Goal: Task Accomplishment & Management: Manage account settings

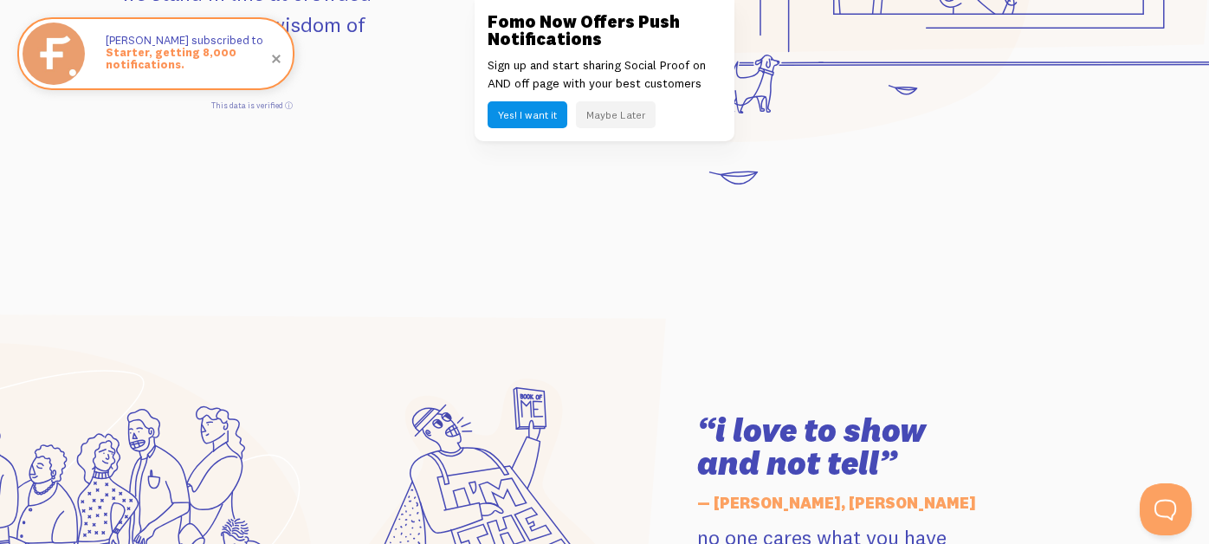
scroll to position [2078, 0]
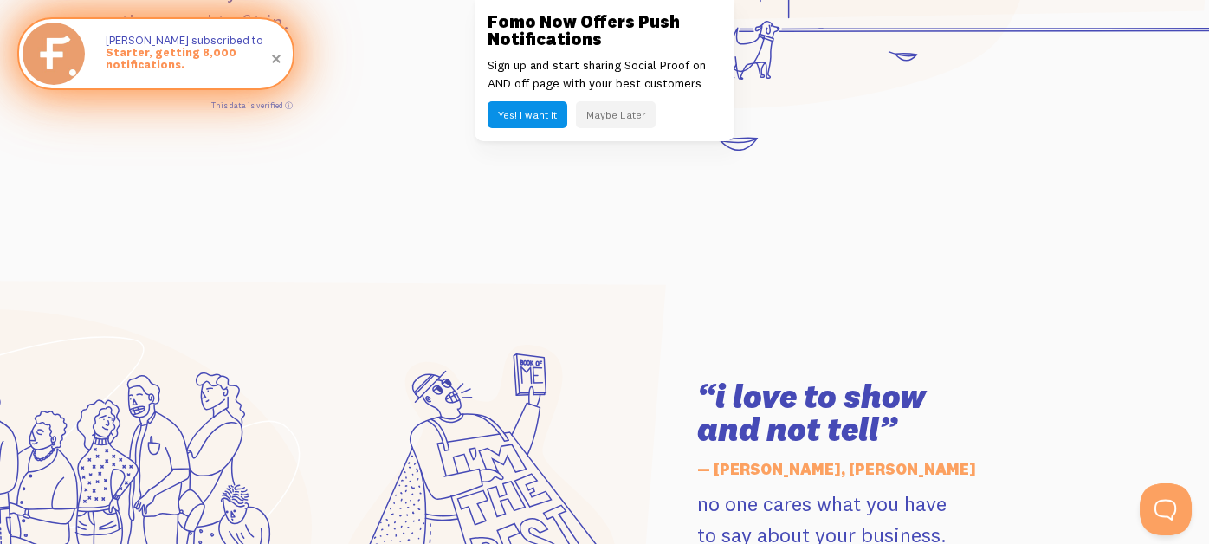
click at [276, 60] on span at bounding box center [276, 58] width 59 height 59
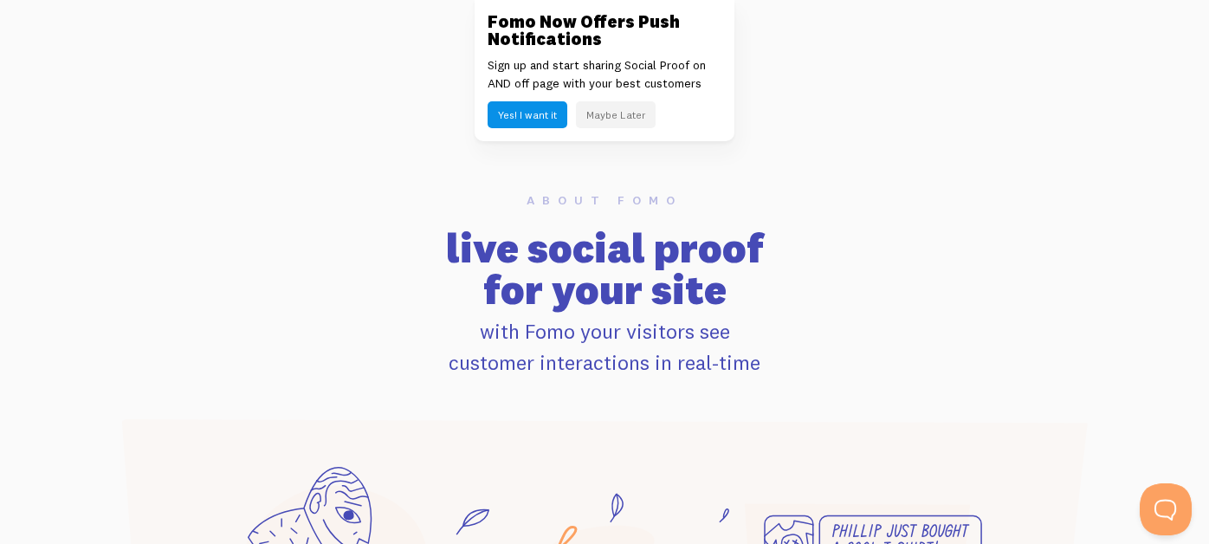
scroll to position [692, 0]
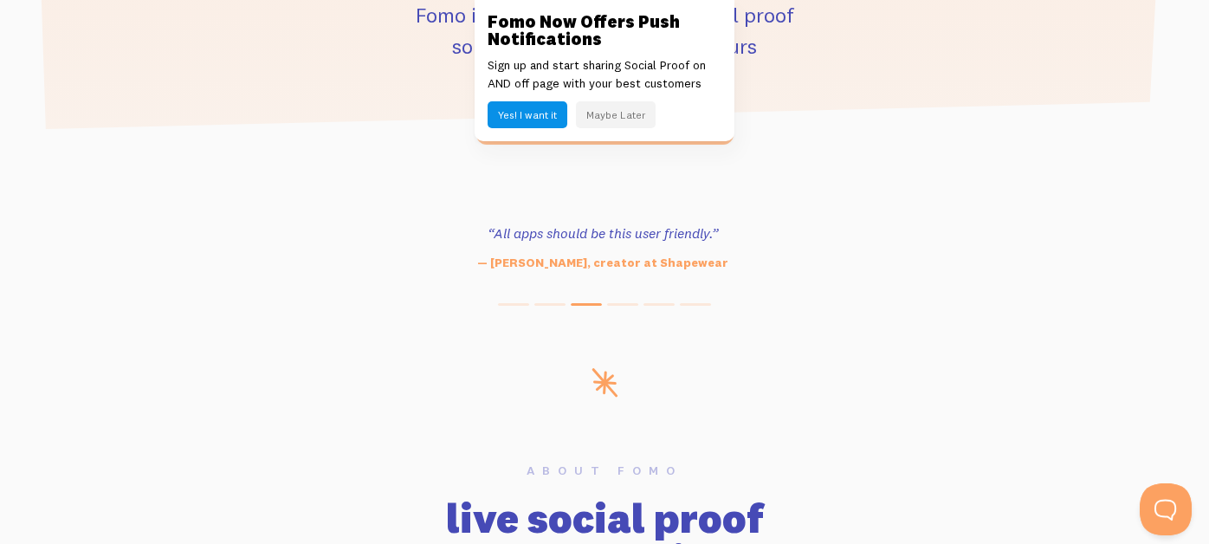
click at [631, 118] on button "Maybe Later" at bounding box center [616, 114] width 80 height 27
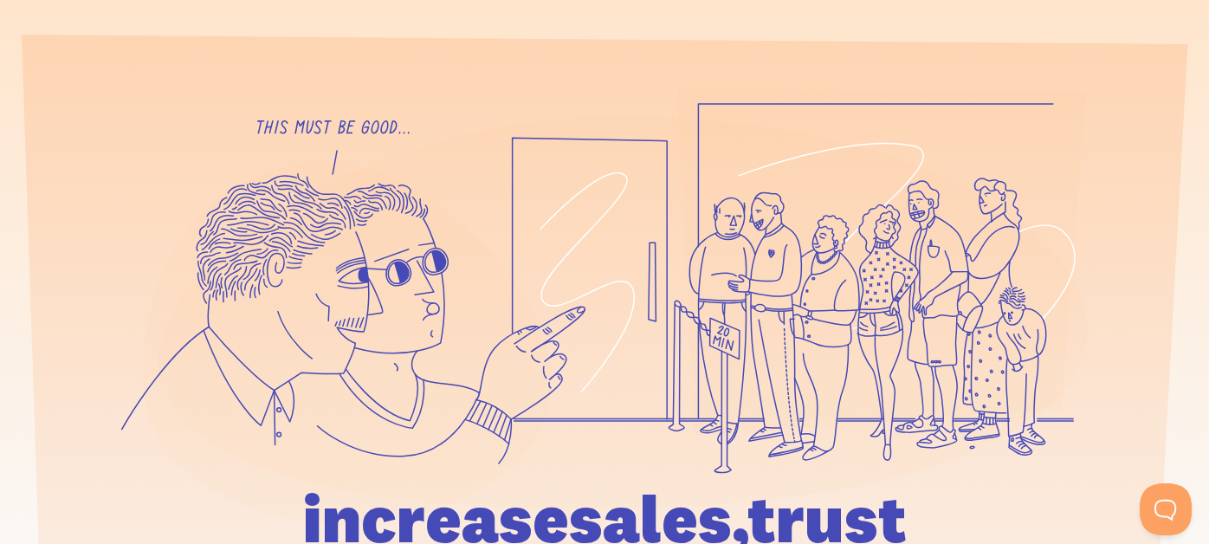
scroll to position [0, 0]
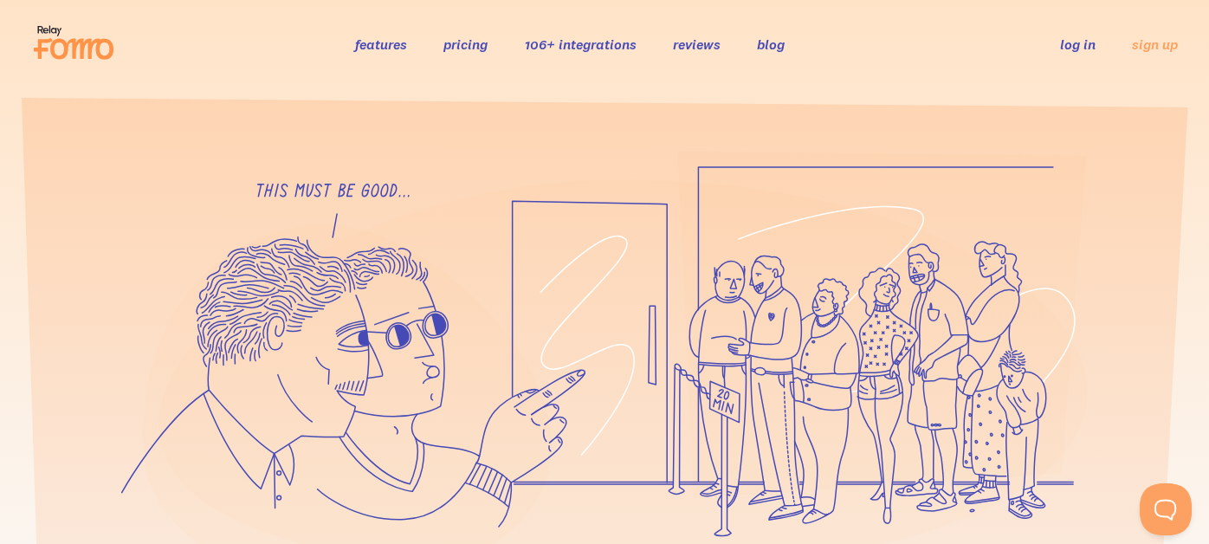
click at [382, 43] on link "features" at bounding box center [381, 44] width 52 height 17
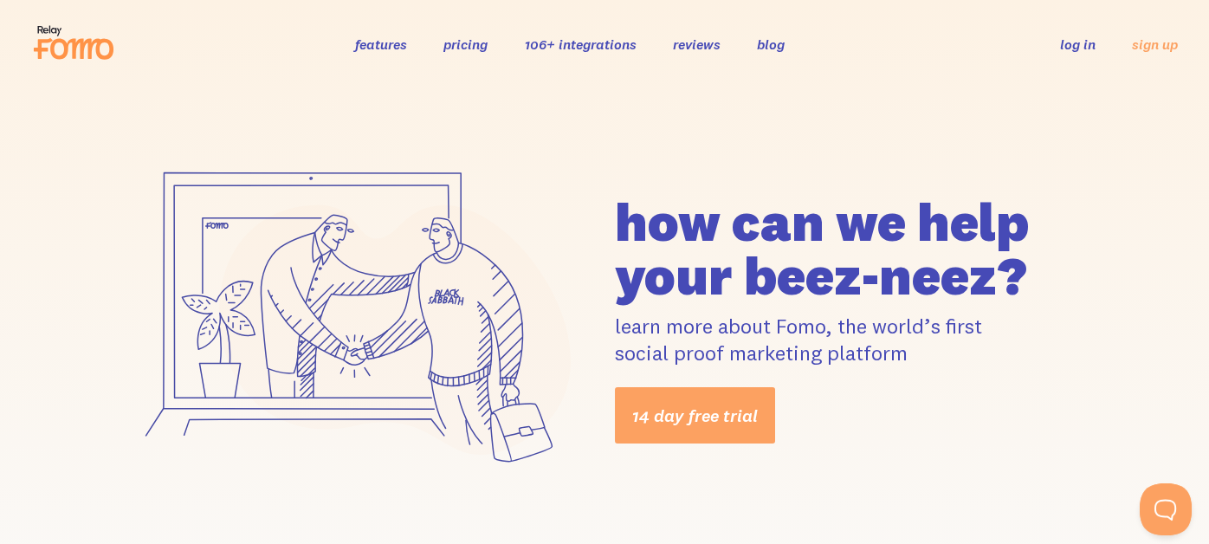
click at [706, 48] on link "reviews" at bounding box center [696, 44] width 48 height 17
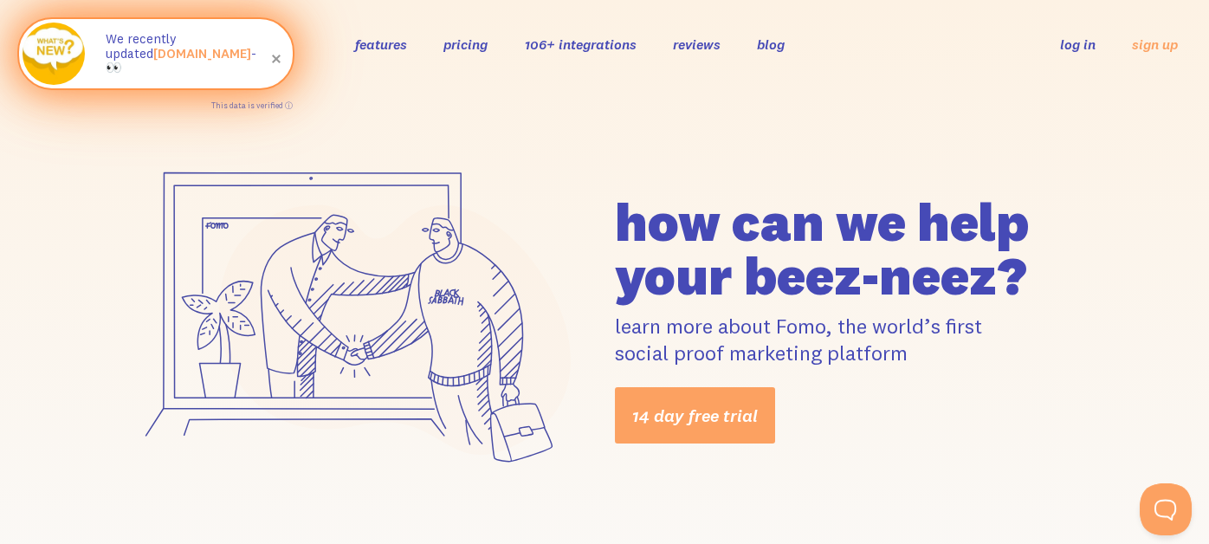
click at [278, 62] on span at bounding box center [276, 58] width 59 height 59
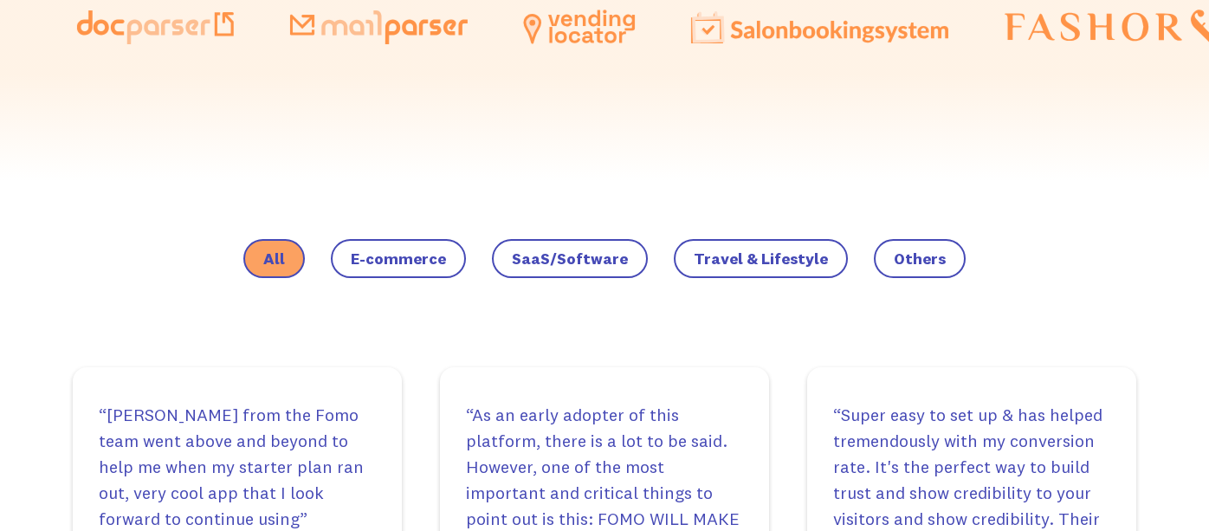
scroll to position [1125, 0]
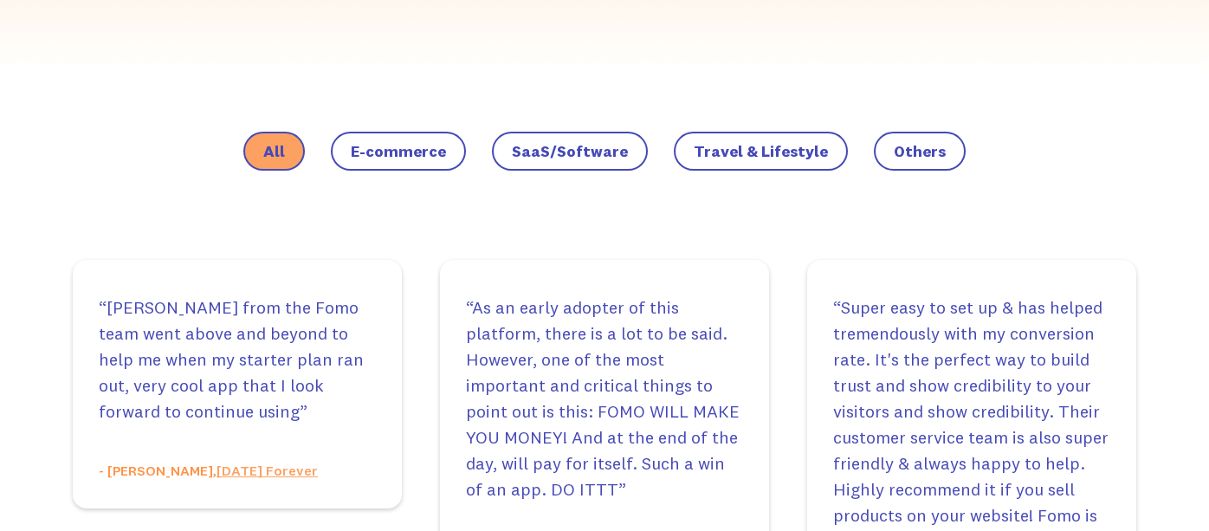
click at [585, 147] on span "SaaS/Software" at bounding box center [570, 151] width 116 height 17
click at [0, 0] on input "SaaS/Software" at bounding box center [0, 0] width 0 height 0
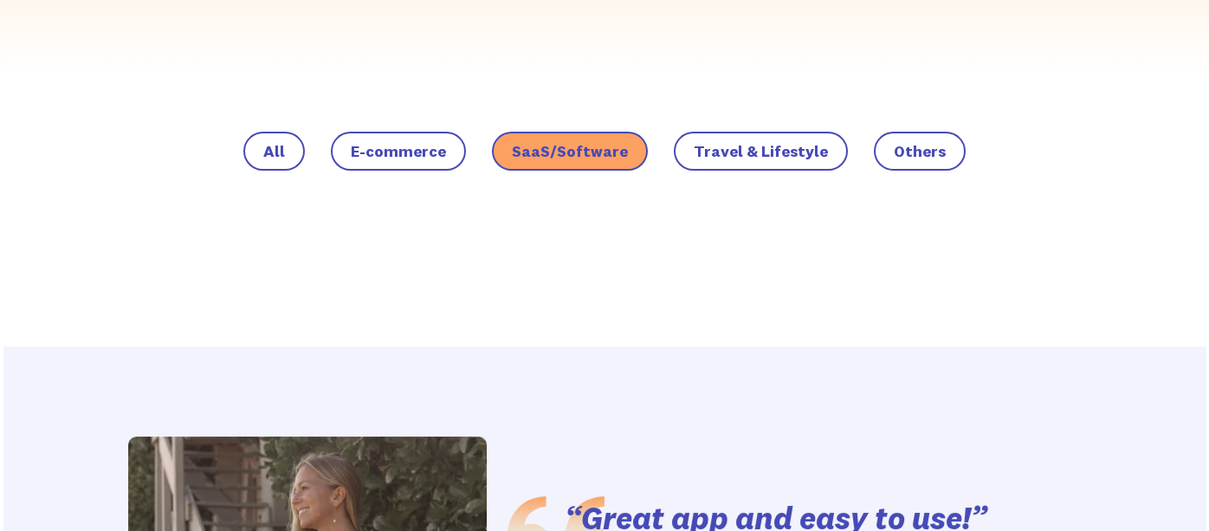
click at [299, 148] on label "All" at bounding box center [274, 152] width 62 height 40
click at [0, 0] on input "All" at bounding box center [0, 0] width 0 height 0
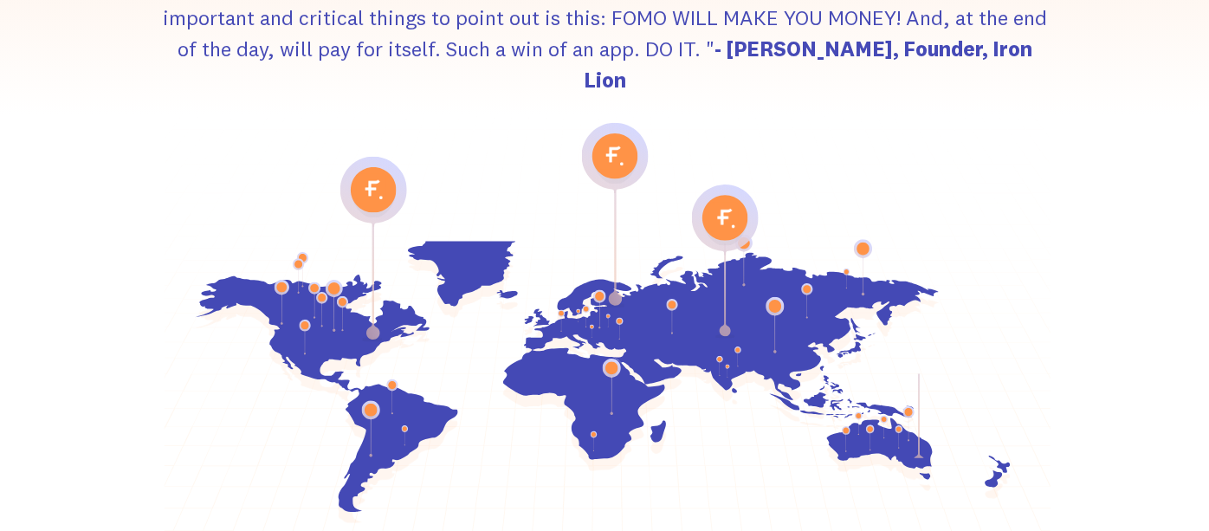
scroll to position [7970, 0]
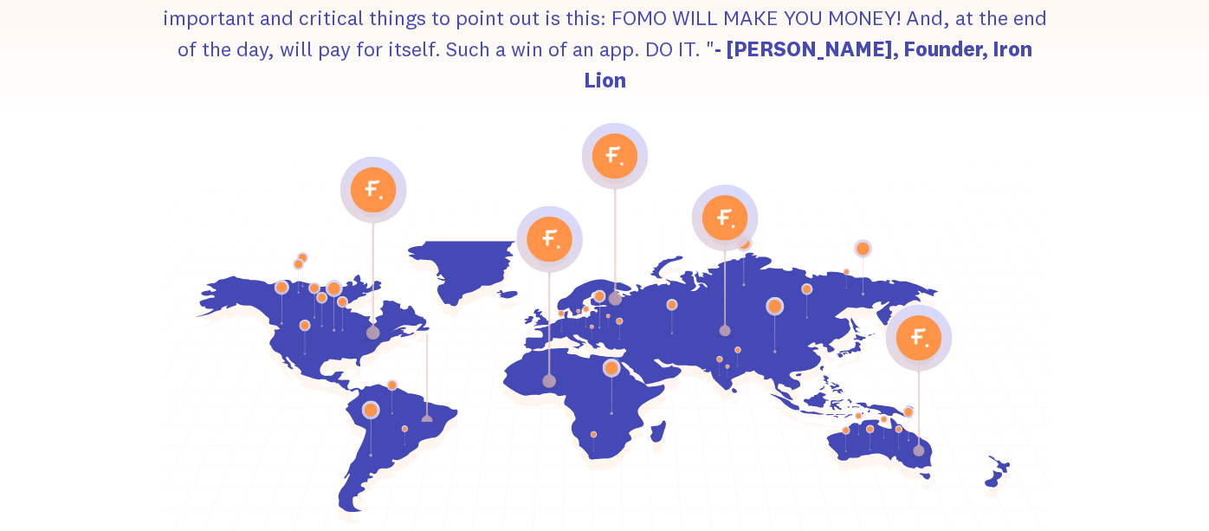
drag, startPoint x: 653, startPoint y: 144, endPoint x: 595, endPoint y: 189, distance: 73.5
click at [595, 253] on icon at bounding box center [721, 356] width 436 height 207
click at [663, 253] on icon at bounding box center [721, 356] width 436 height 207
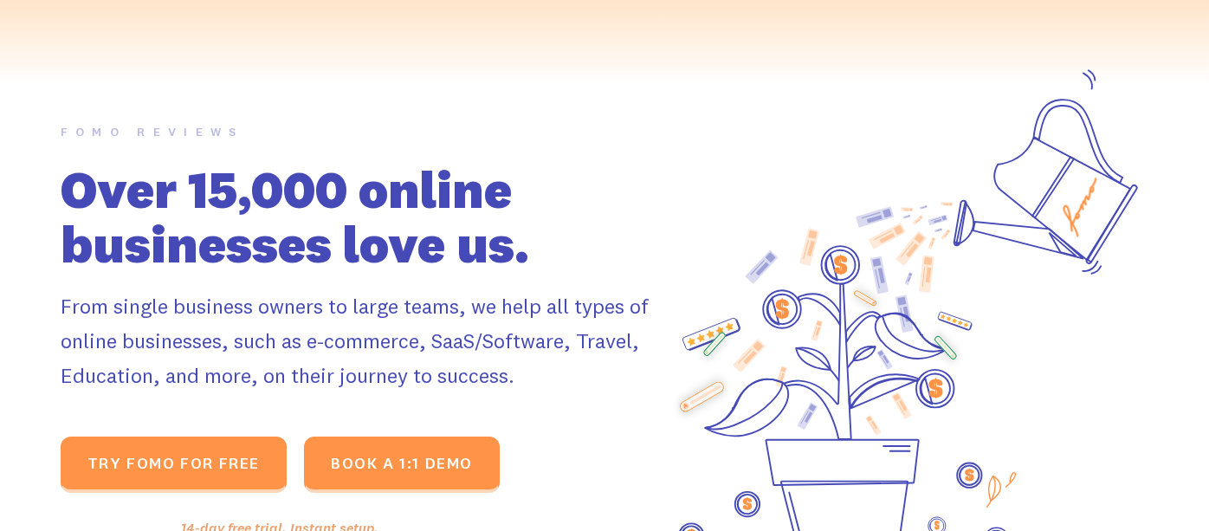
scroll to position [0, 0]
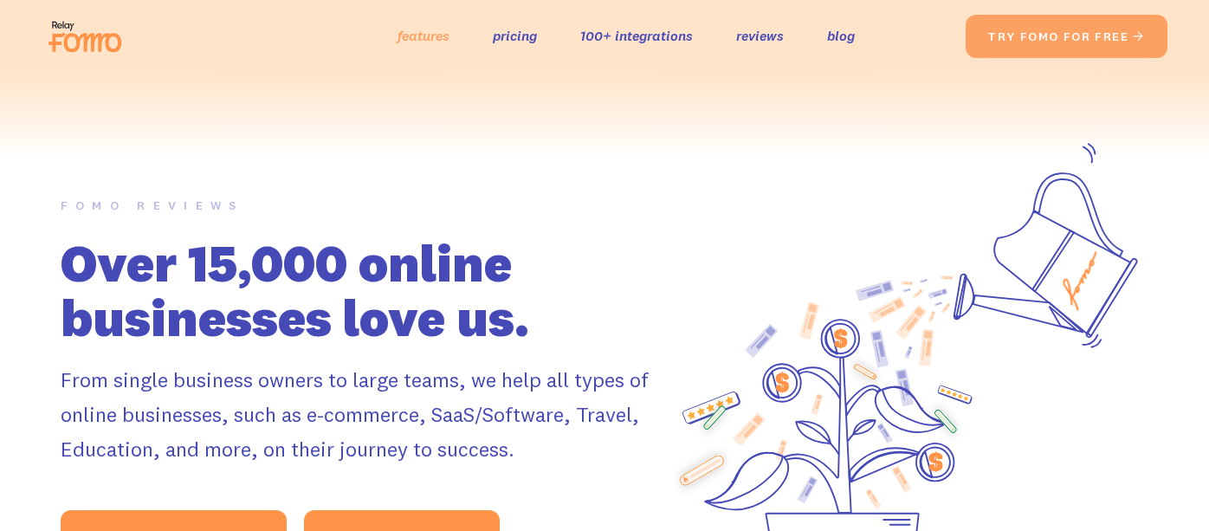
click at [420, 31] on link "features" at bounding box center [424, 35] width 52 height 25
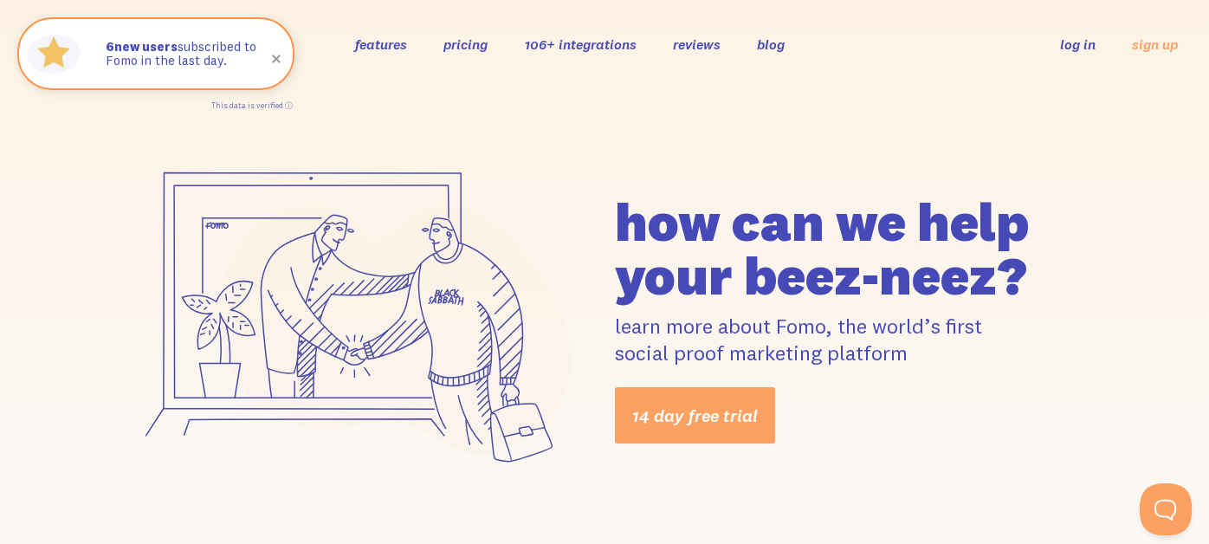
click at [1075, 48] on link "log in" at bounding box center [1078, 44] width 36 height 17
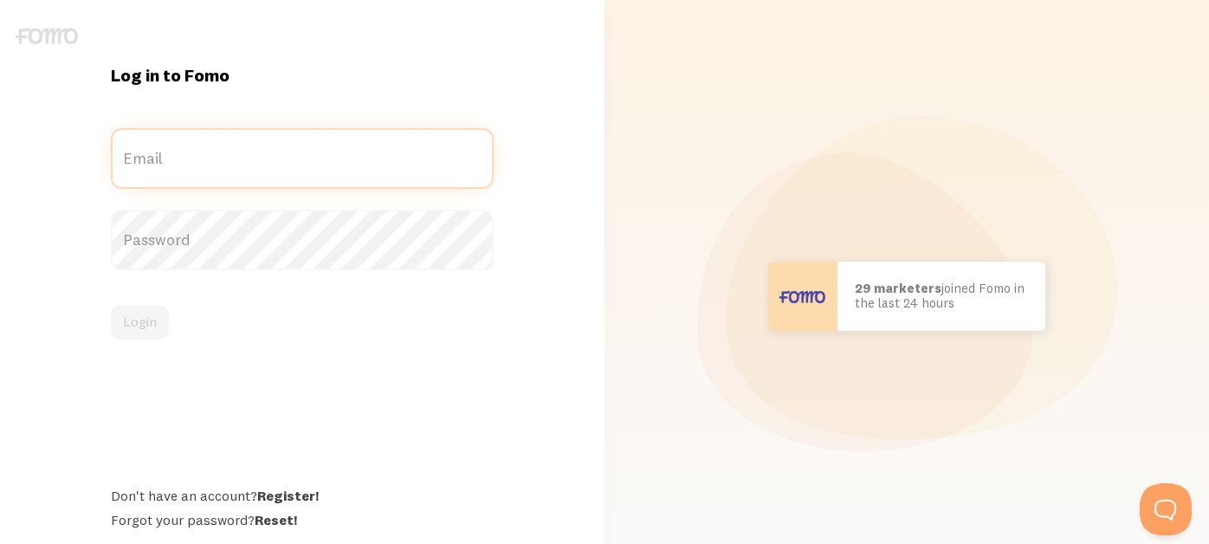
type input "[PERSON_NAME][EMAIL_ADDRESS][DOMAIN_NAME]"
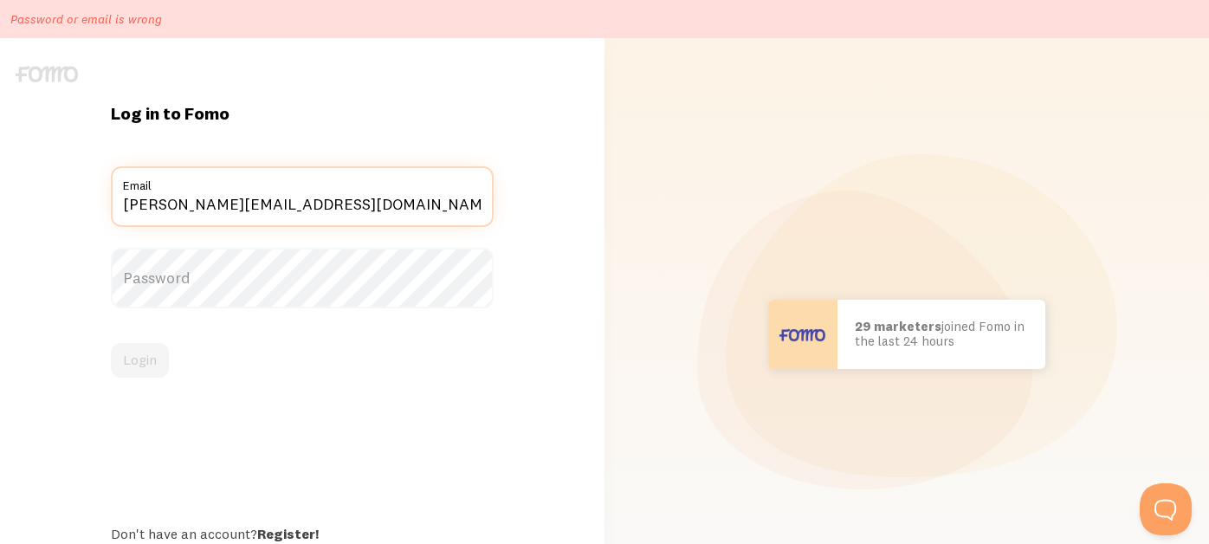
click at [296, 202] on input "[PERSON_NAME][EMAIL_ADDRESS][DOMAIN_NAME]" at bounding box center [302, 196] width 382 height 61
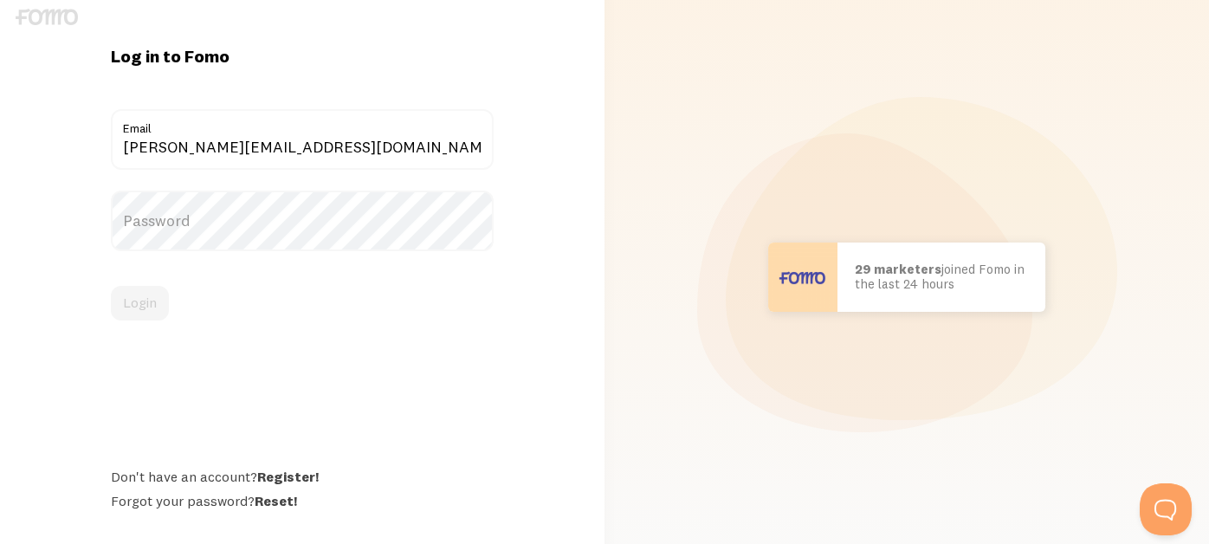
scroll to position [86, 0]
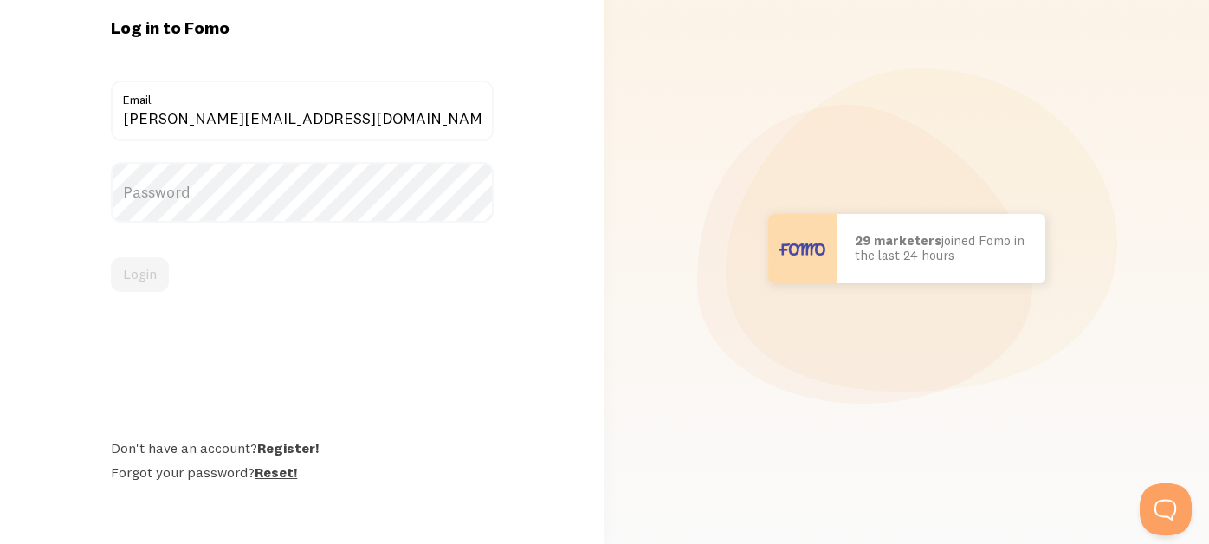
click at [284, 470] on link "Reset!" at bounding box center [276, 471] width 42 height 17
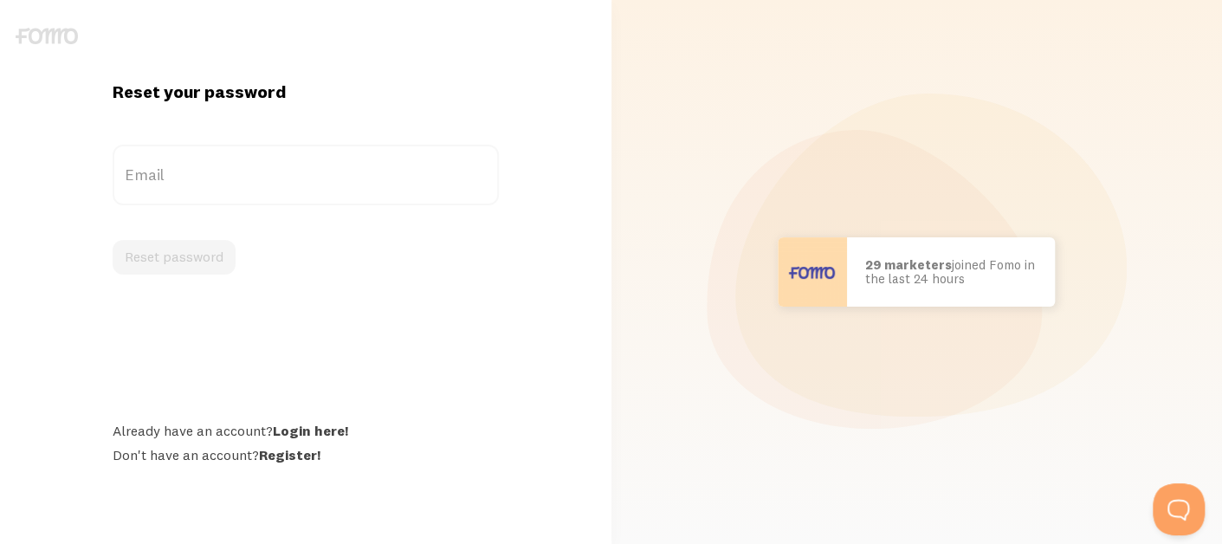
click at [315, 182] on label "Email" at bounding box center [306, 175] width 386 height 61
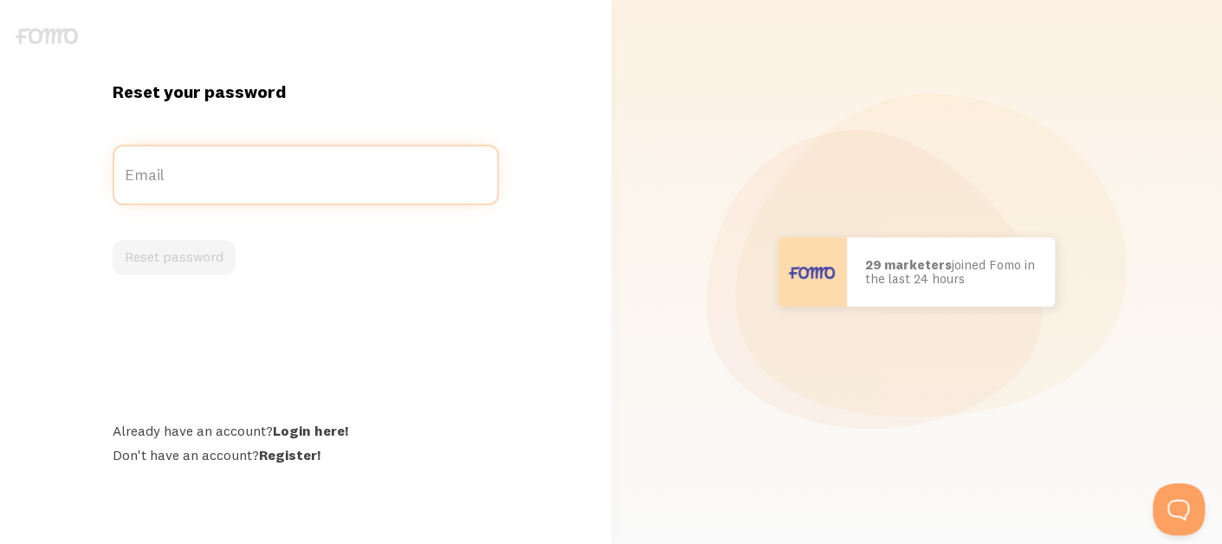
click at [315, 182] on input "Email" at bounding box center [306, 175] width 386 height 61
type input "tedl@onlinetradesmen.com"
click at [113, 240] on button "Reset password" at bounding box center [174, 257] width 123 height 35
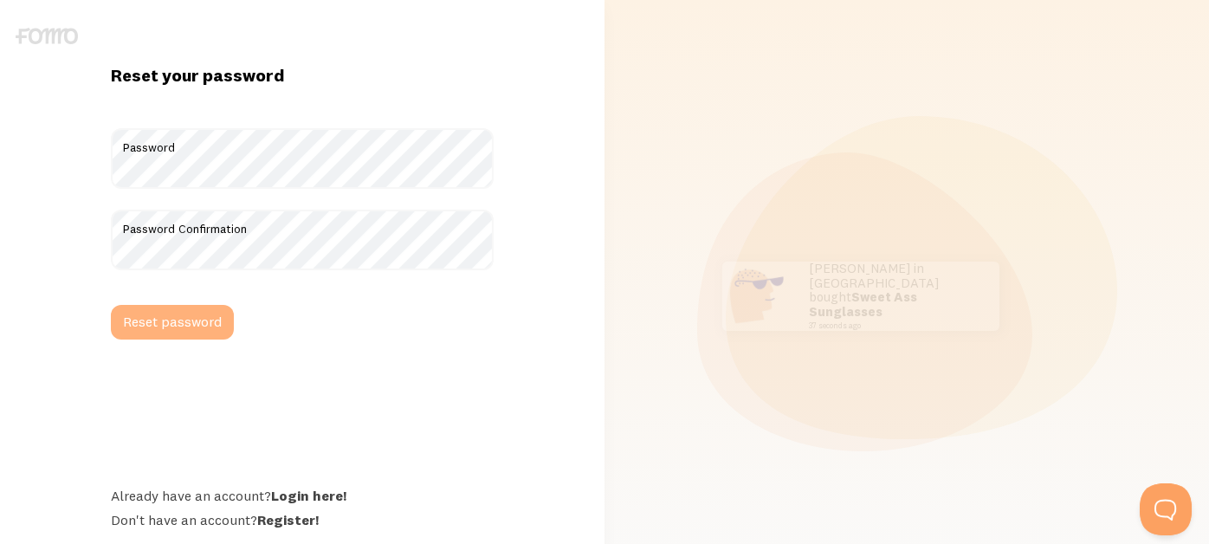
click at [209, 320] on button "Reset password" at bounding box center [172, 322] width 123 height 35
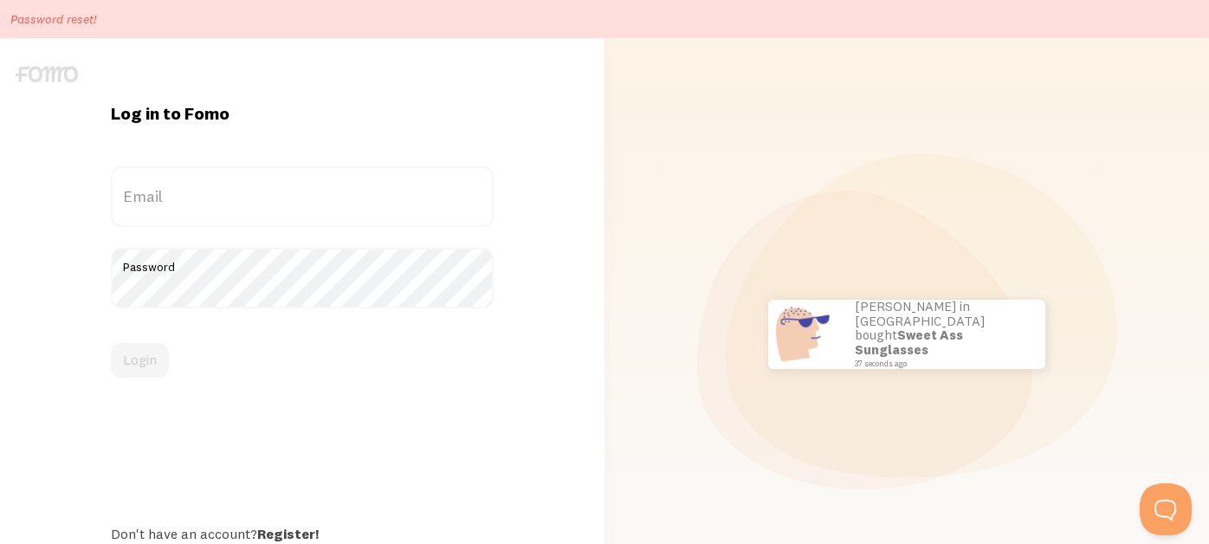
click at [291, 204] on label "Email" at bounding box center [302, 196] width 382 height 61
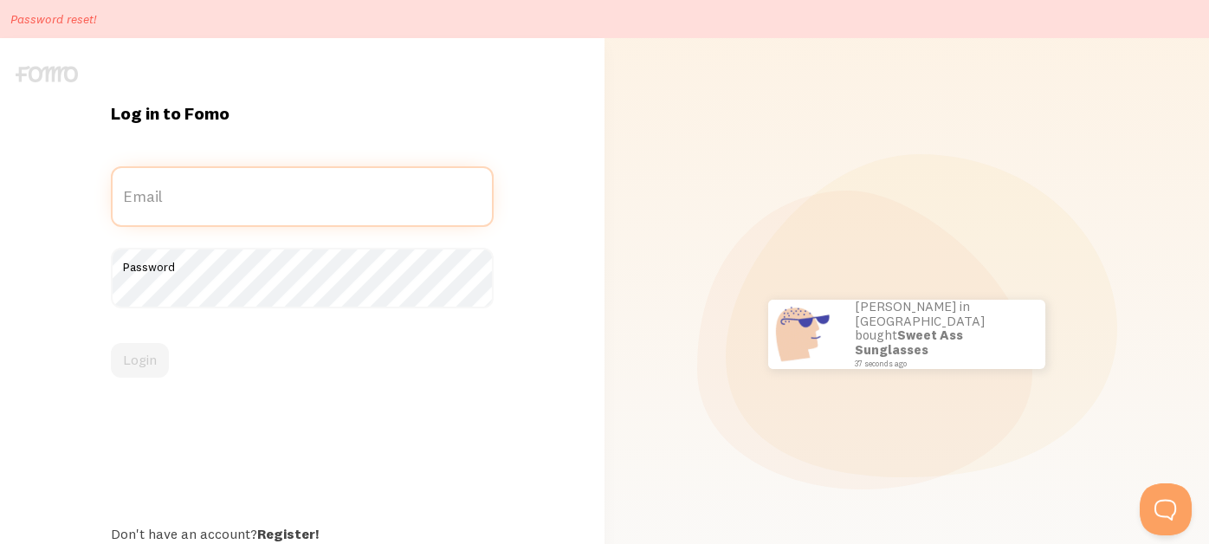
click at [291, 204] on input "Email" at bounding box center [302, 196] width 382 height 61
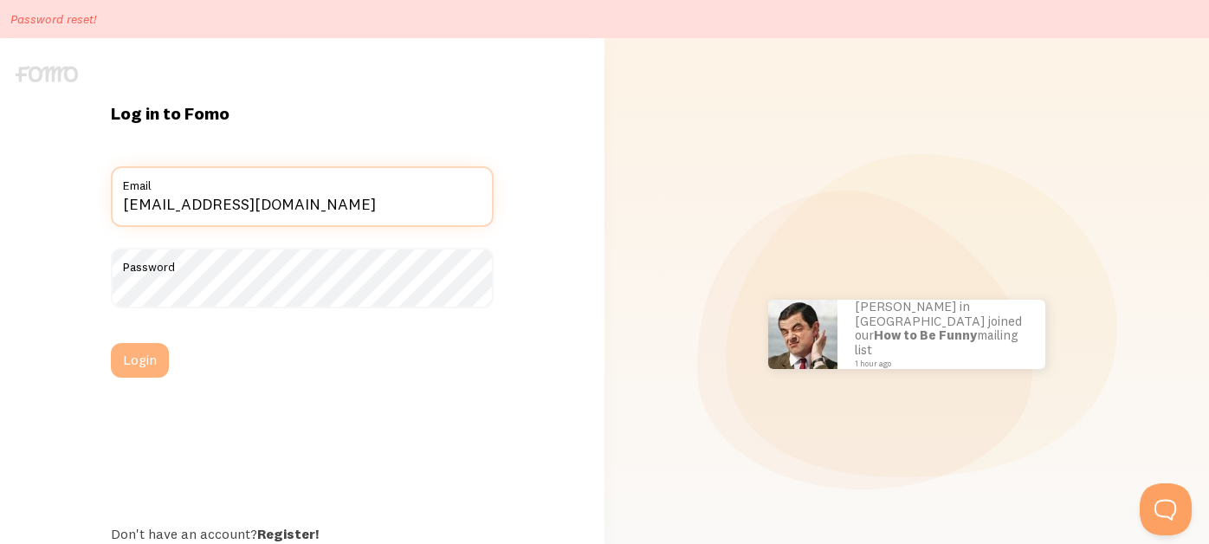
type input "tedl@onlinetradesmen.com"
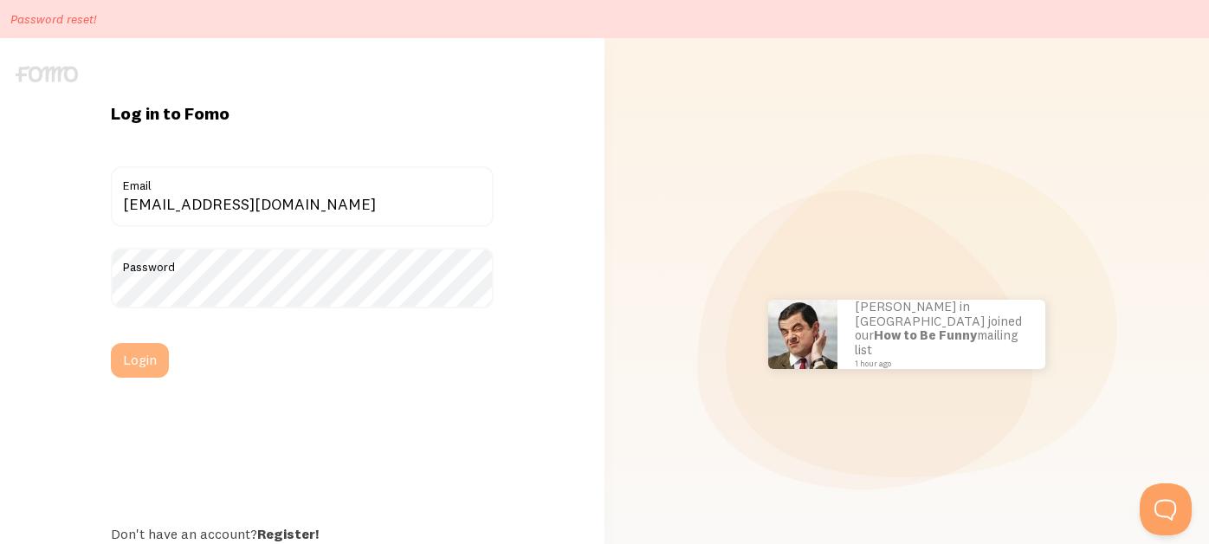
click at [146, 359] on button "Login" at bounding box center [140, 360] width 58 height 35
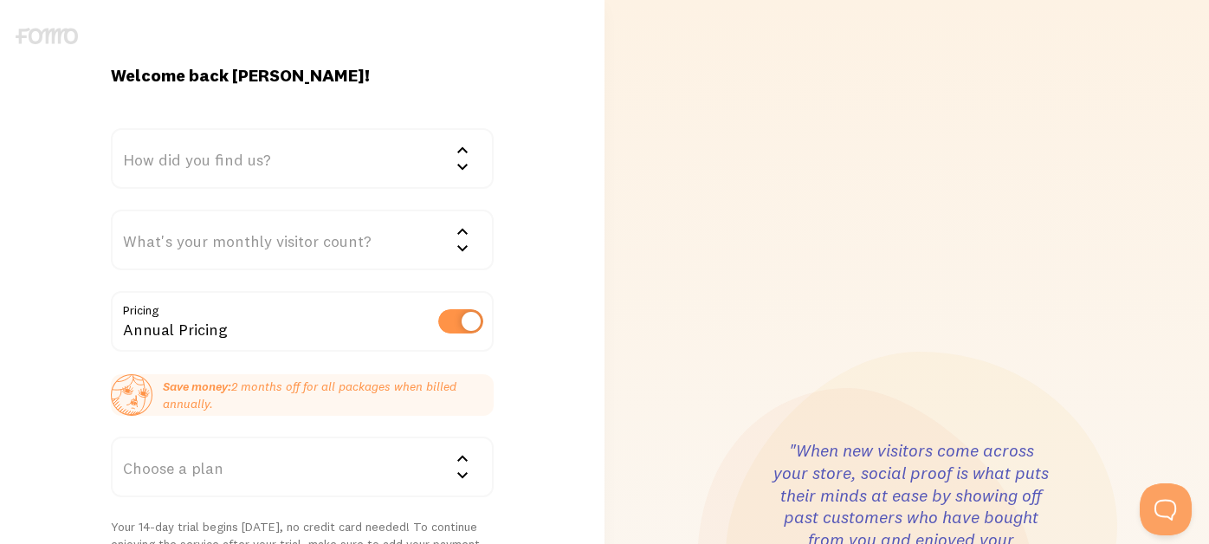
click at [307, 162] on div "How did you find us?" at bounding box center [302, 158] width 382 height 61
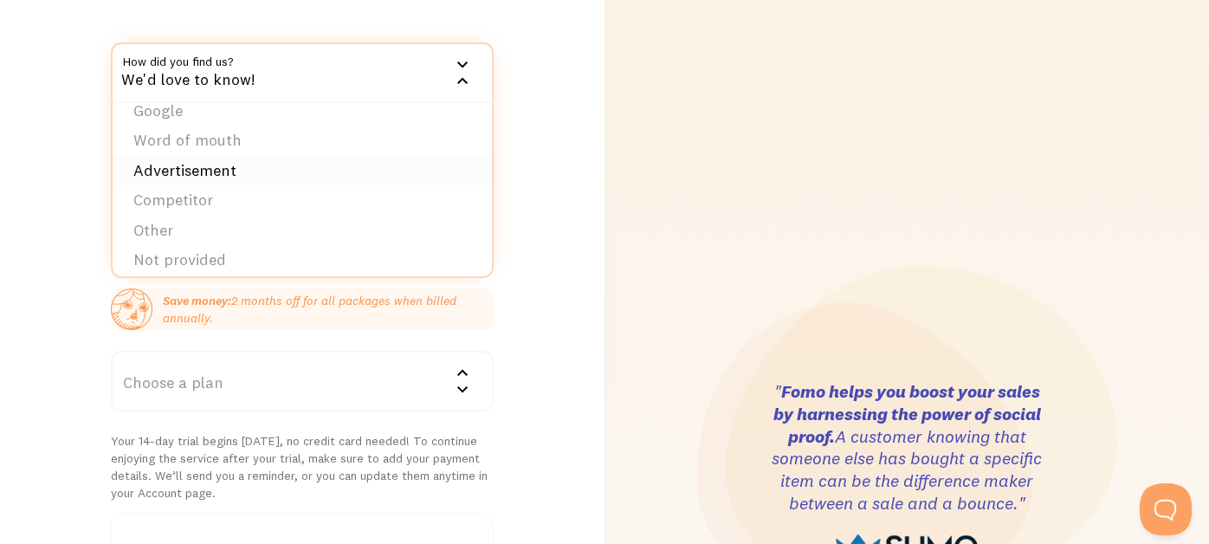
scroll to position [26, 0]
click at [222, 210] on li "Other" at bounding box center [302, 222] width 379 height 30
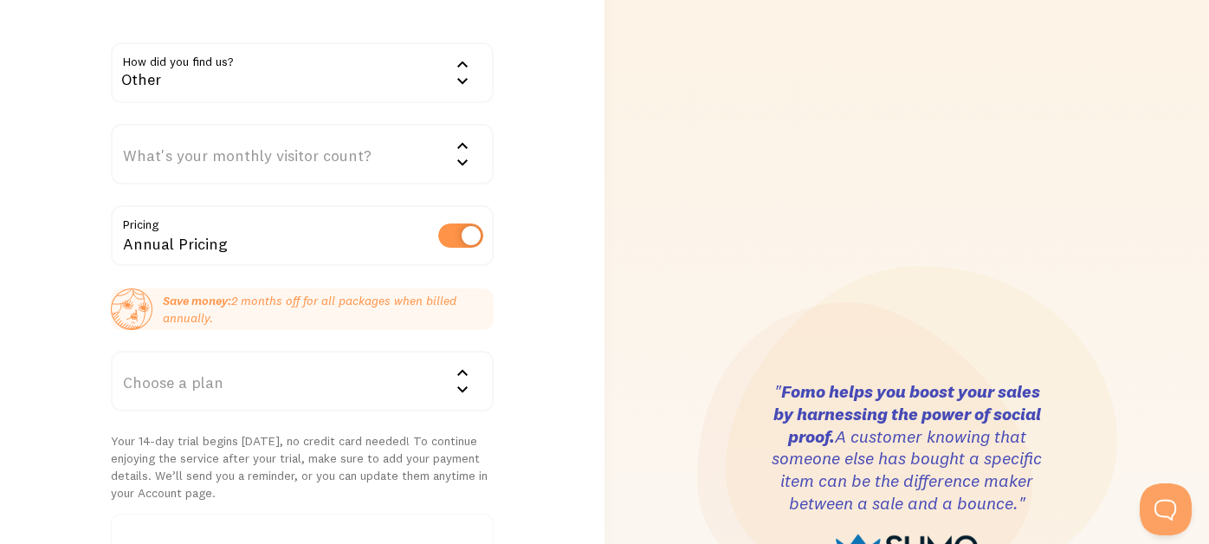
click at [298, 160] on div "What's your monthly visitor count?" at bounding box center [302, 154] width 382 height 61
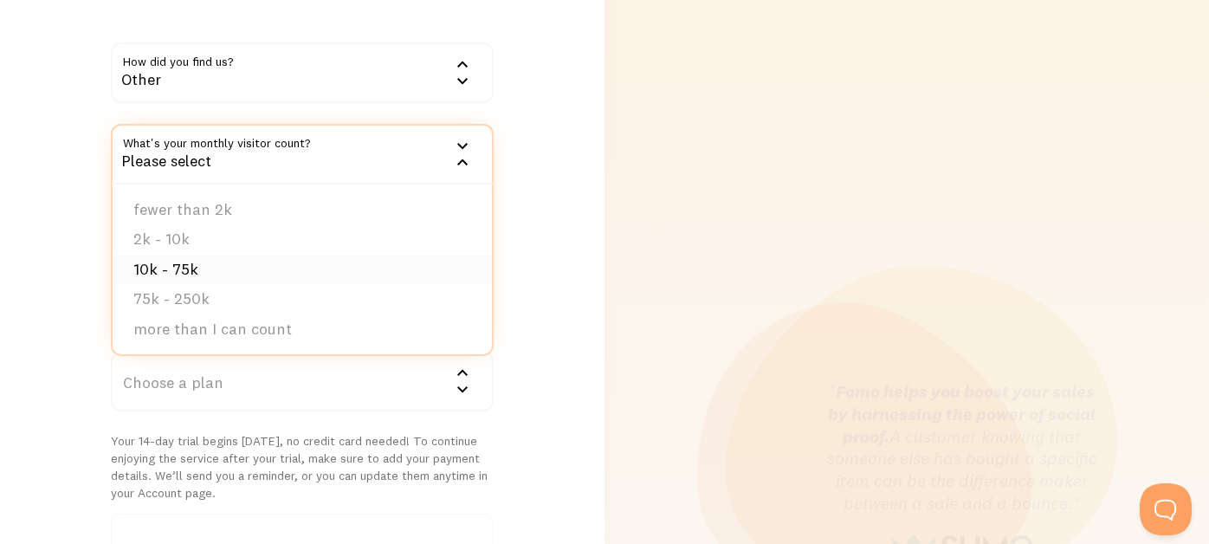
click at [261, 257] on li "10k - 75k" at bounding box center [302, 270] width 379 height 30
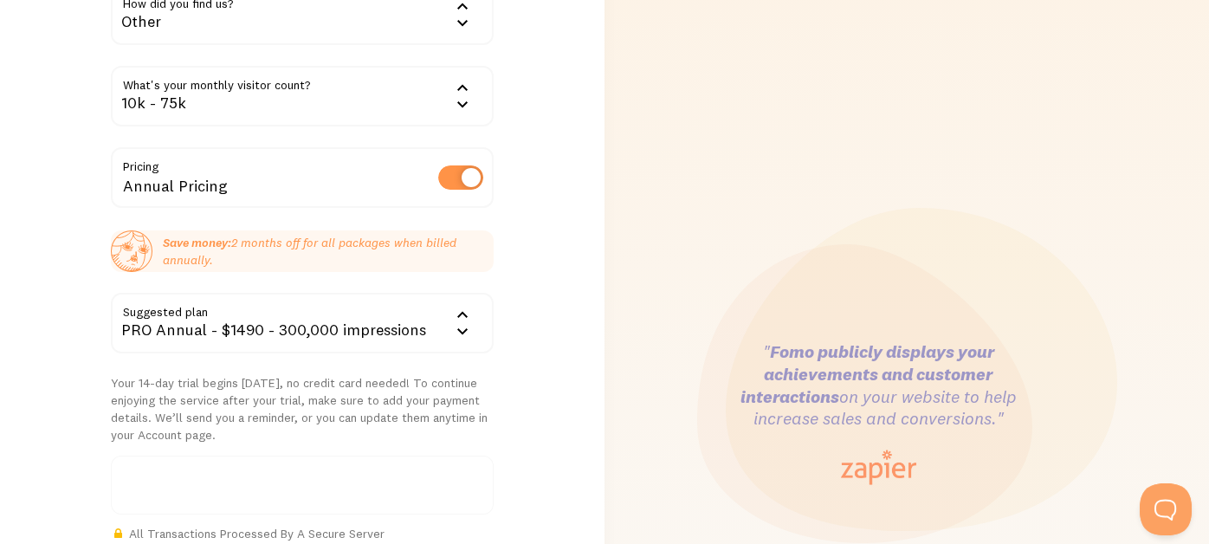
scroll to position [173, 0]
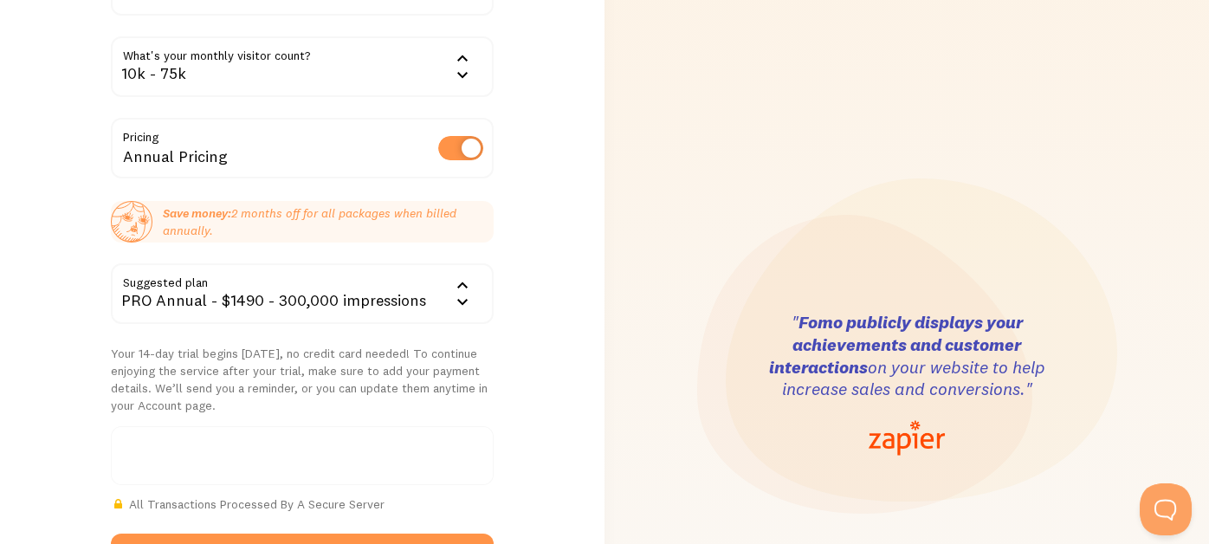
click at [323, 285] on div "PRO Annual - $1490 - 300,000 impressions" at bounding box center [302, 293] width 382 height 61
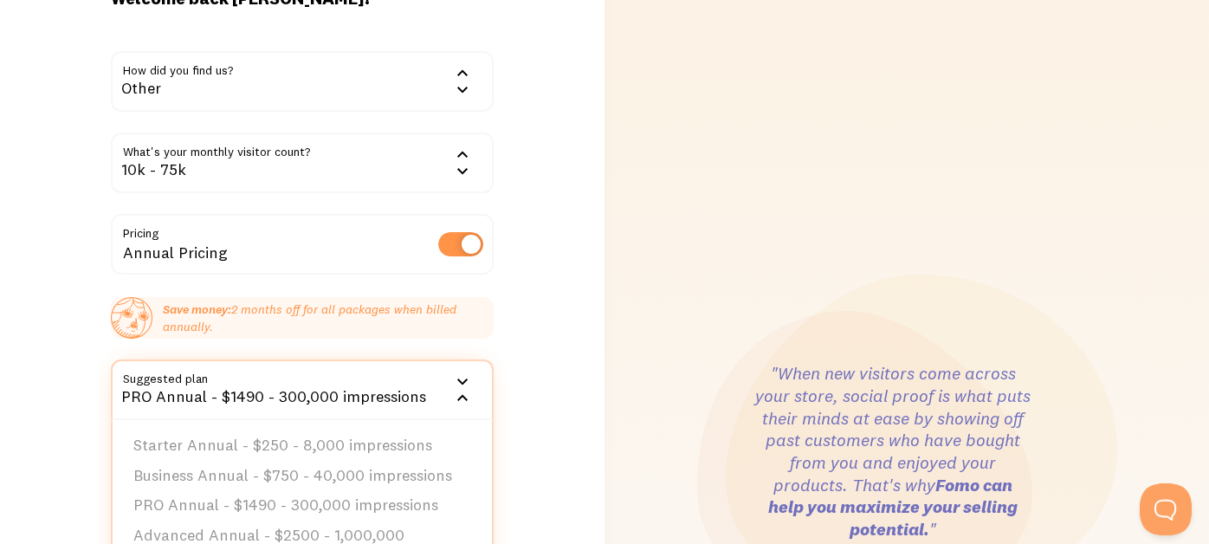
scroll to position [0, 0]
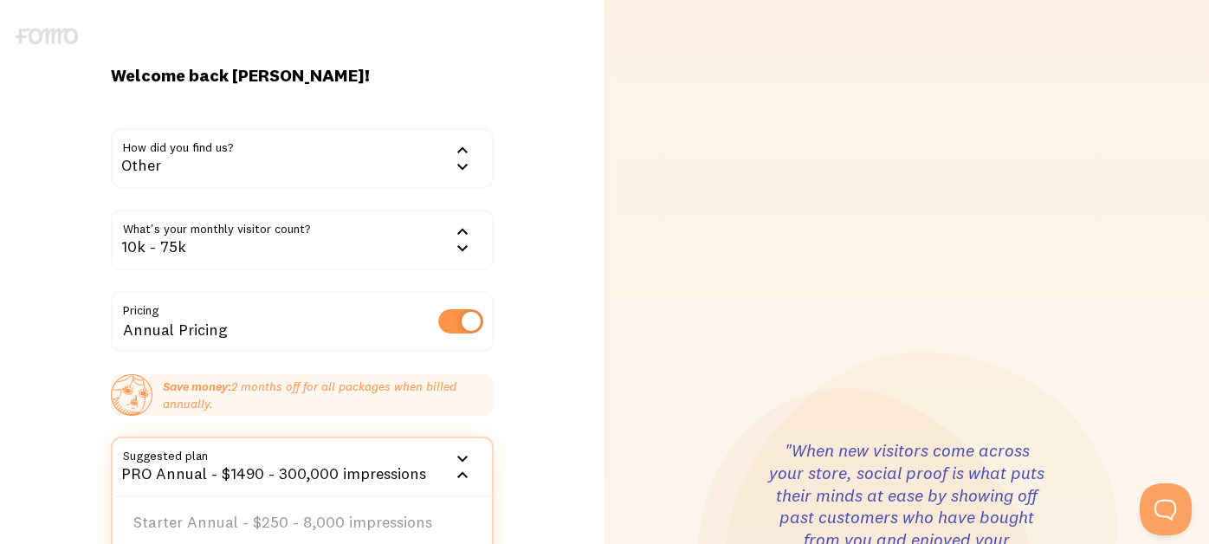
click at [298, 249] on div "10k - 75k" at bounding box center [302, 240] width 382 height 61
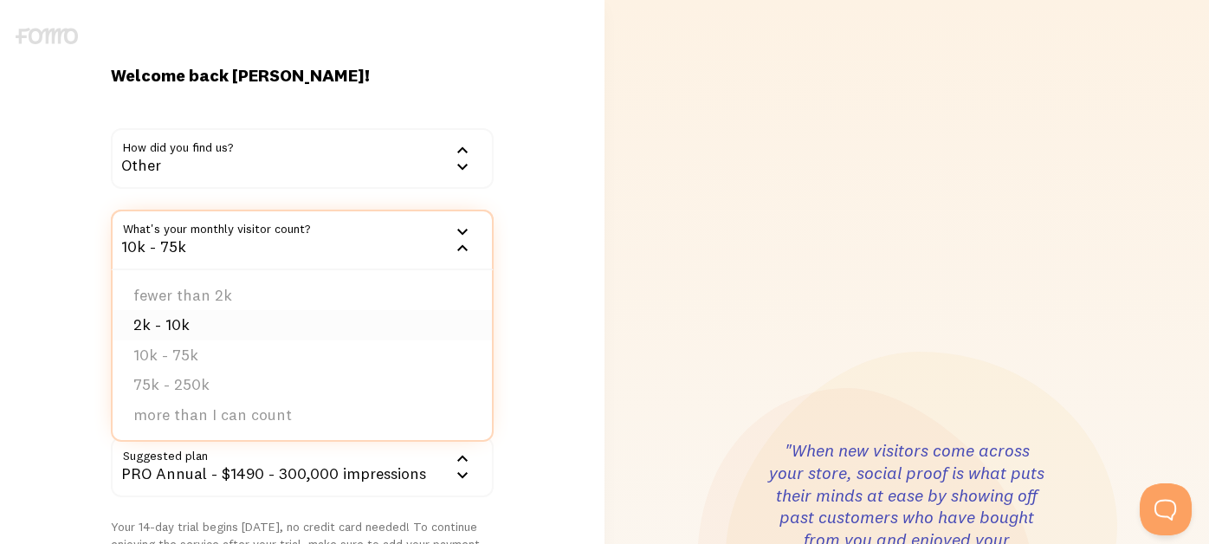
click at [238, 318] on li "2k - 10k" at bounding box center [302, 325] width 379 height 30
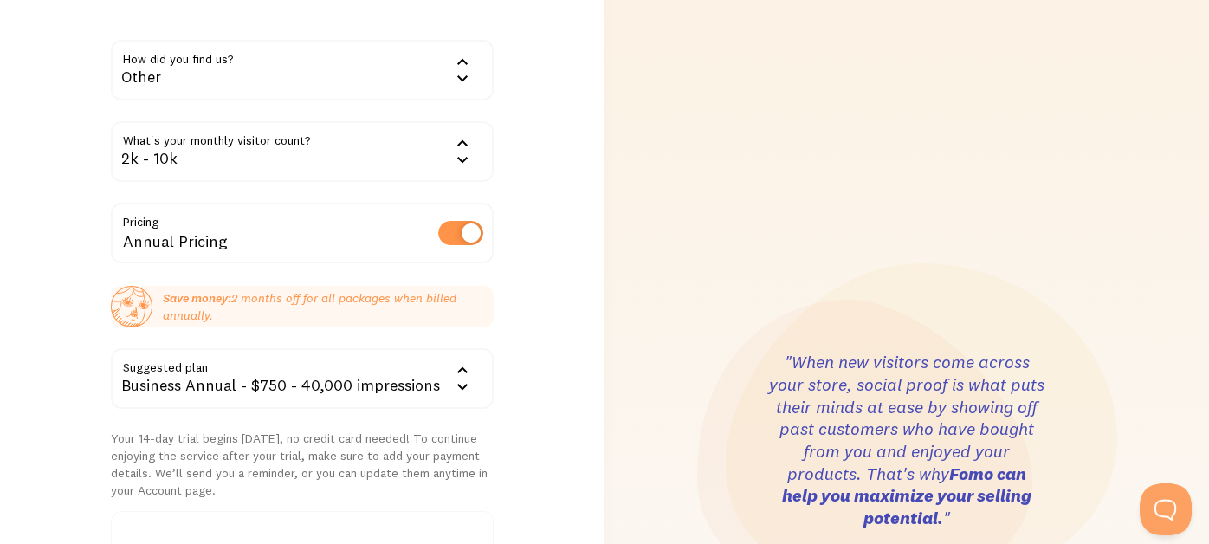
scroll to position [173, 0]
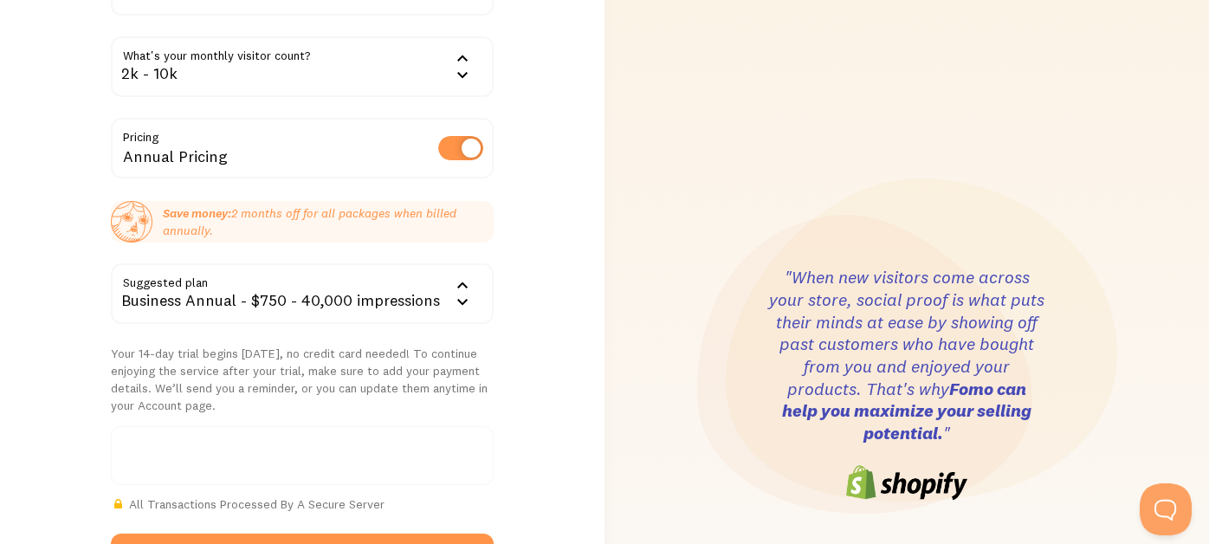
click at [329, 303] on div "Business Annual - $750 - 40,000 impressions" at bounding box center [302, 293] width 382 height 61
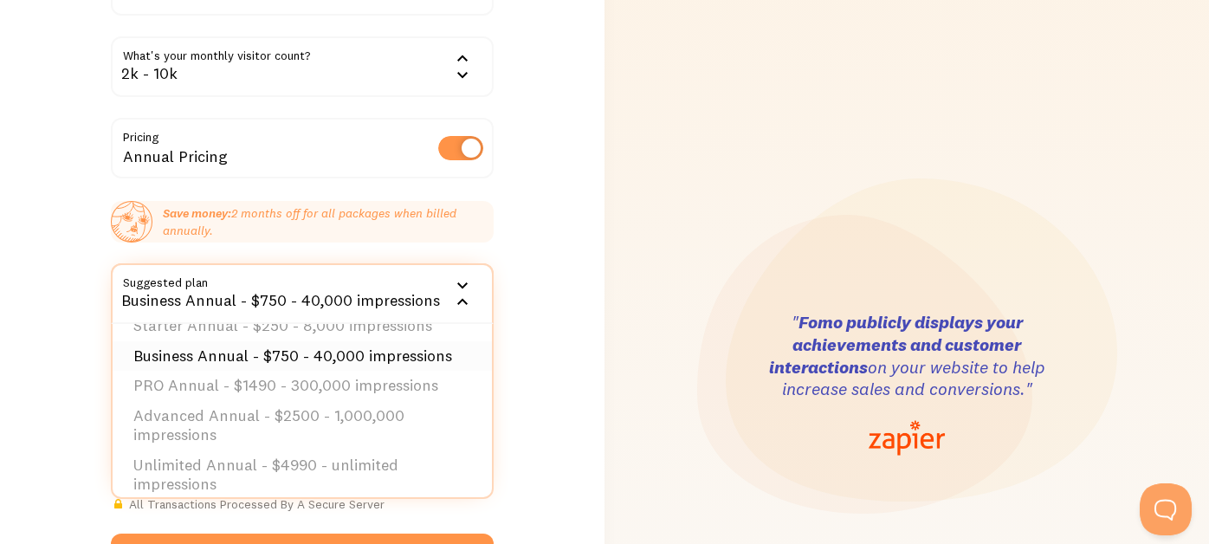
scroll to position [36, 0]
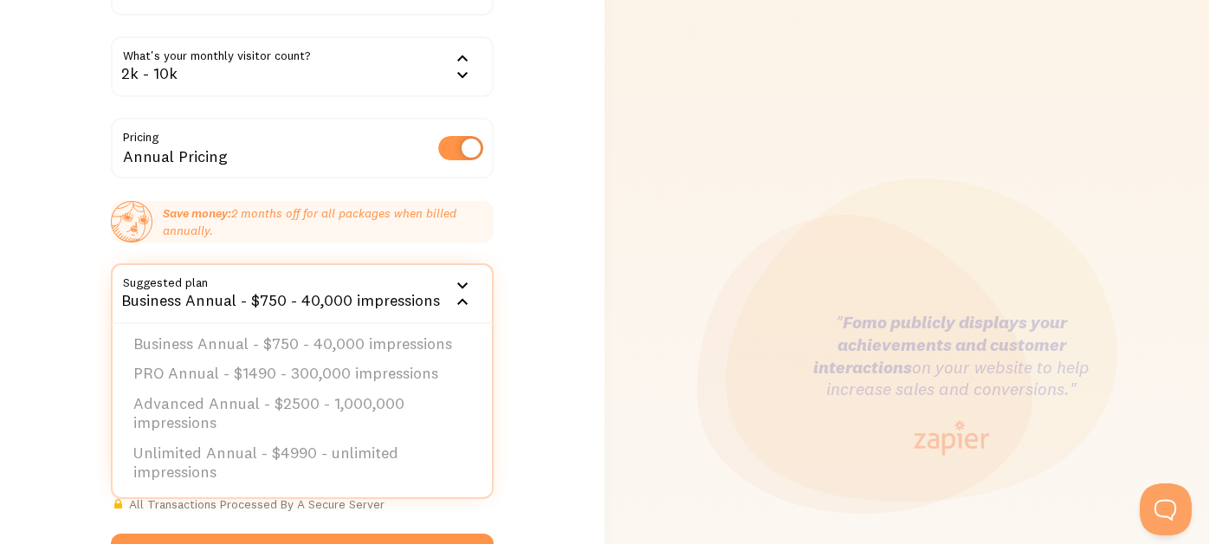
click at [42, 285] on div "Welcome back ted! How did you find us? Other Google Word of mouth Advertisement…" at bounding box center [302, 385] width 605 height 988
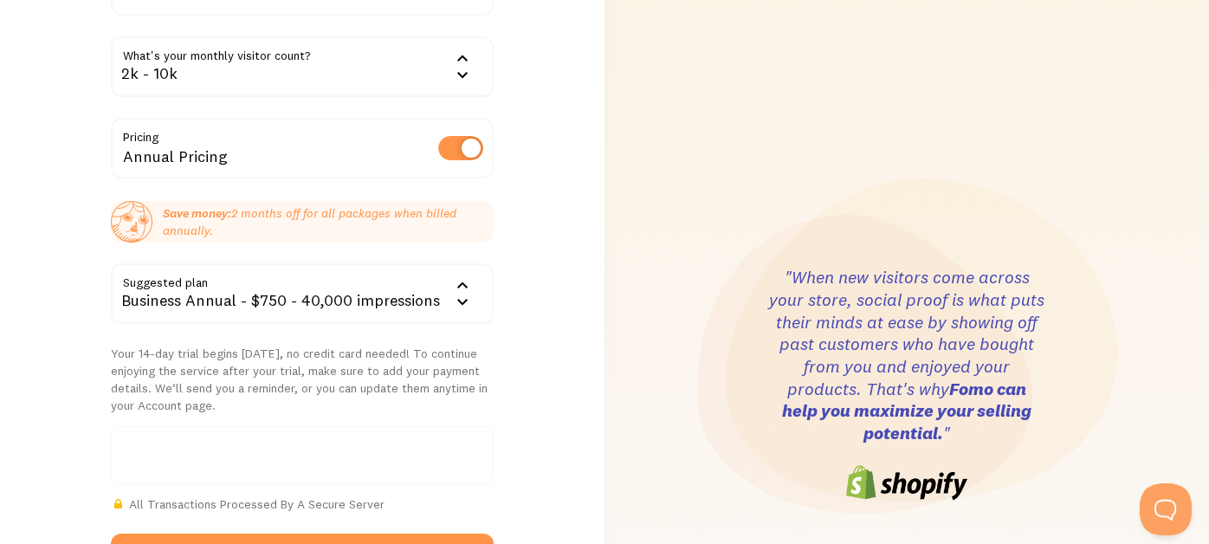
click at [461, 147] on label at bounding box center [460, 148] width 45 height 24
click at [461, 147] on input "checkbox" at bounding box center [460, 148] width 45 height 24
checkbox input "false"
click at [332, 294] on div "Business - $75 - 40,000 impressions" at bounding box center [302, 293] width 382 height 61
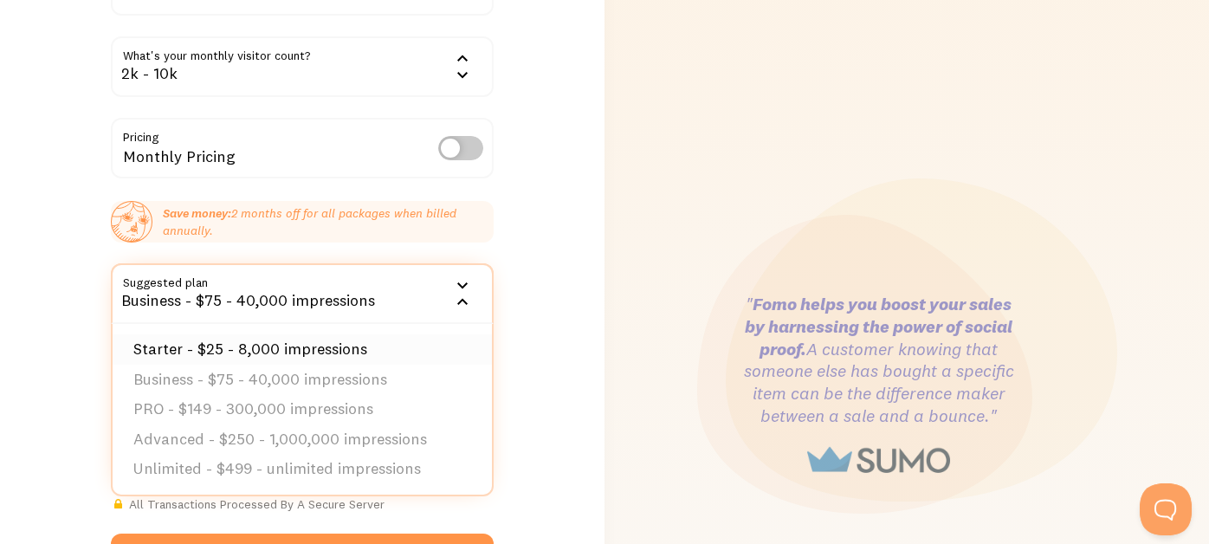
click at [320, 346] on li "Starter - $25 - 8,000 impressions" at bounding box center [302, 349] width 379 height 30
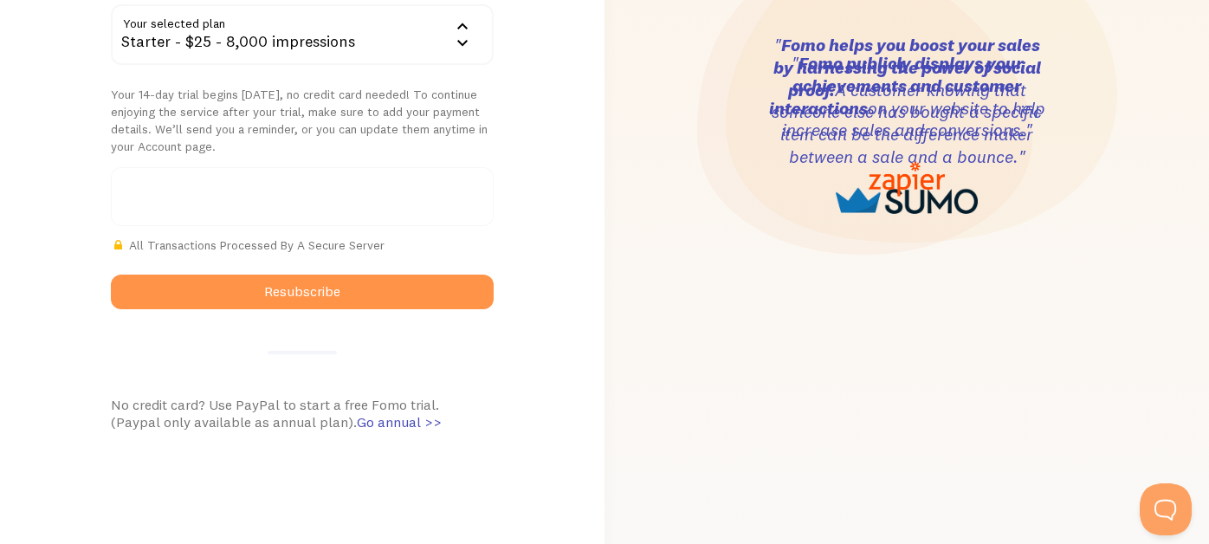
scroll to position [173, 0]
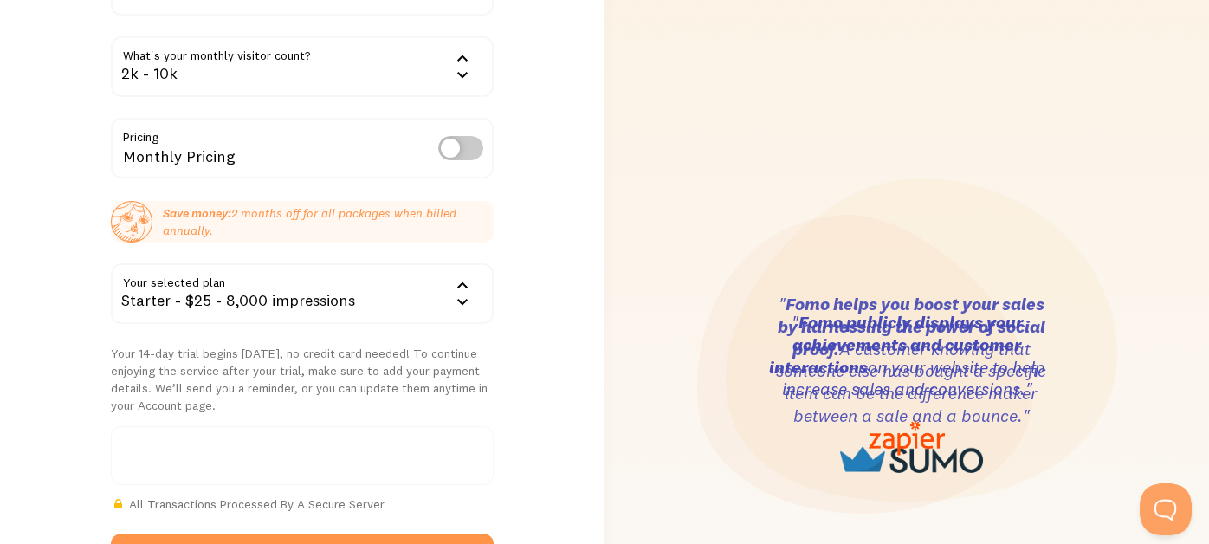
click at [286, 294] on div "Starter - $25 - 8,000 impressions" at bounding box center [302, 293] width 382 height 61
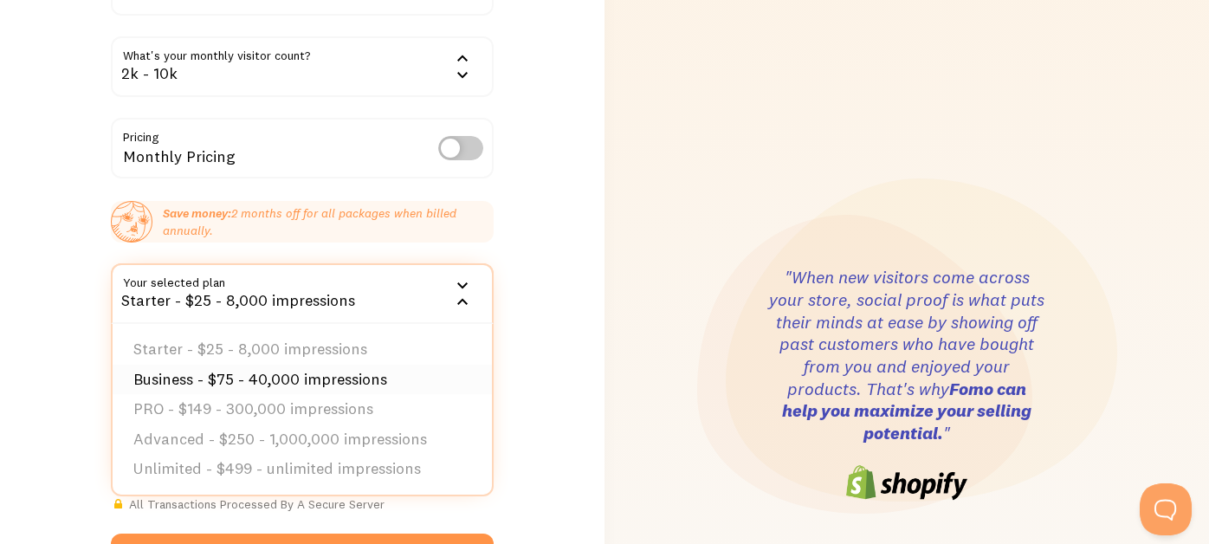
click at [322, 369] on li "Business - $75 - 40,000 impressions" at bounding box center [302, 380] width 379 height 30
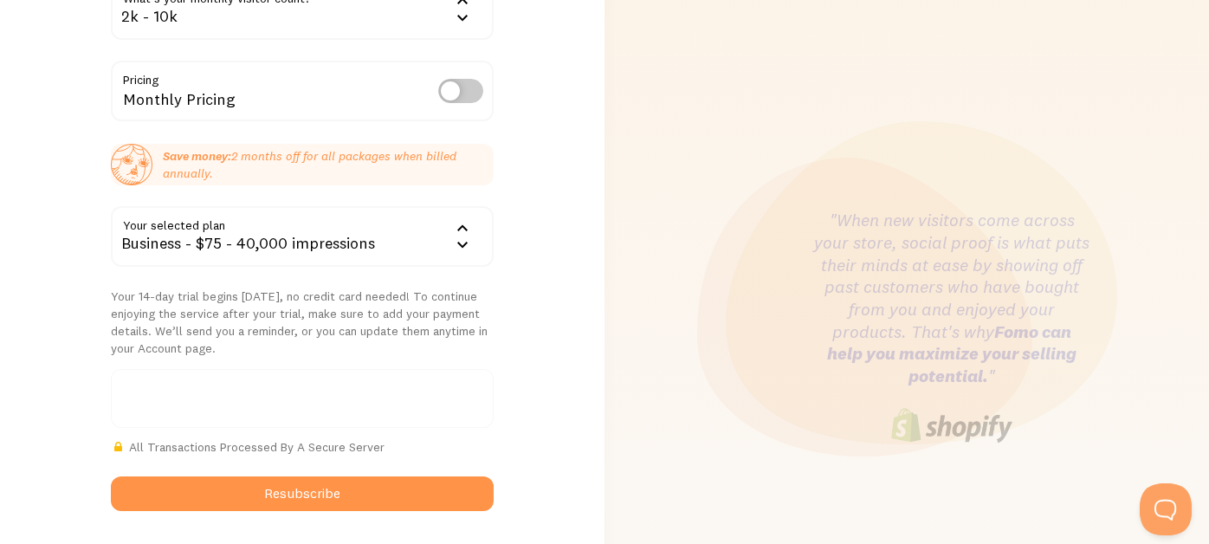
scroll to position [260, 0]
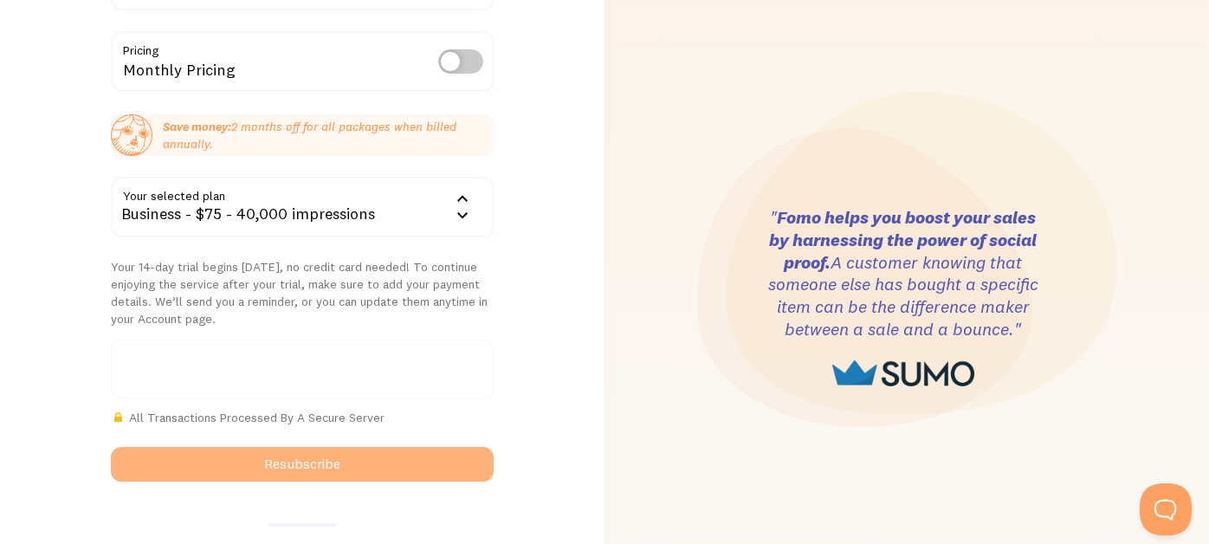
click at [327, 460] on button "Resubscribe" at bounding box center [302, 464] width 382 height 35
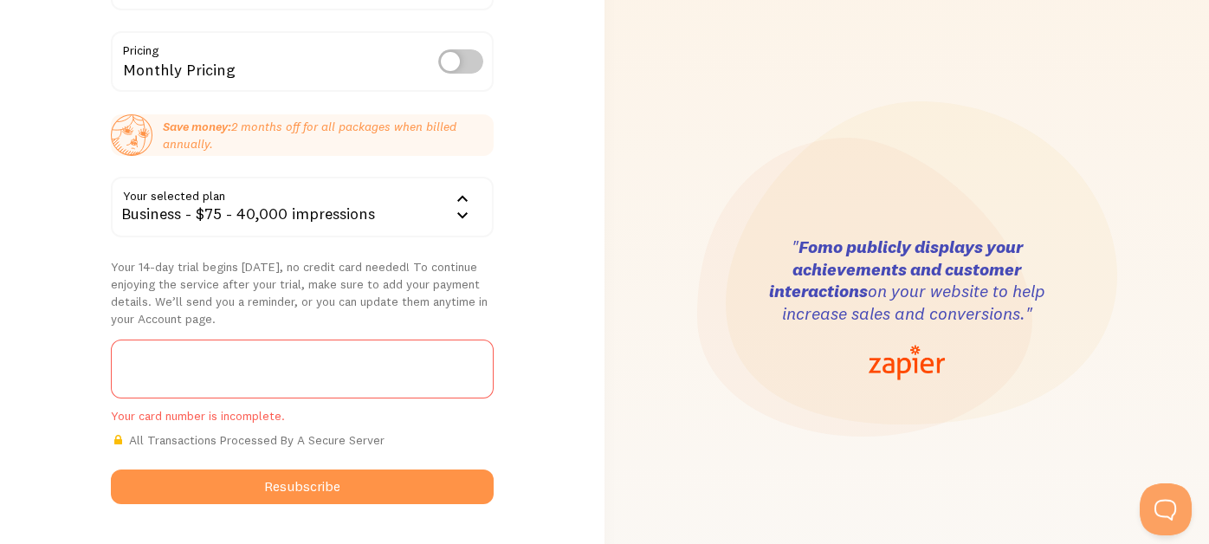
click at [304, 301] on p "Your 14-day trial begins today, no credit card needed! To continue enjoying the…" at bounding box center [302, 292] width 382 height 69
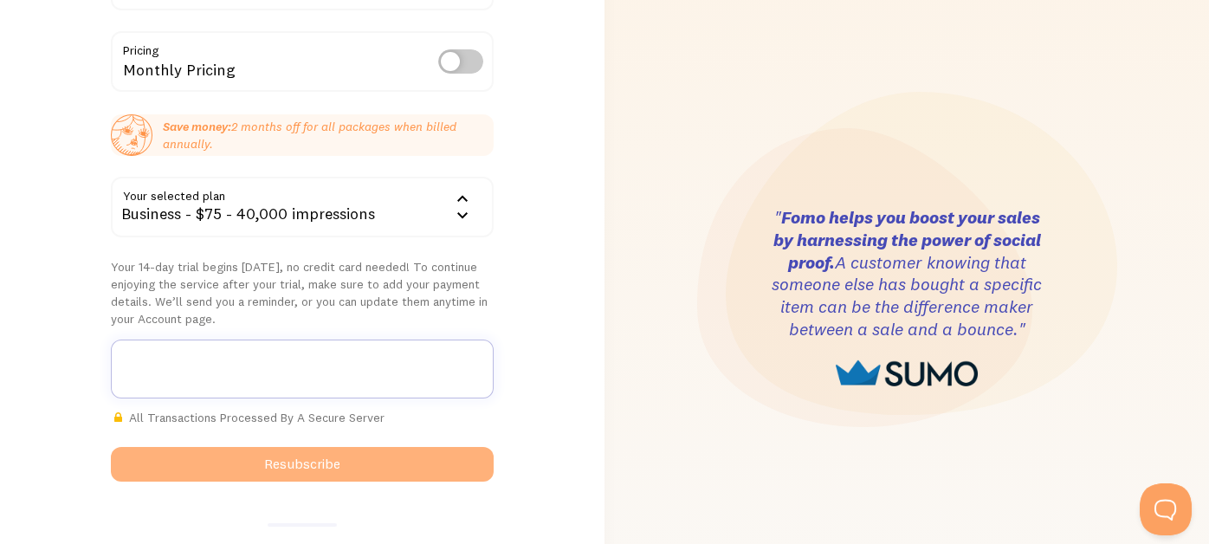
click at [361, 463] on button "Resubscribe" at bounding box center [302, 464] width 382 height 35
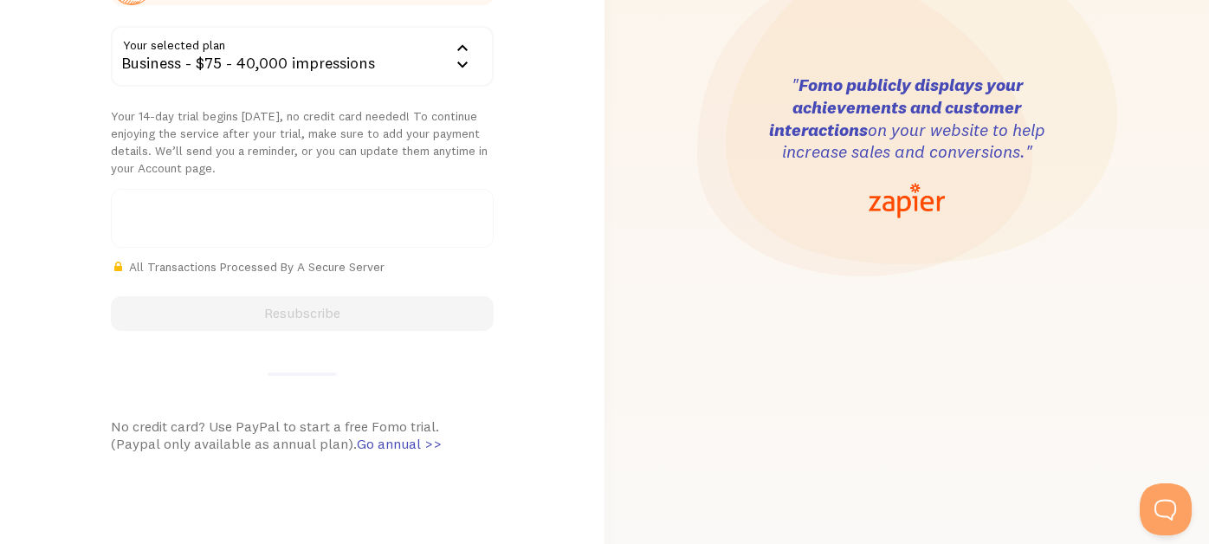
scroll to position [432, 0]
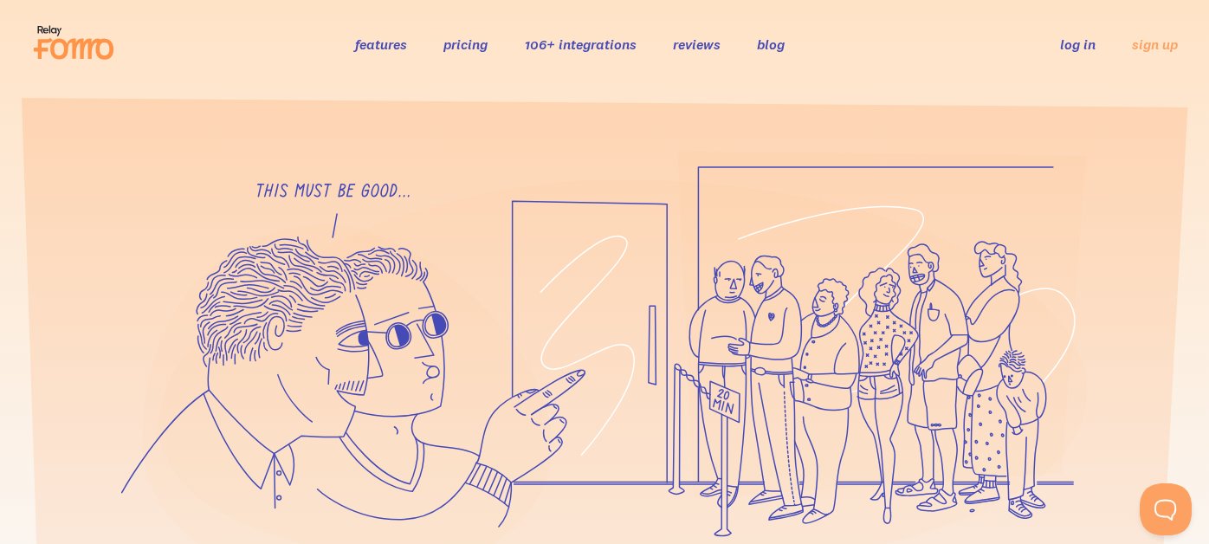
click at [690, 46] on link "reviews" at bounding box center [696, 44] width 48 height 17
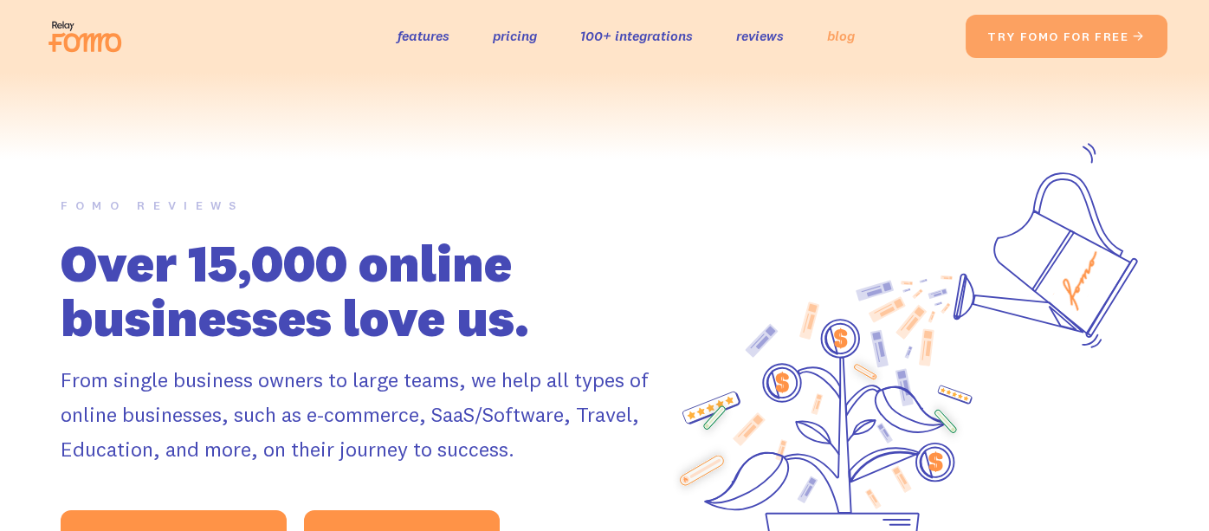
click at [829, 42] on link "blog" at bounding box center [841, 35] width 28 height 25
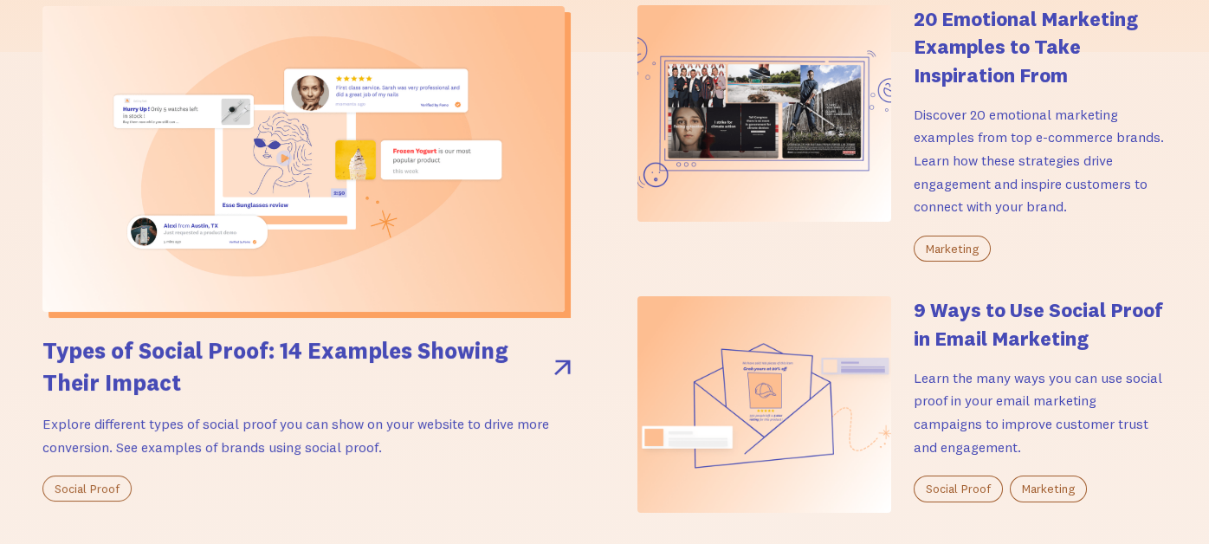
scroll to position [520, 0]
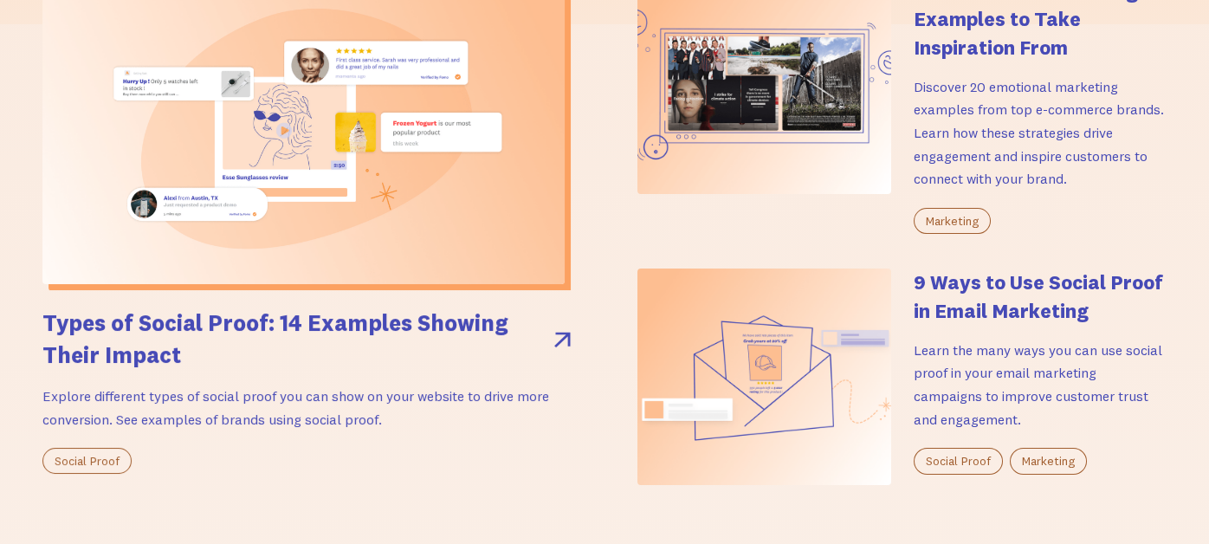
click at [988, 287] on h4 "9 Ways to Use Social Proof in Email Marketing" at bounding box center [1041, 296] width 254 height 55
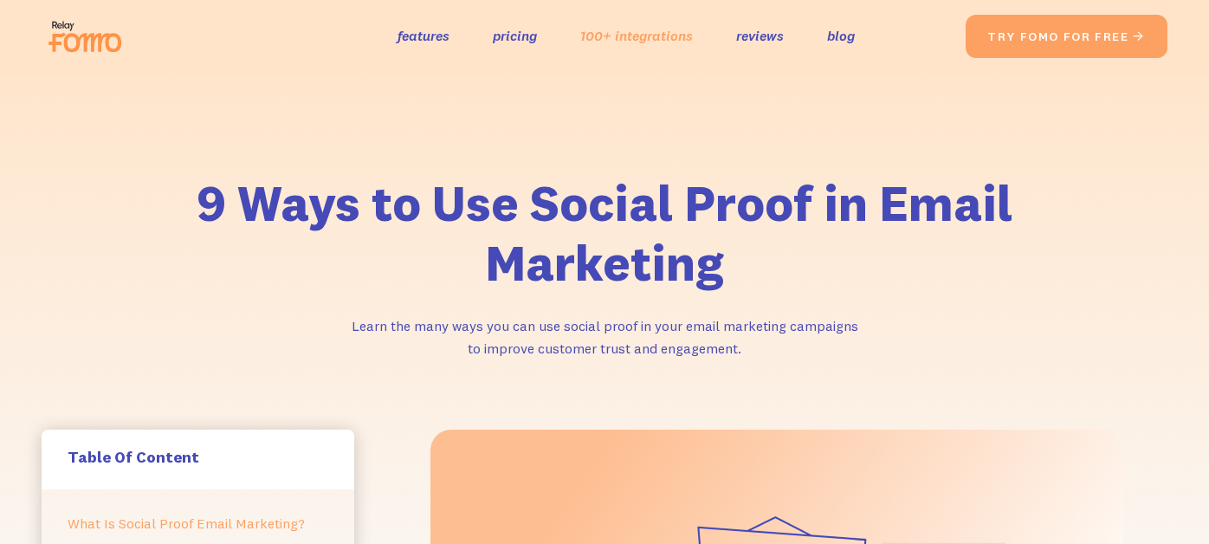
click at [614, 36] on link "100+ integrations" at bounding box center [636, 35] width 113 height 25
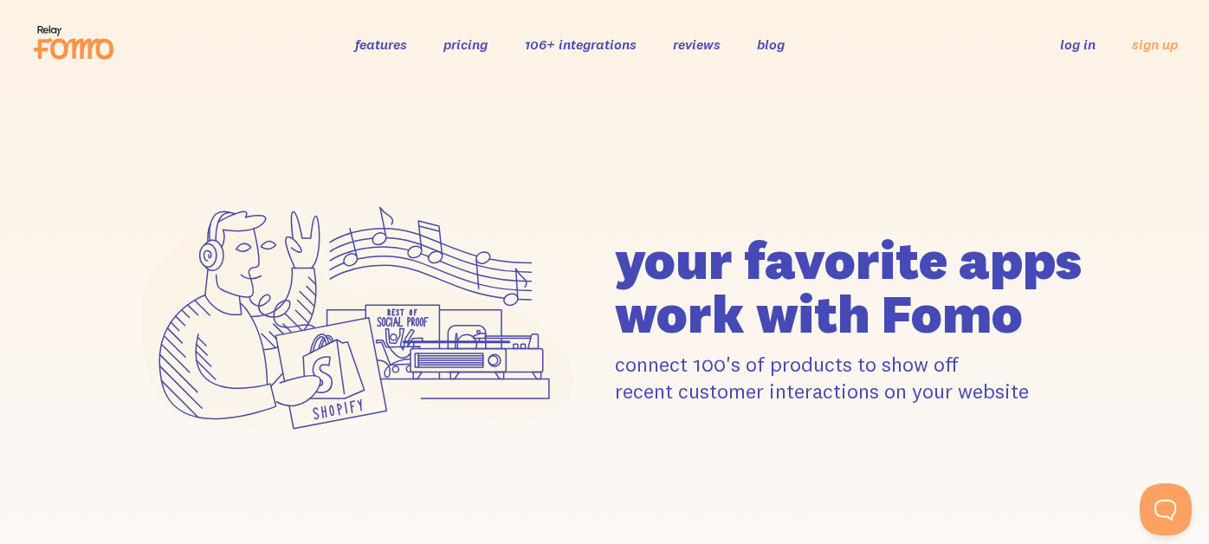
click at [379, 48] on link "features" at bounding box center [381, 44] width 52 height 17
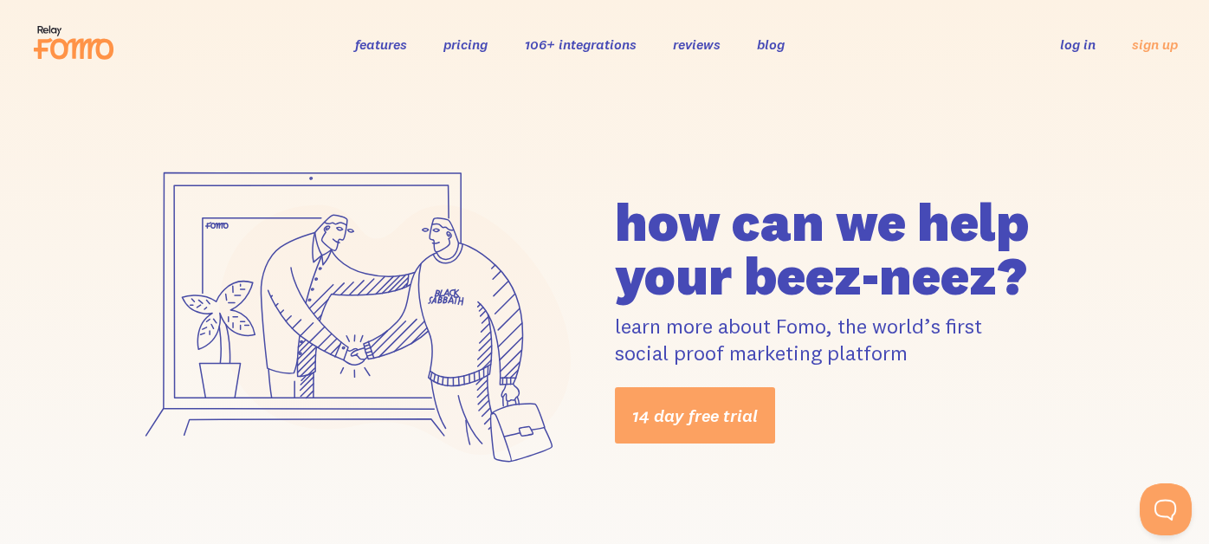
click at [1075, 43] on link "log in" at bounding box center [1078, 44] width 36 height 17
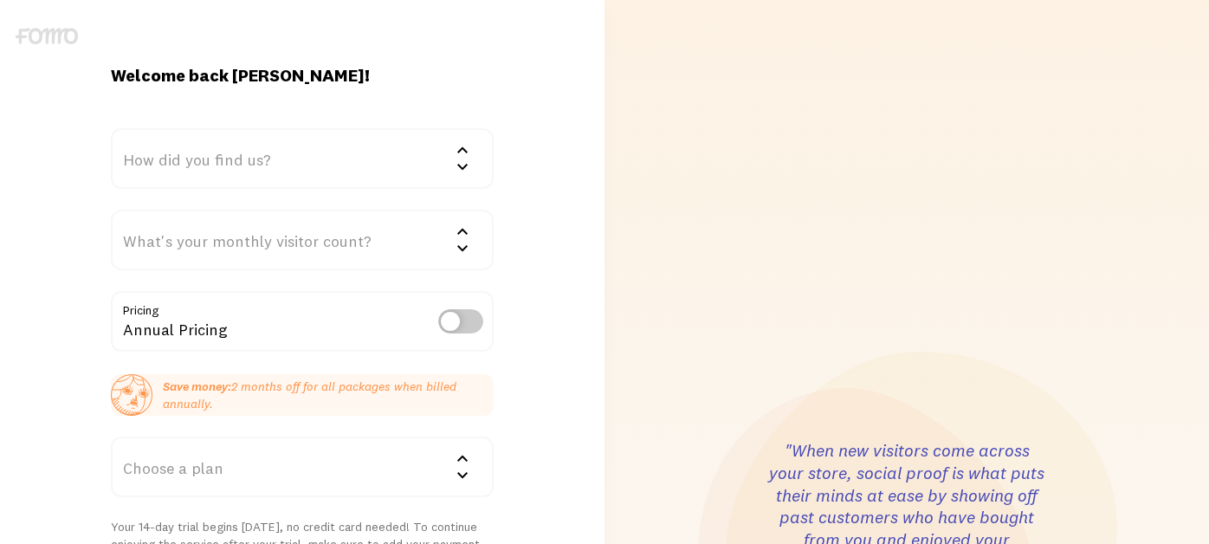
click at [65, 35] on img at bounding box center [47, 36] width 62 height 16
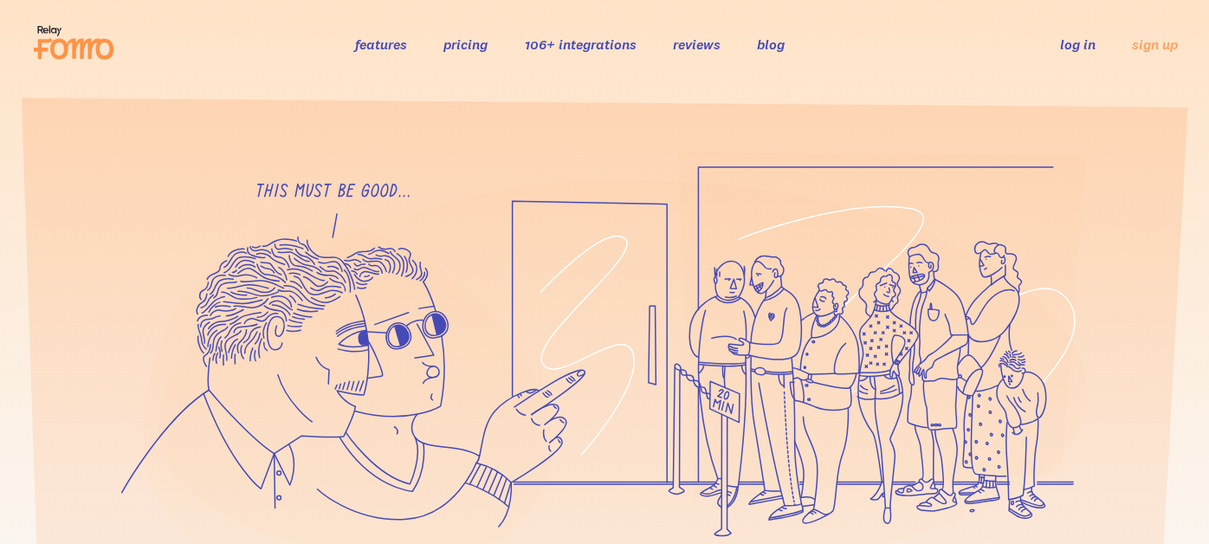
click at [1075, 43] on link "log in" at bounding box center [1078, 44] width 36 height 17
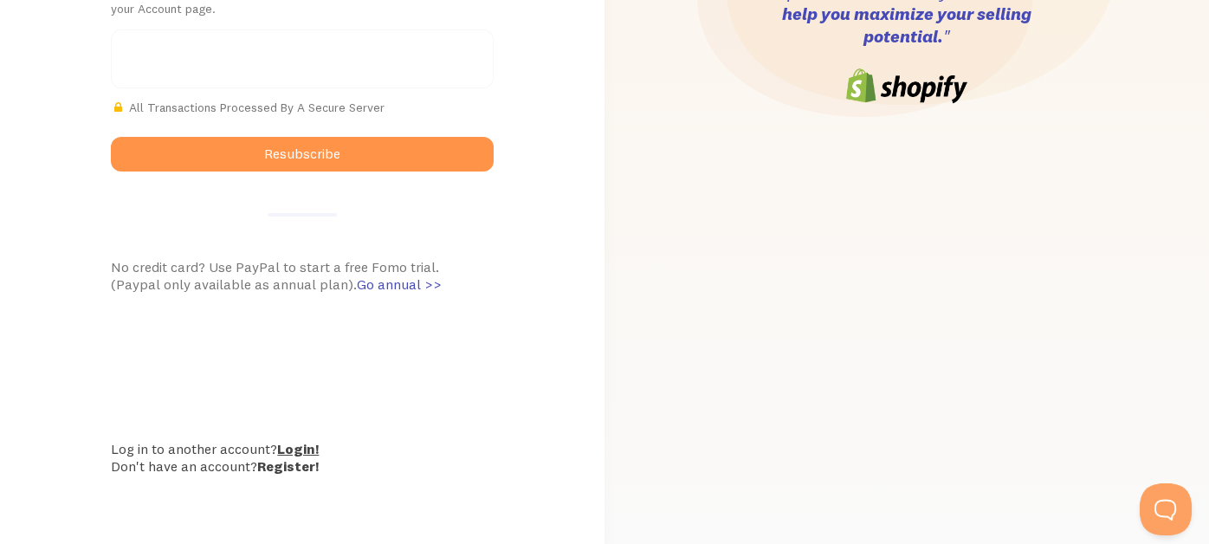
click at [302, 449] on link "Login!" at bounding box center [298, 448] width 42 height 17
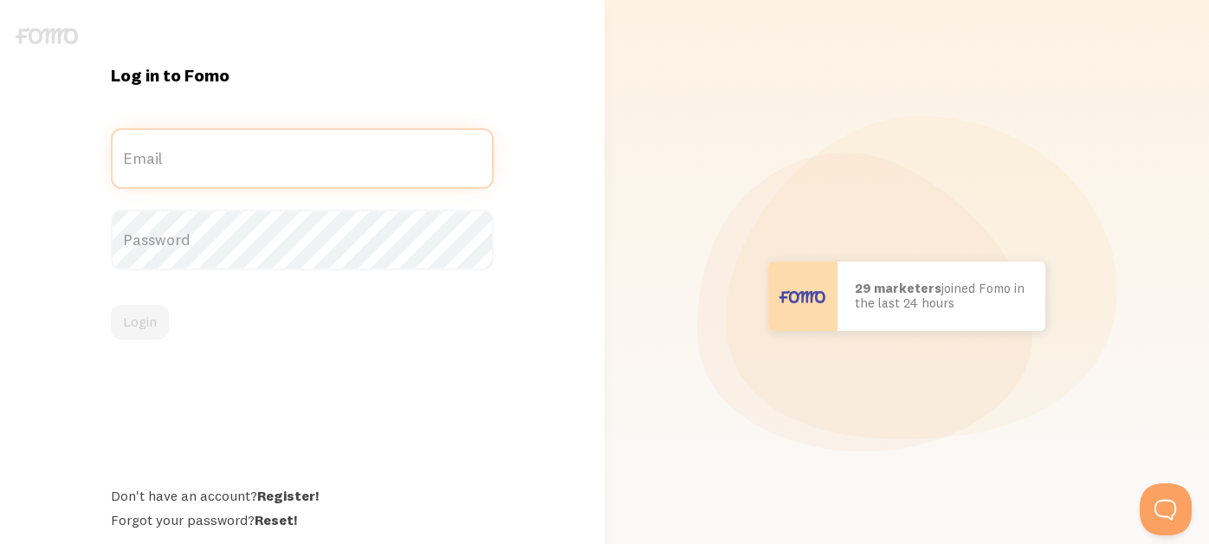
type input "[EMAIL_ADDRESS][DOMAIN_NAME]"
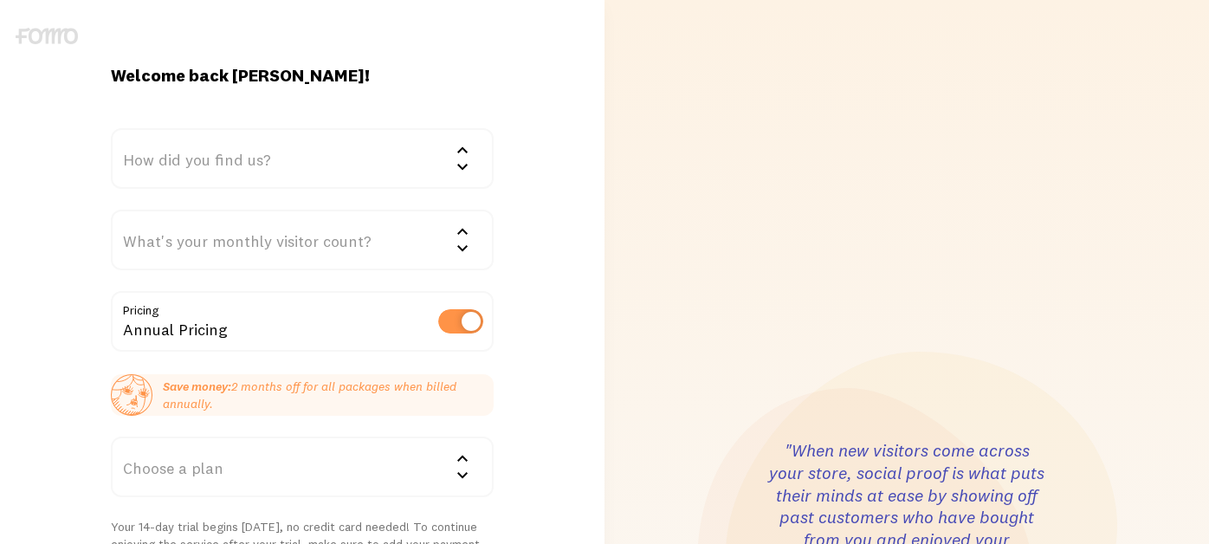
click at [284, 164] on div "How did you find us?" at bounding box center [302, 158] width 382 height 61
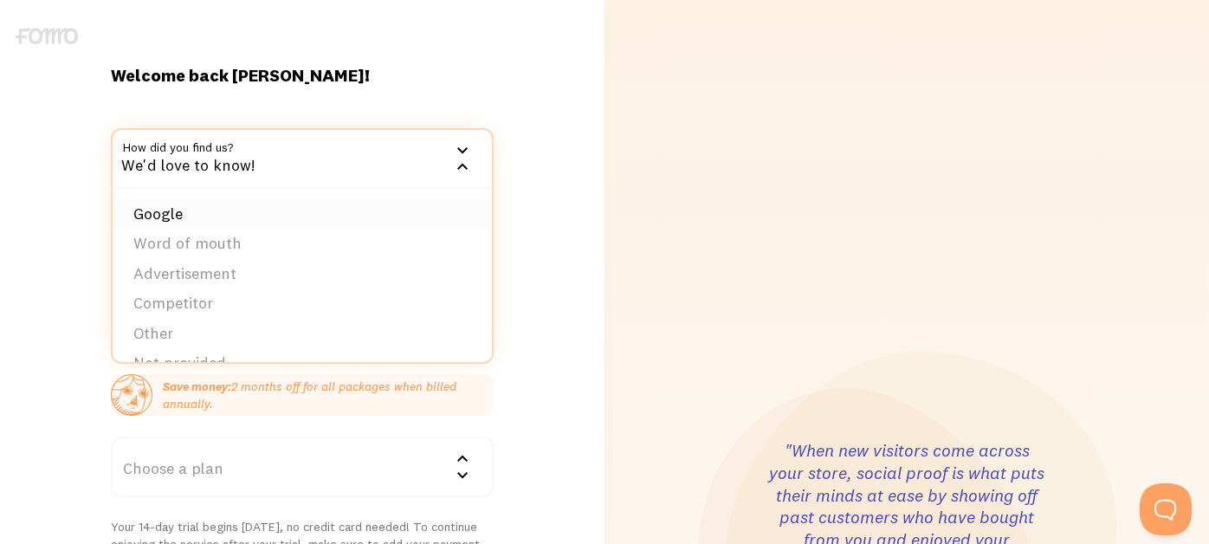
click at [198, 215] on li "Google" at bounding box center [302, 214] width 379 height 30
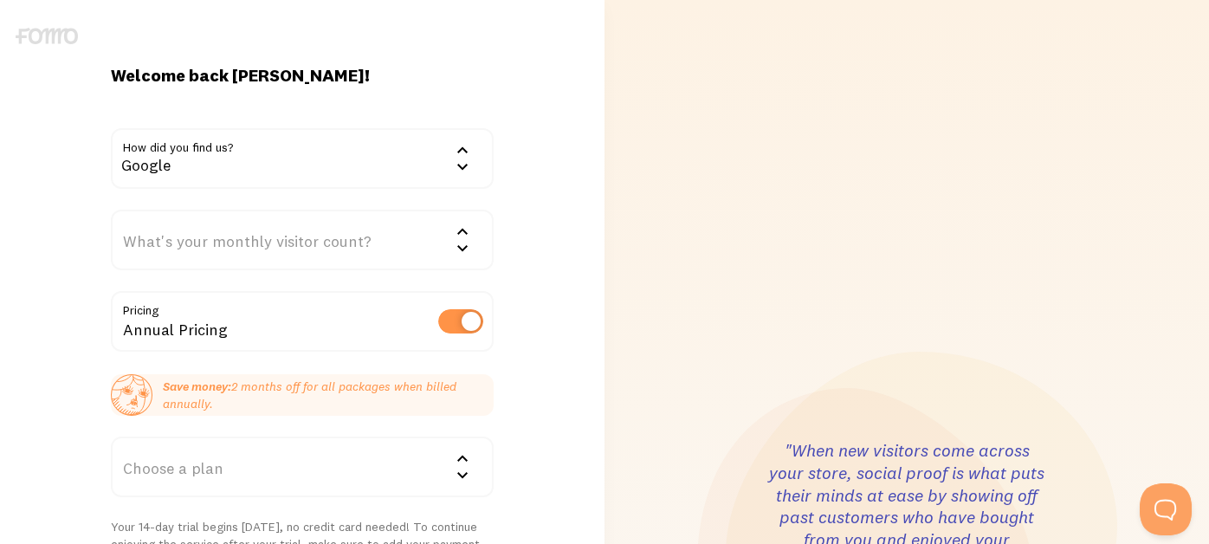
click at [237, 256] on div "What's your monthly visitor count?" at bounding box center [302, 240] width 382 height 61
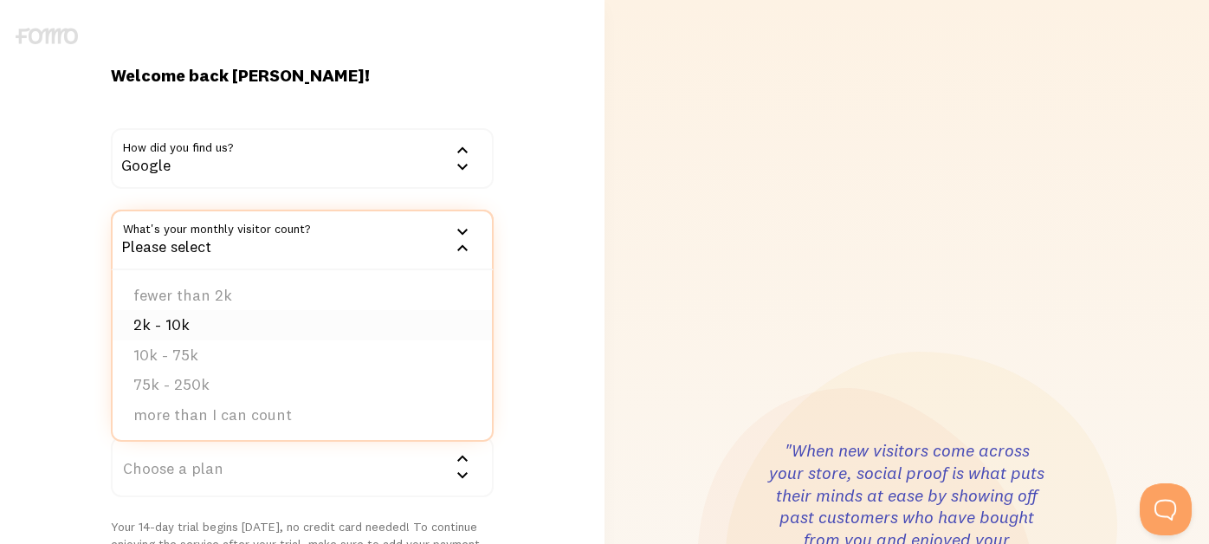
click at [238, 327] on li "2k - 10k" at bounding box center [302, 325] width 379 height 30
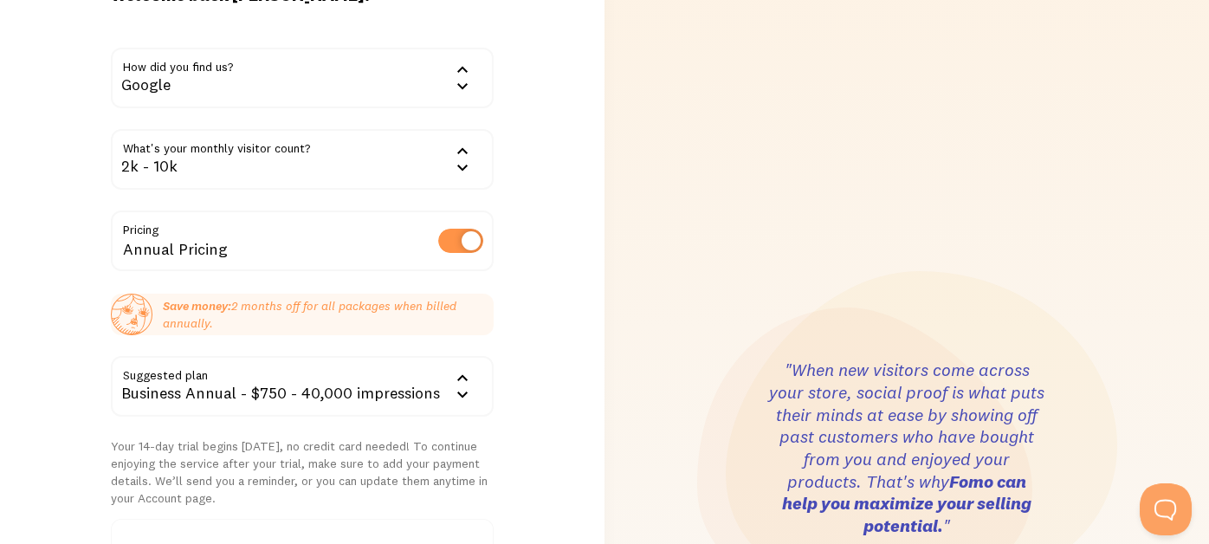
scroll to position [173, 0]
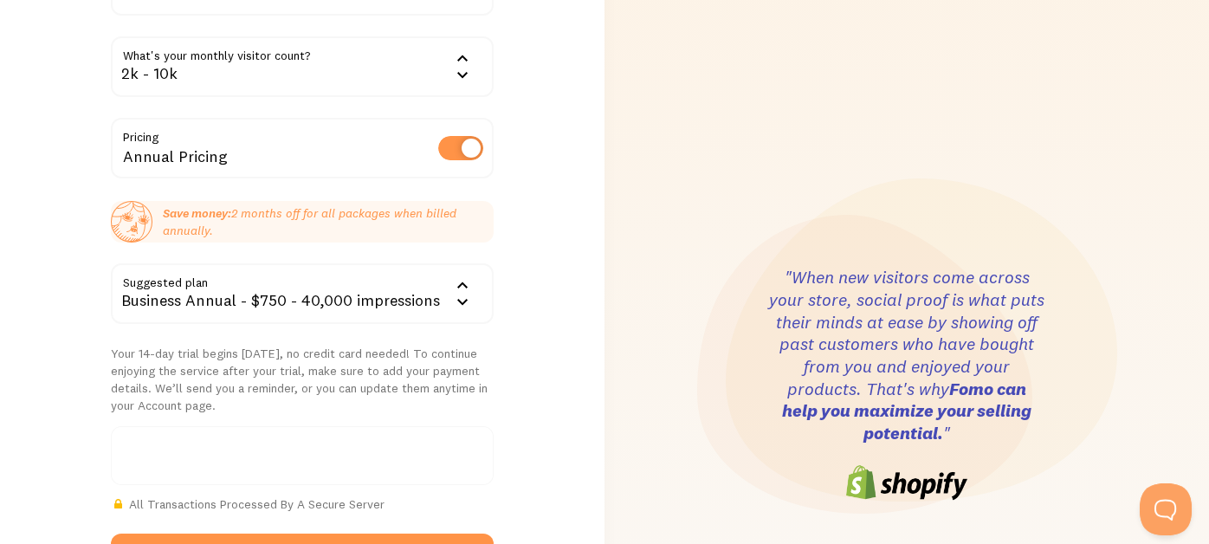
click at [339, 294] on div "Business Annual - $750 - 40,000 impressions" at bounding box center [302, 293] width 382 height 61
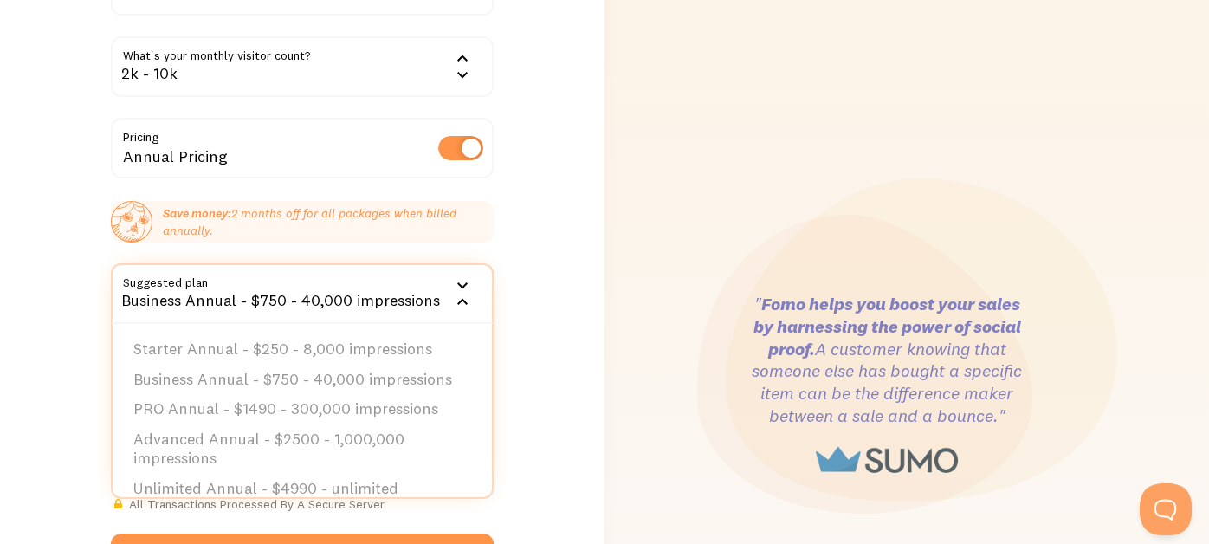
click at [438, 152] on input "checkbox" at bounding box center [460, 148] width 45 height 24
checkbox input "false"
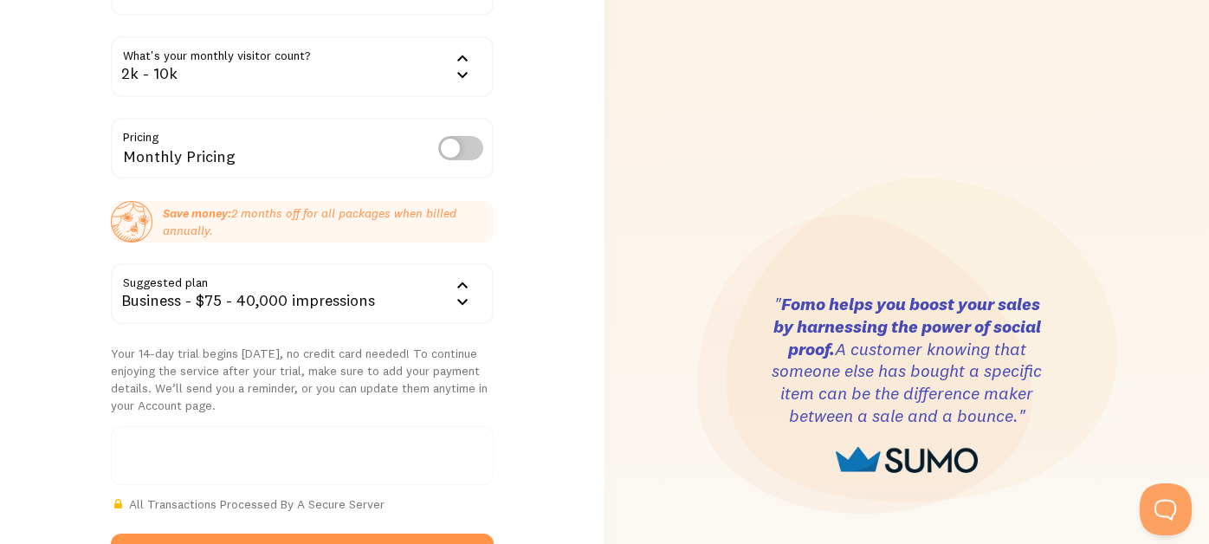
click at [281, 289] on div "Business - $75 - 40,000 impressions" at bounding box center [302, 293] width 382 height 61
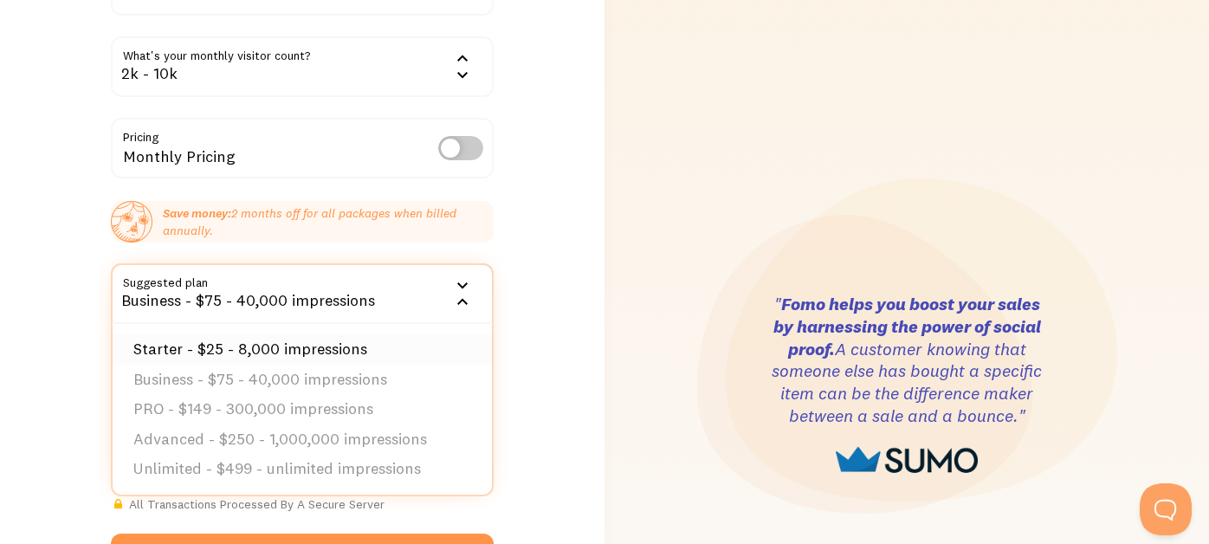
click at [272, 340] on li "Starter - $25 - 8,000 impressions" at bounding box center [302, 349] width 379 height 30
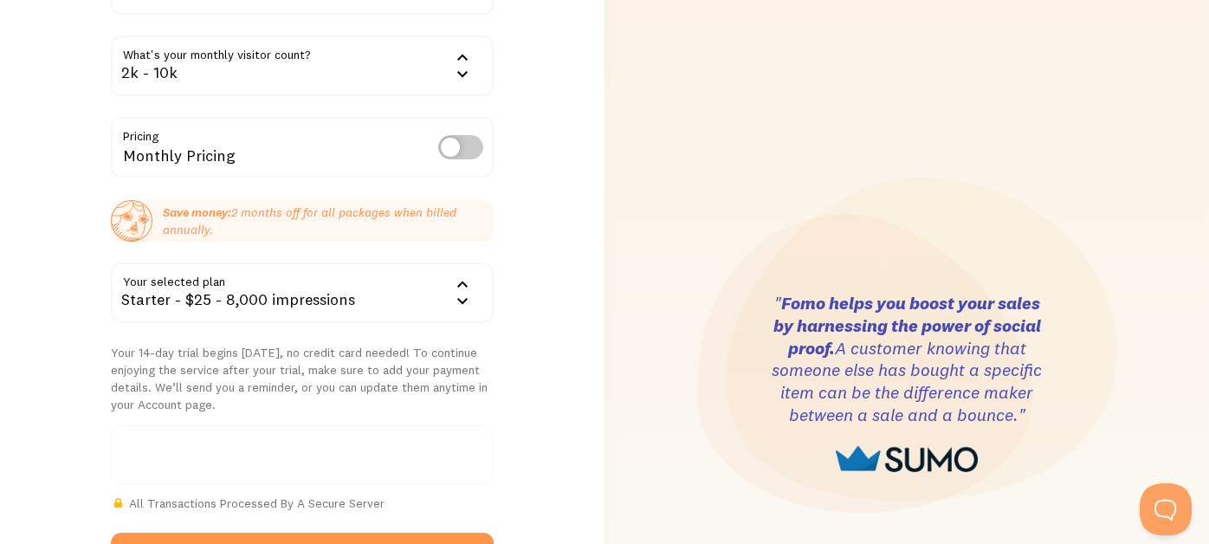
scroll to position [432, 0]
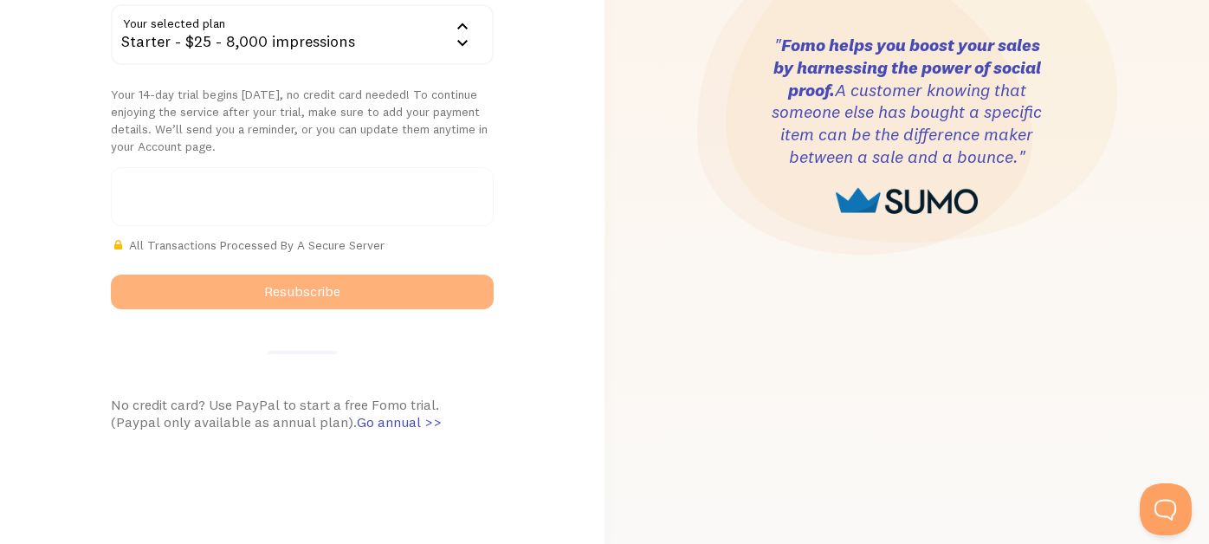
click at [327, 280] on button "Resubscribe" at bounding box center [302, 292] width 382 height 35
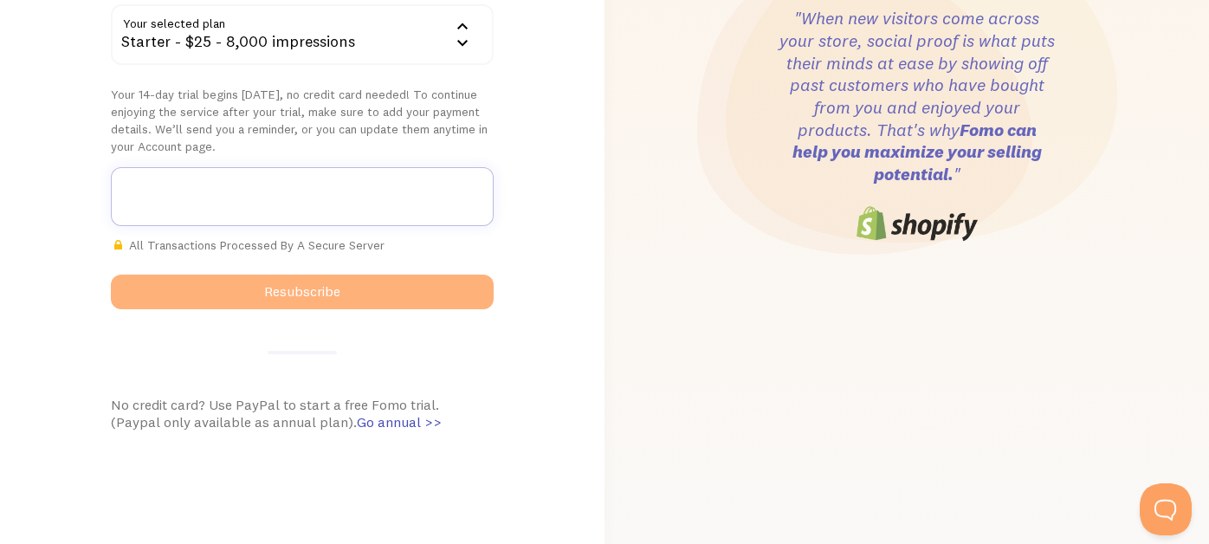
click at [329, 280] on button "Resubscribe" at bounding box center [302, 292] width 382 height 35
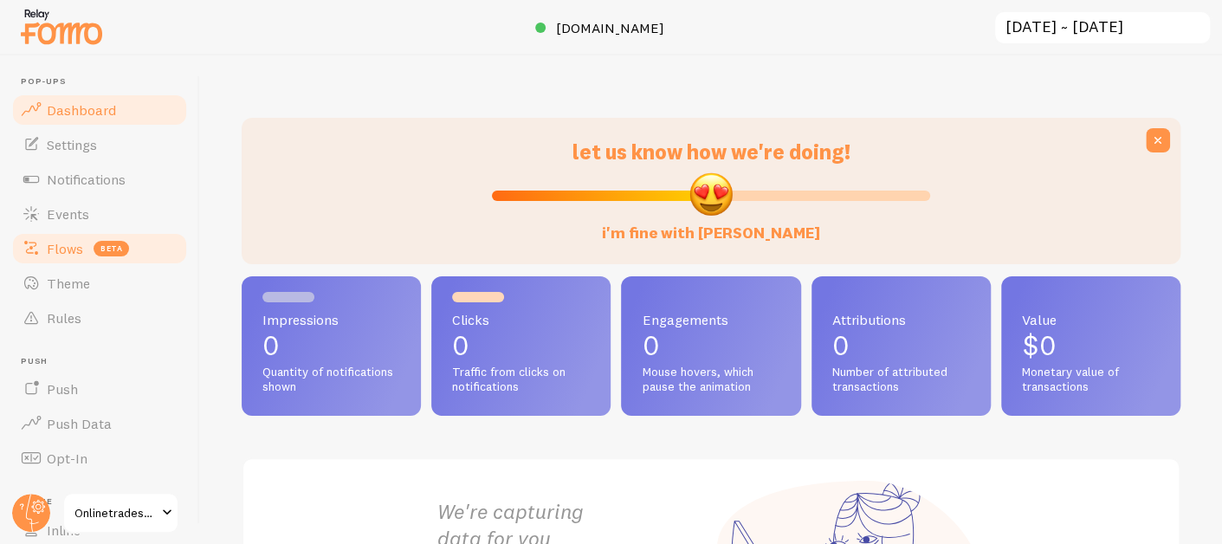
click at [73, 249] on span "Flows" at bounding box center [65, 248] width 36 height 17
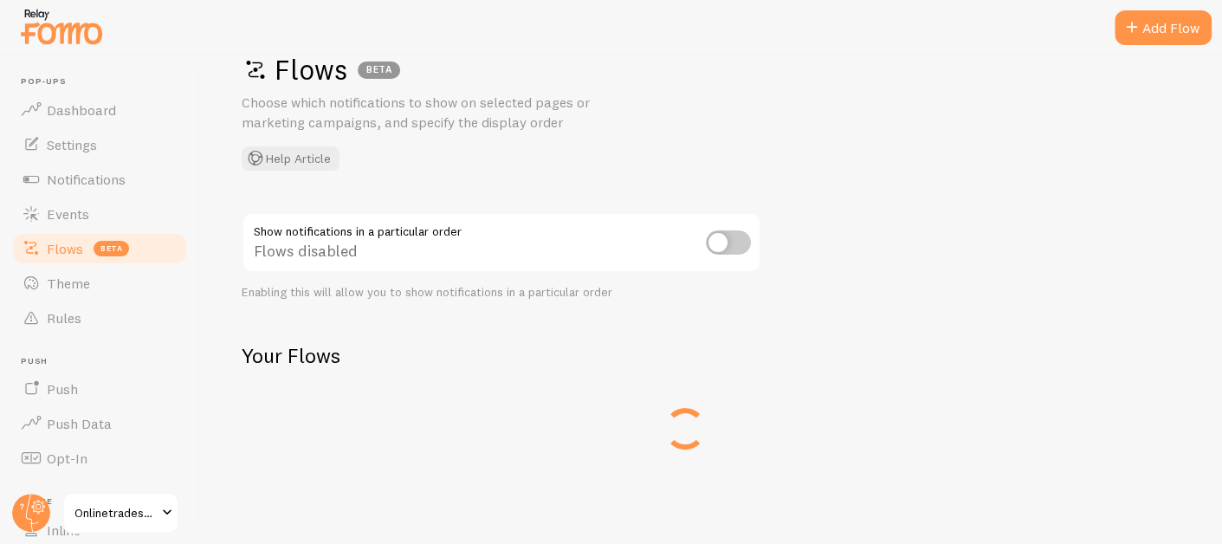
scroll to position [48, 0]
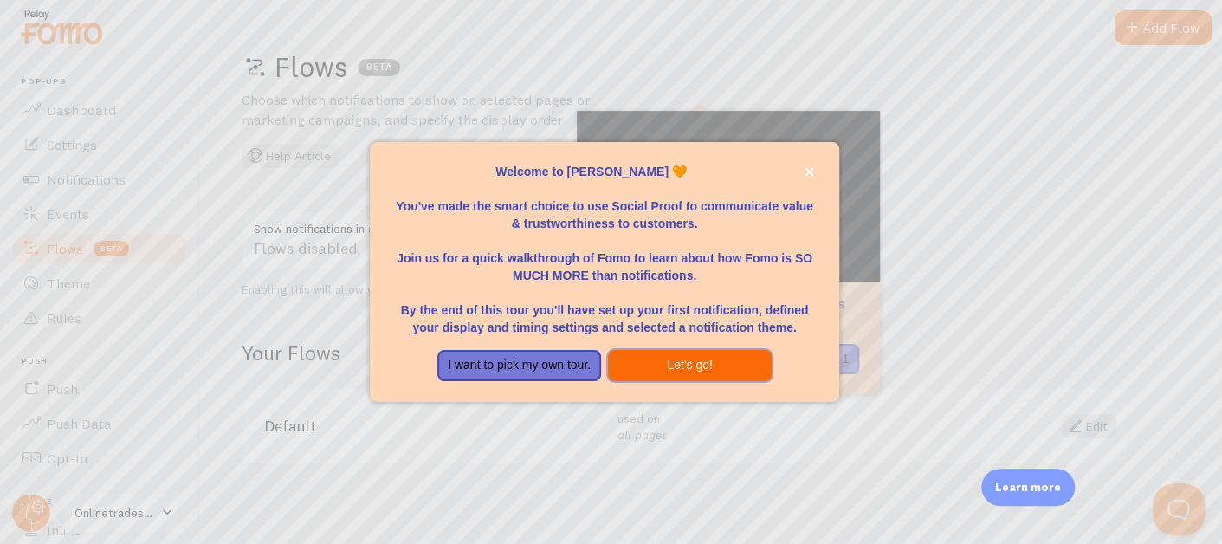
click at [657, 366] on button "Let's go!" at bounding box center [690, 365] width 164 height 31
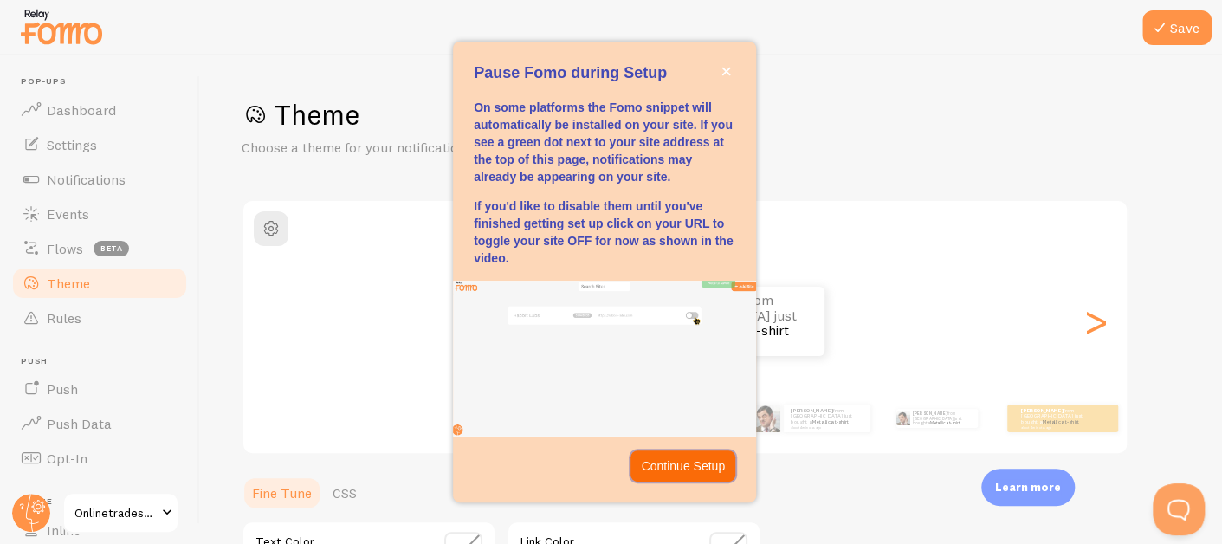
click at [686, 470] on p "Continue Setup" at bounding box center [683, 465] width 84 height 17
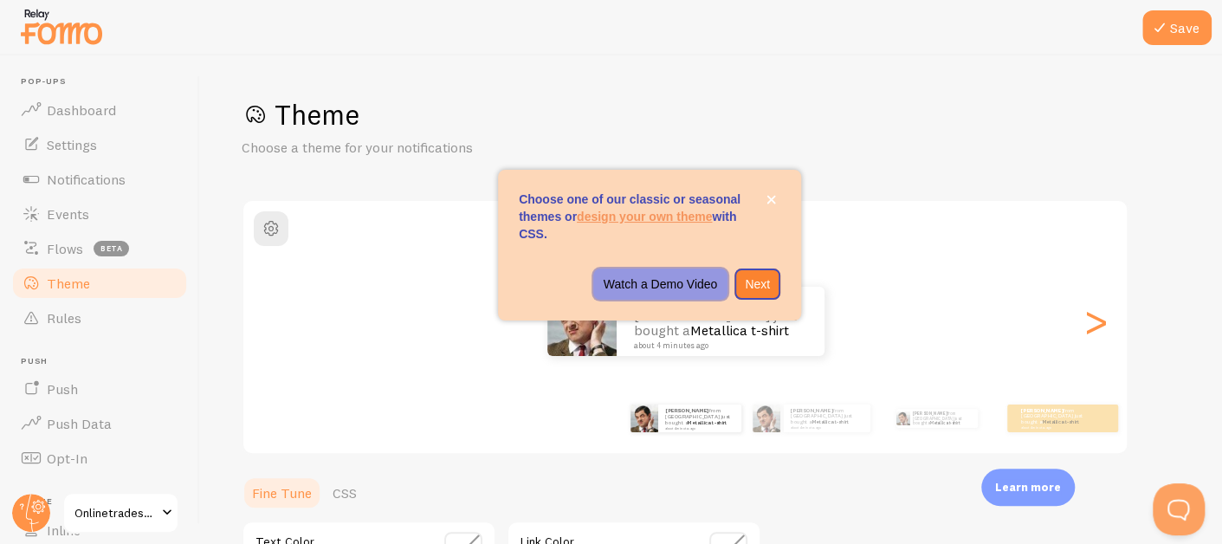
click at [663, 291] on p "Watch a Demo Video" at bounding box center [661, 283] width 114 height 17
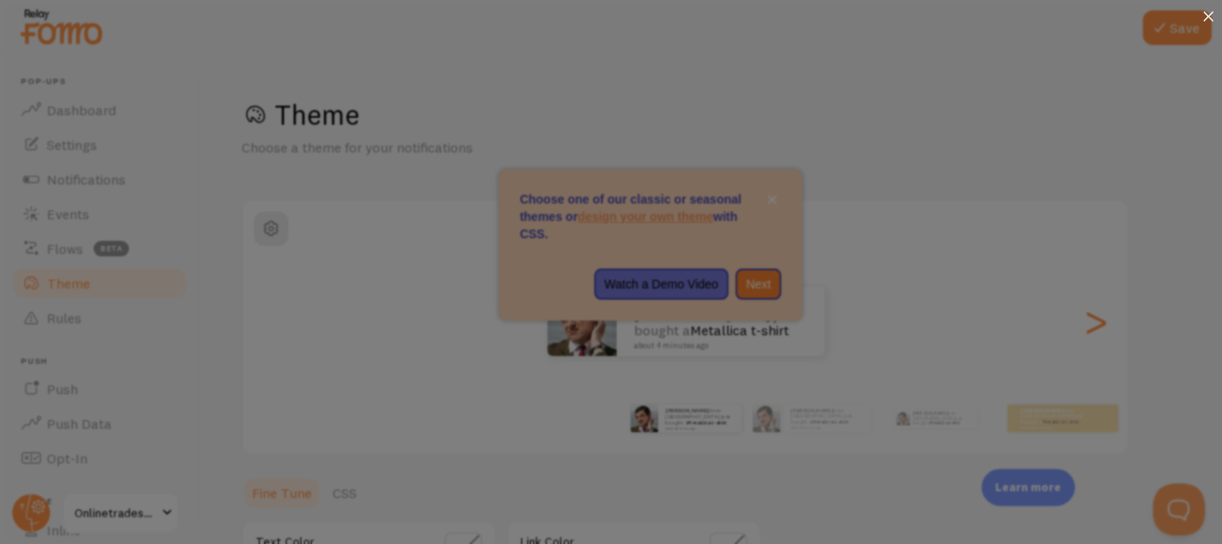
click at [1210, 16] on icon at bounding box center [1208, 16] width 10 height 10
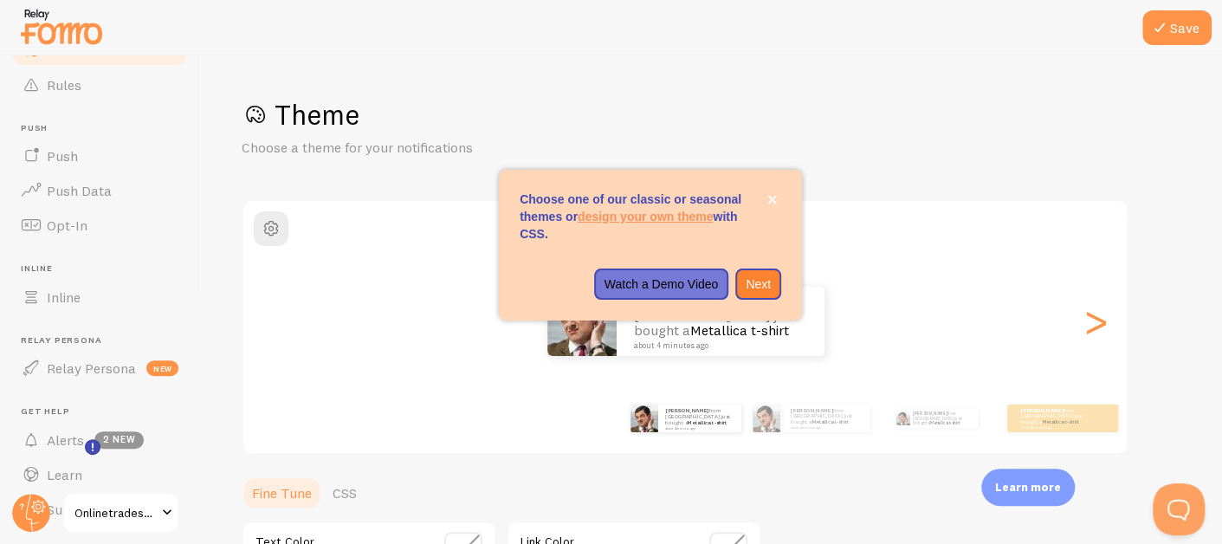
scroll to position [260, 0]
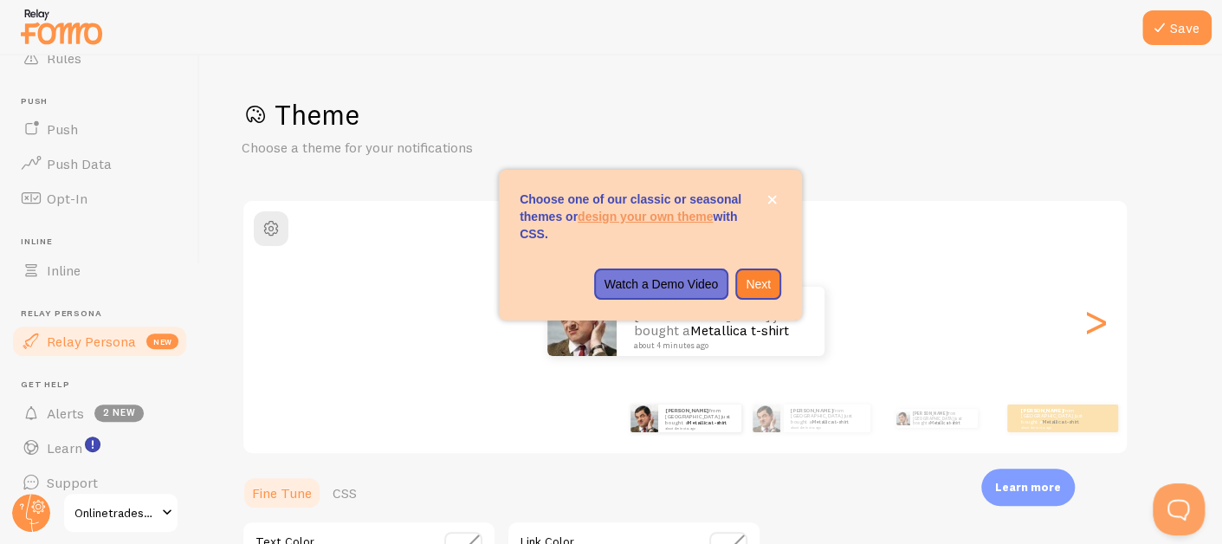
click at [88, 337] on span "Relay Persona" at bounding box center [91, 341] width 89 height 17
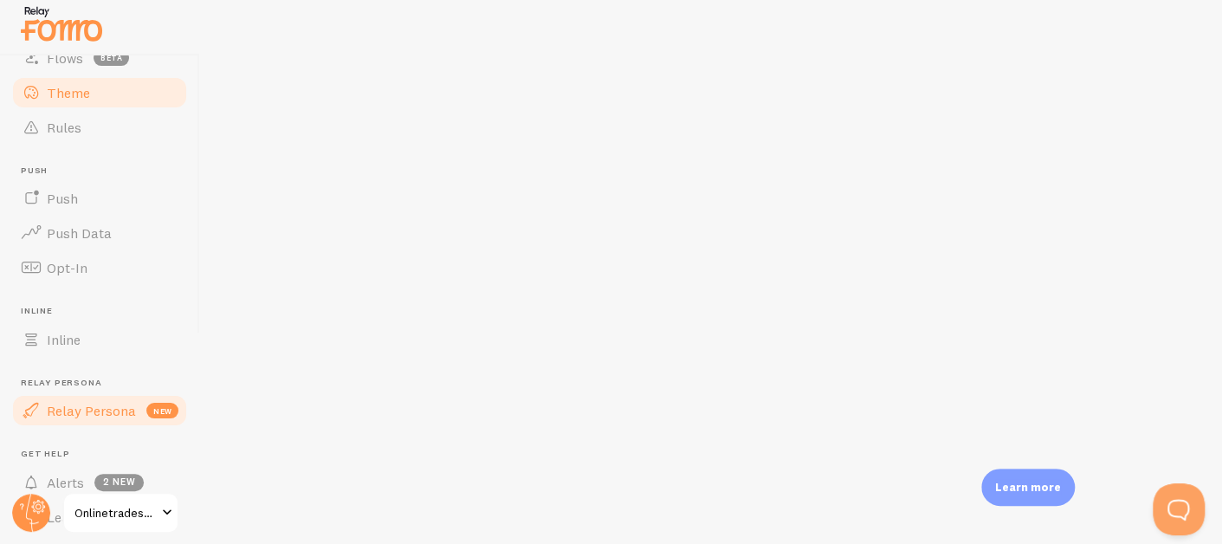
scroll to position [16, 0]
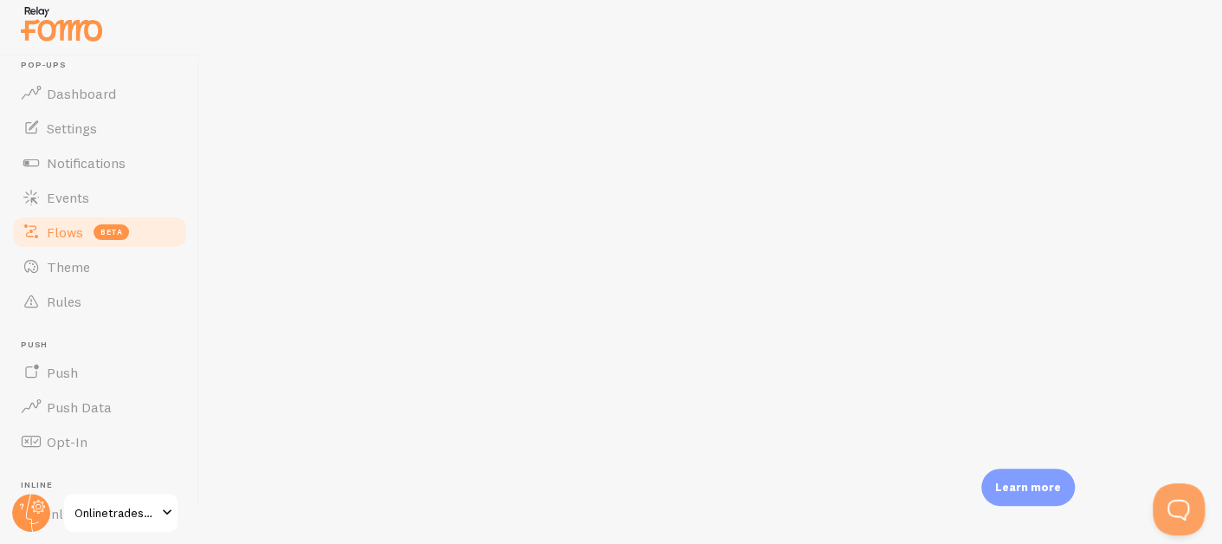
click at [88, 230] on link "Flows beta" at bounding box center [99, 232] width 178 height 35
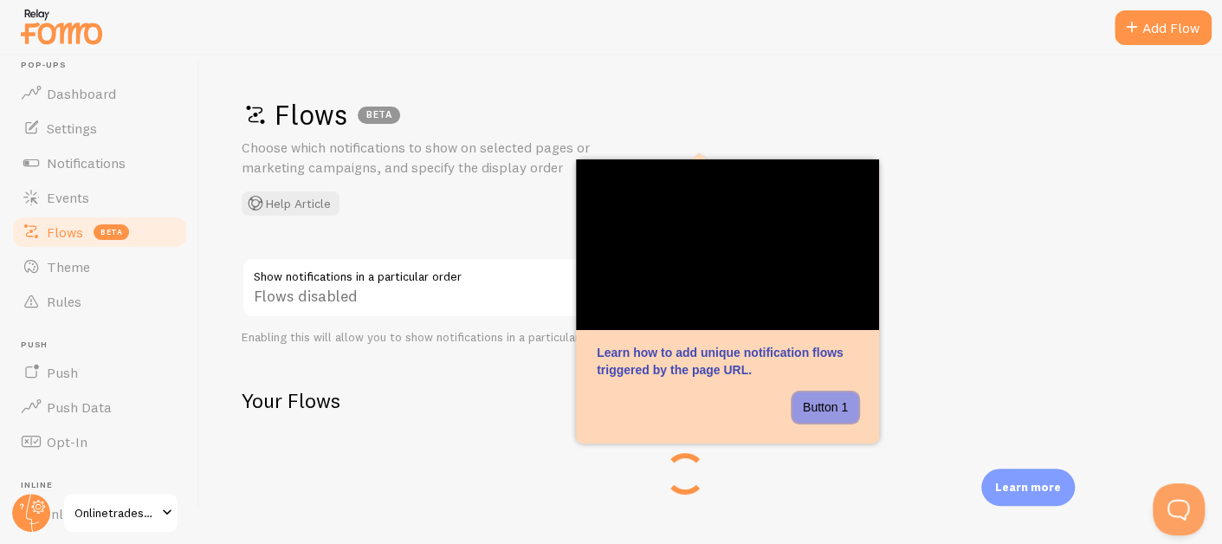
click at [833, 410] on button "Button 1" at bounding box center [826, 407] width 66 height 31
click at [831, 406] on button "Button 1" at bounding box center [826, 407] width 66 height 31
click at [827, 402] on button "Button 1" at bounding box center [826, 407] width 66 height 31
click at [68, 259] on span "Theme" at bounding box center [68, 266] width 43 height 17
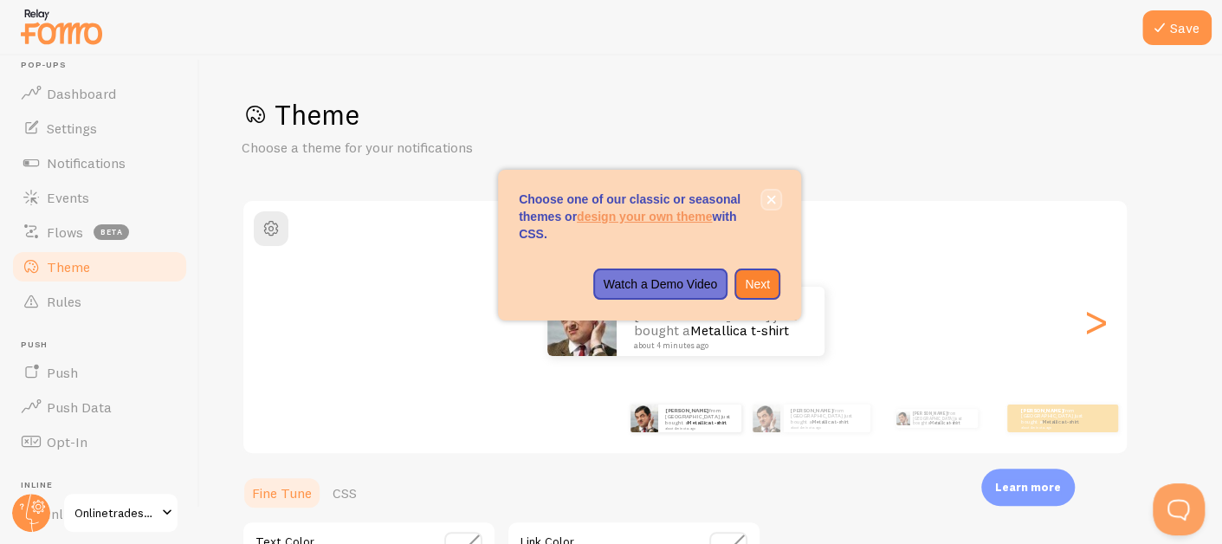
click at [768, 200] on icon "close," at bounding box center [772, 200] width 10 height 10
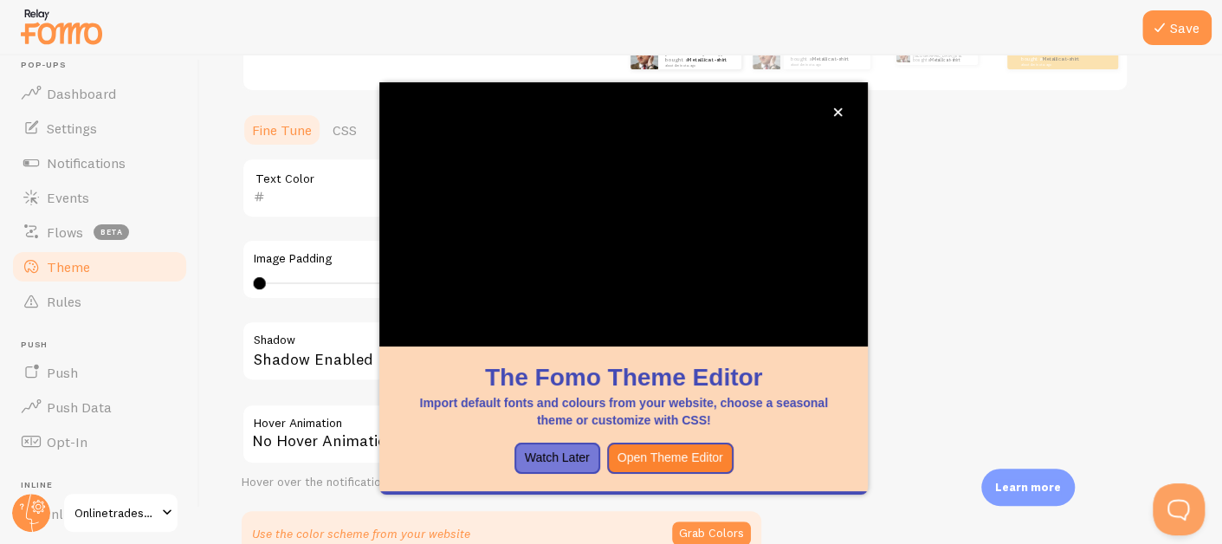
scroll to position [365, 0]
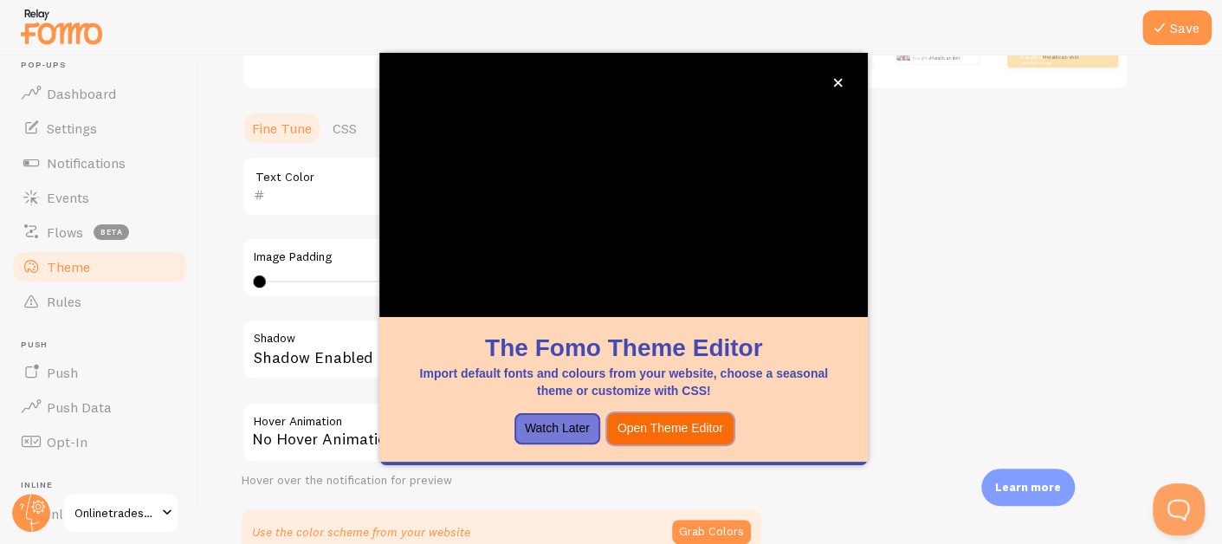
click at [688, 427] on button "Open Theme Editor" at bounding box center [670, 428] width 126 height 31
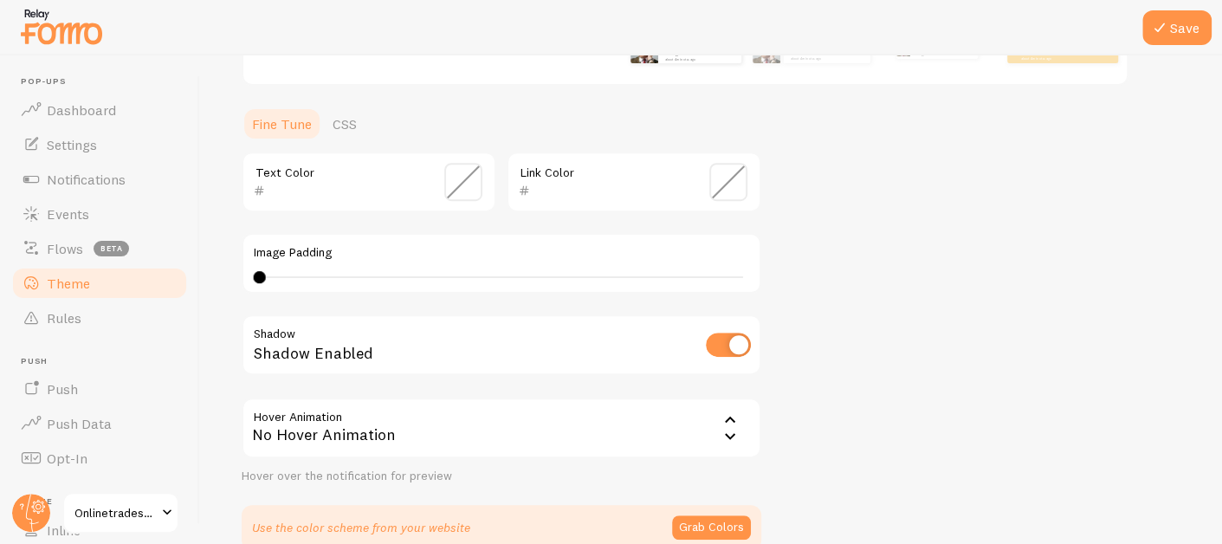
scroll to position [456, 0]
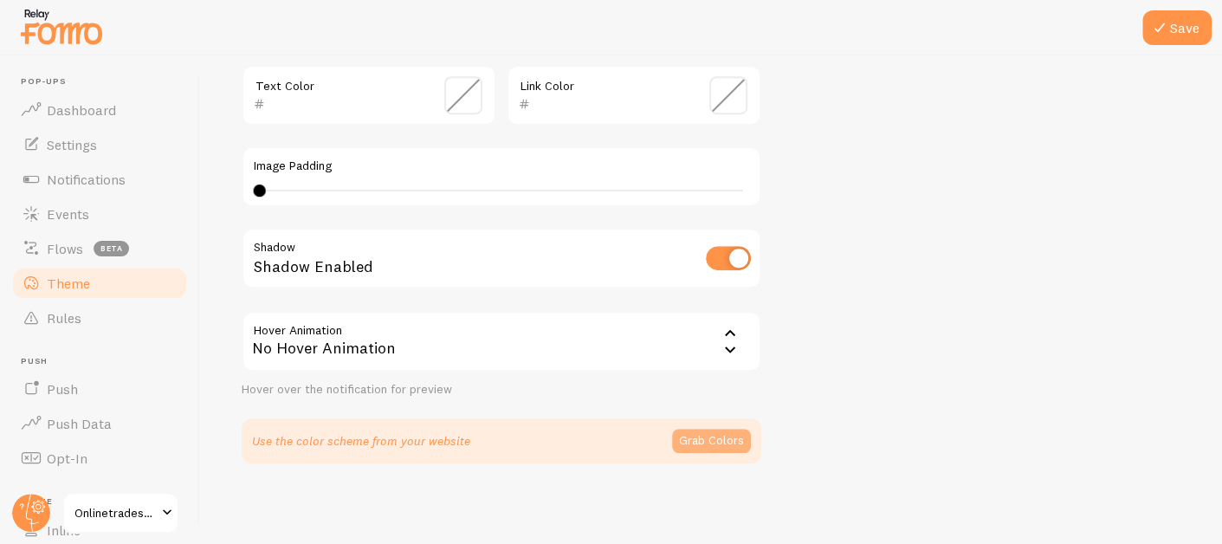
click at [726, 442] on button "Grab Colors" at bounding box center [711, 441] width 79 height 24
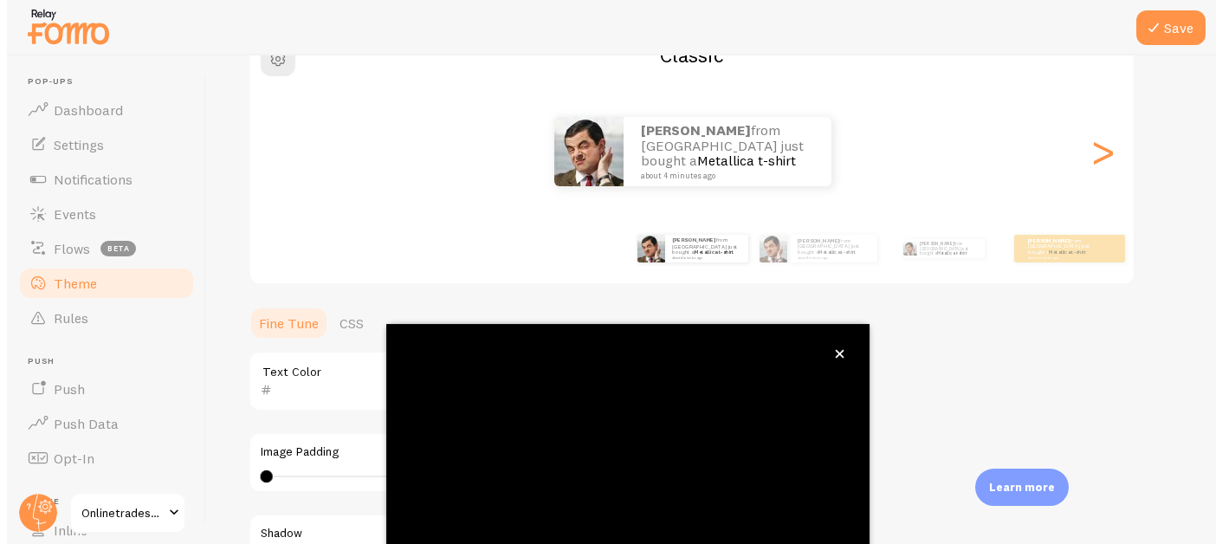
scroll to position [267, 0]
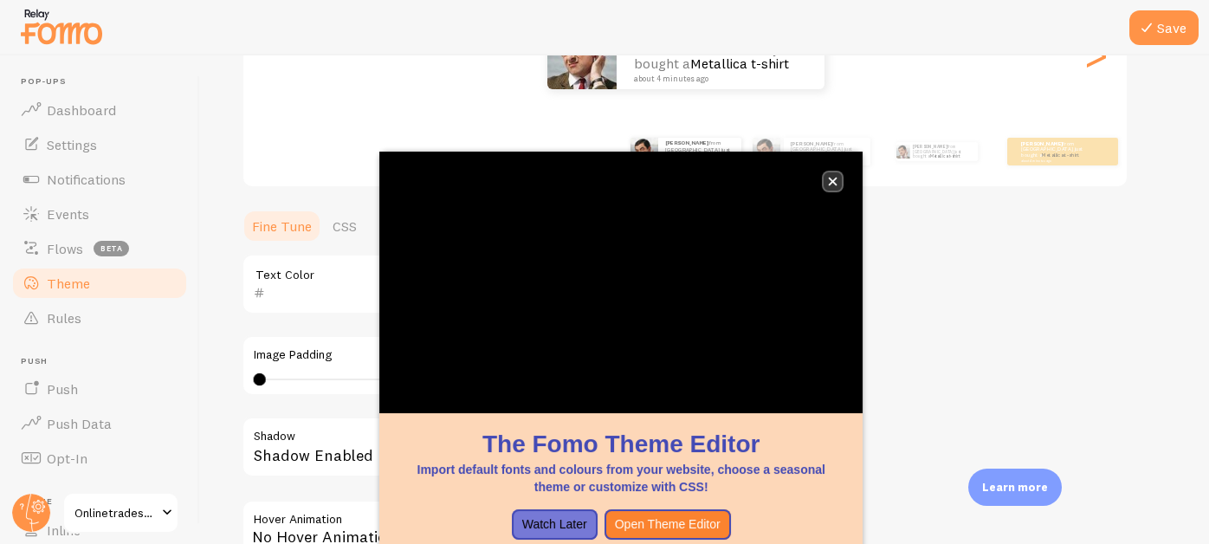
click at [831, 189] on button "close," at bounding box center [833, 181] width 18 height 18
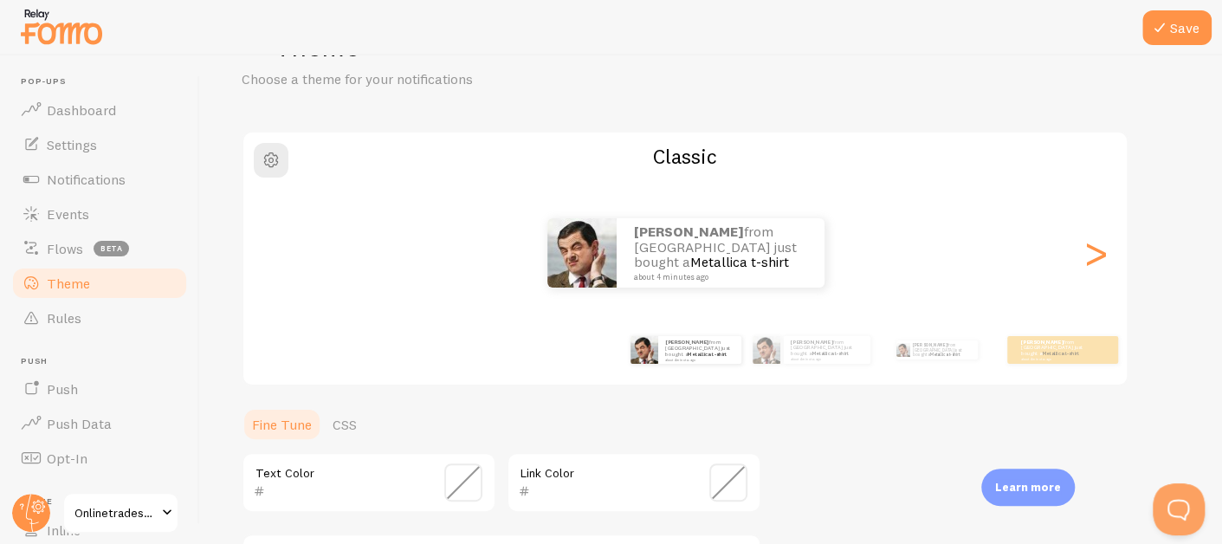
scroll to position [0, 0]
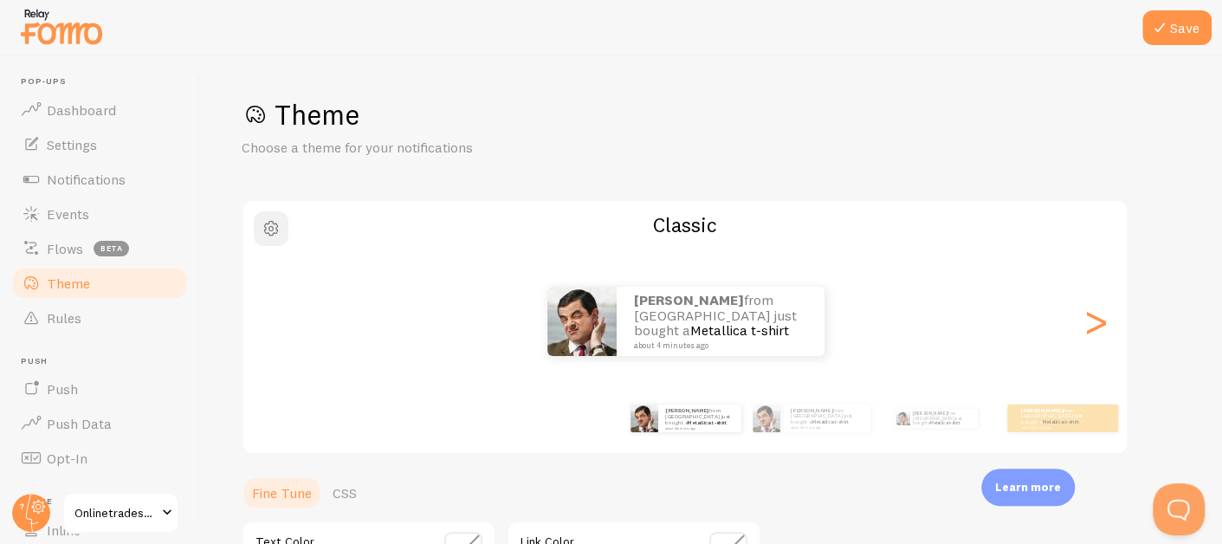
click at [274, 241] on button "button" at bounding box center [271, 228] width 35 height 35
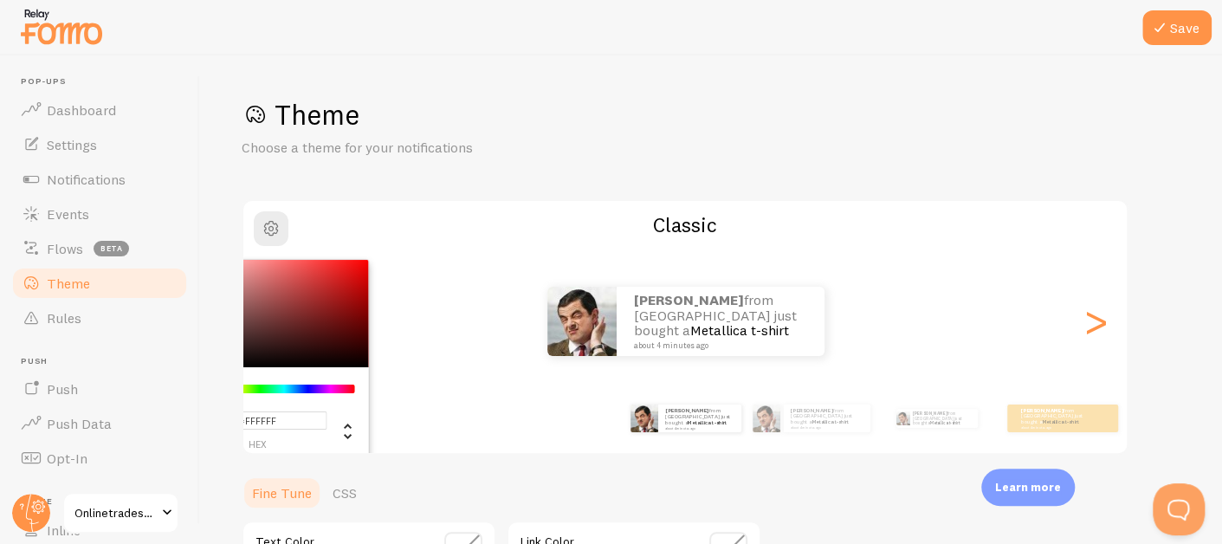
click at [287, 420] on input "#FFFFFF" at bounding box center [257, 421] width 139 height 18
click at [779, 161] on div "Theme Choose a theme for your notifications #FFFFFF hex 255 r 255 g 255 b 0 h 0…" at bounding box center [711, 504] width 939 height 815
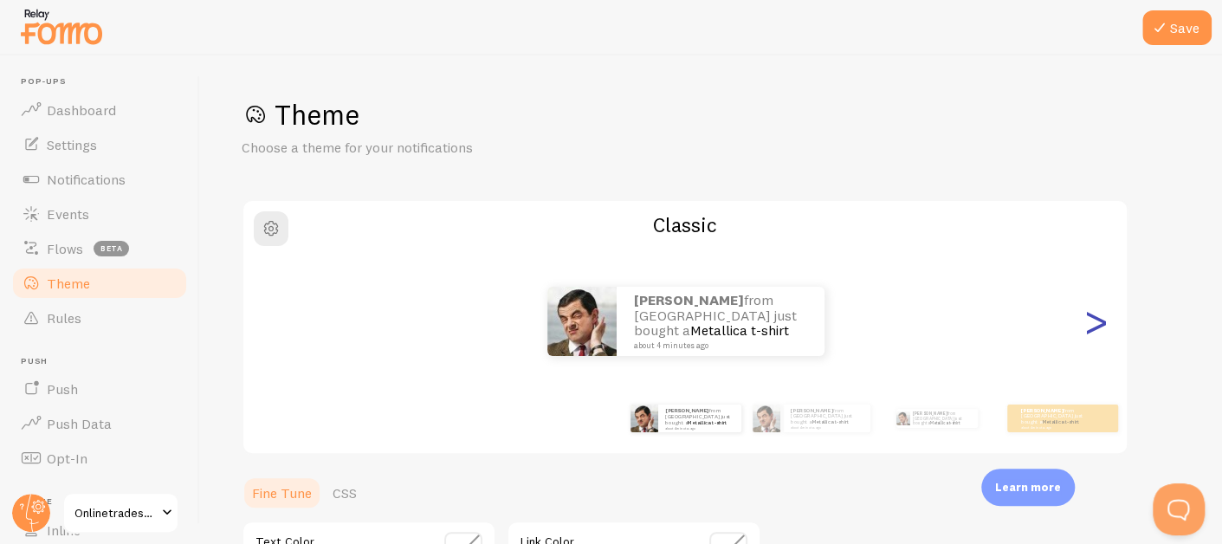
click at [1096, 331] on div ">" at bounding box center [1096, 321] width 21 height 125
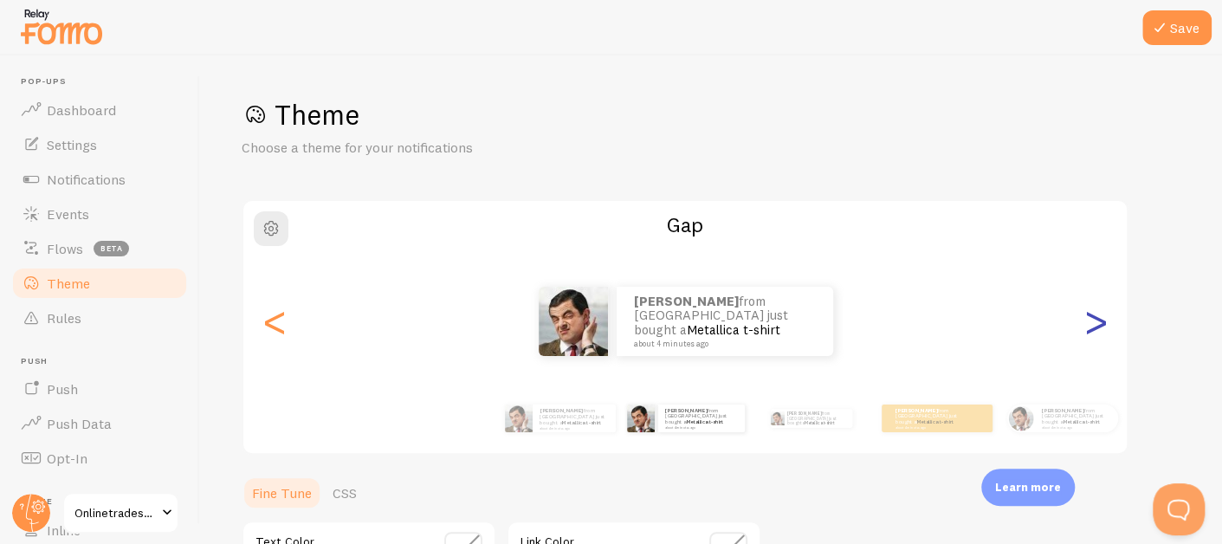
click at [1096, 331] on div ">" at bounding box center [1096, 321] width 21 height 125
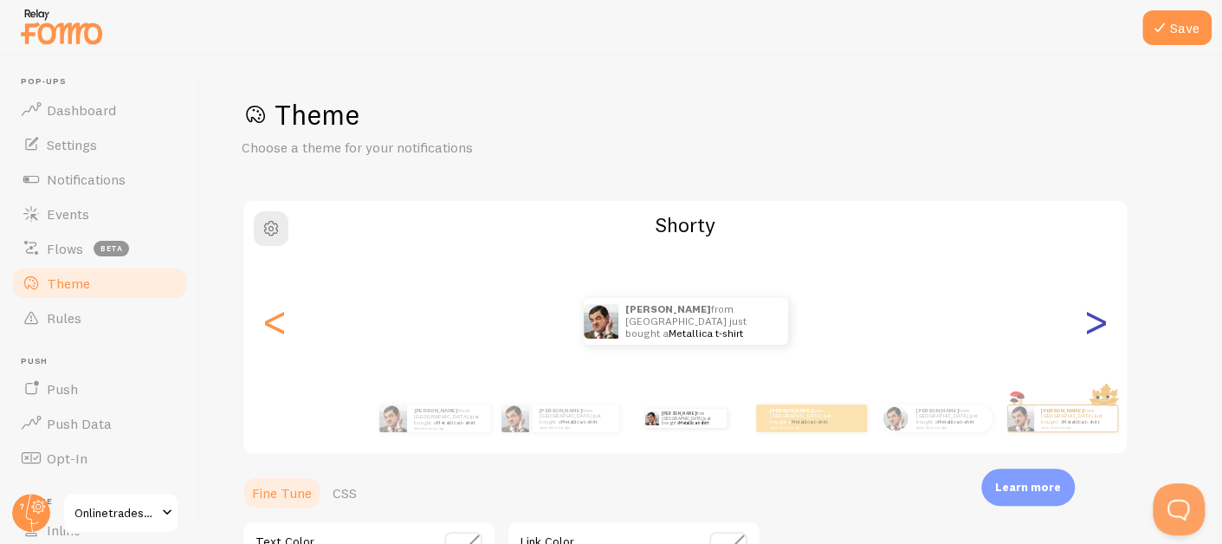
click at [1096, 331] on div ">" at bounding box center [1096, 321] width 21 height 125
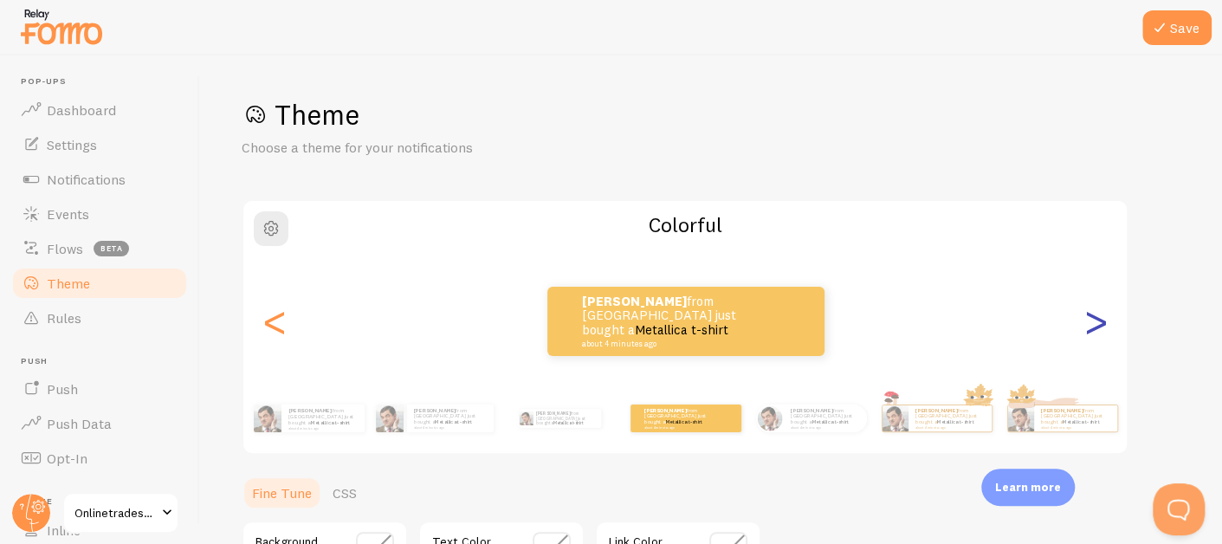
click at [1096, 331] on div ">" at bounding box center [1096, 321] width 21 height 125
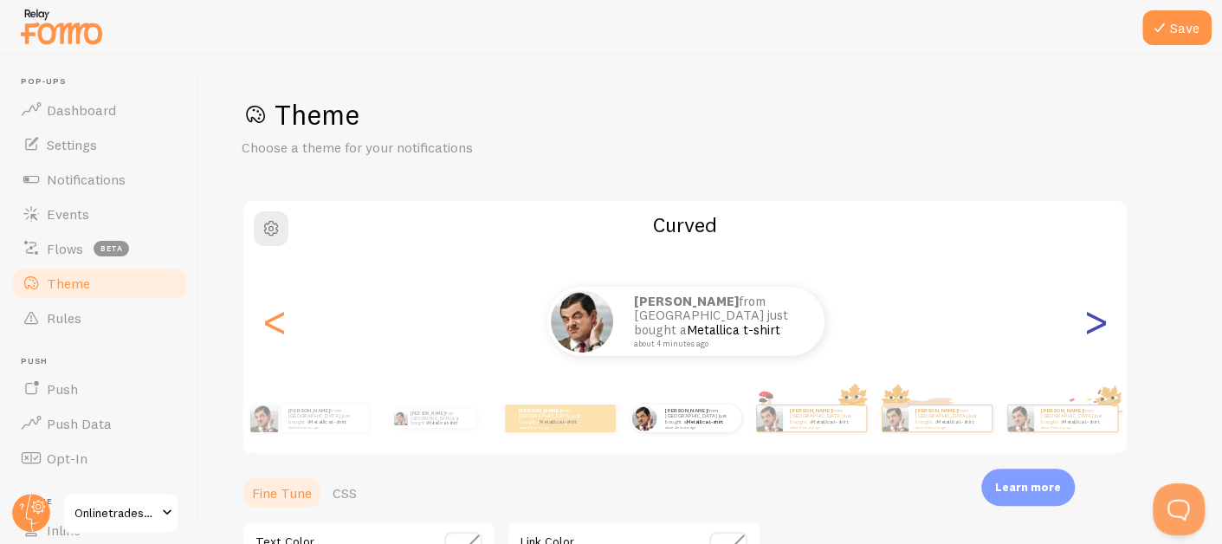
click at [1096, 331] on div ">" at bounding box center [1096, 321] width 21 height 125
type input "0"
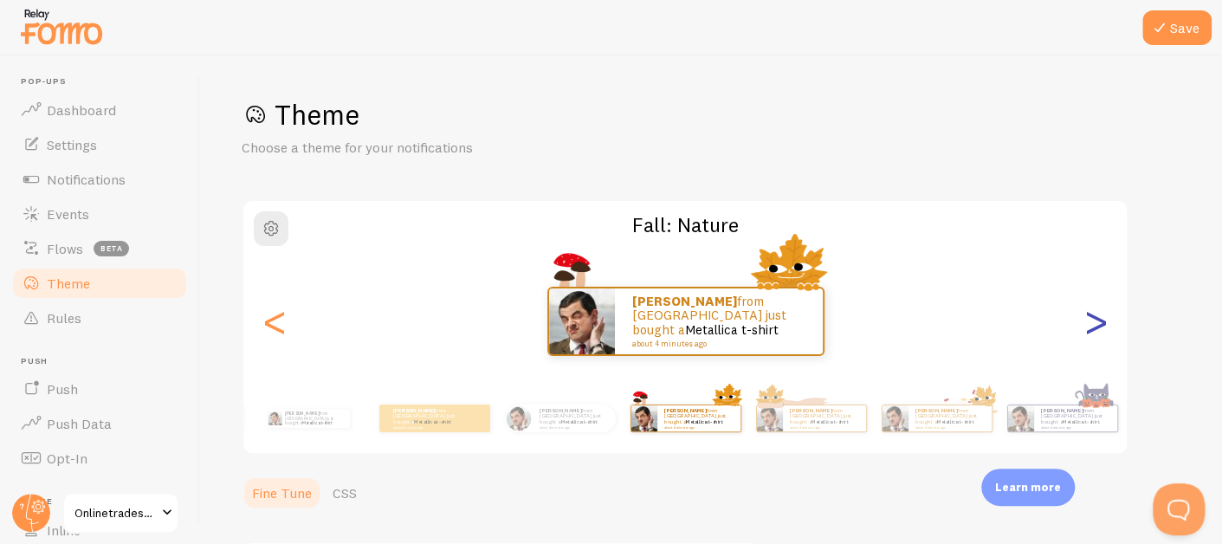
click at [1096, 331] on div ">" at bounding box center [1096, 321] width 21 height 125
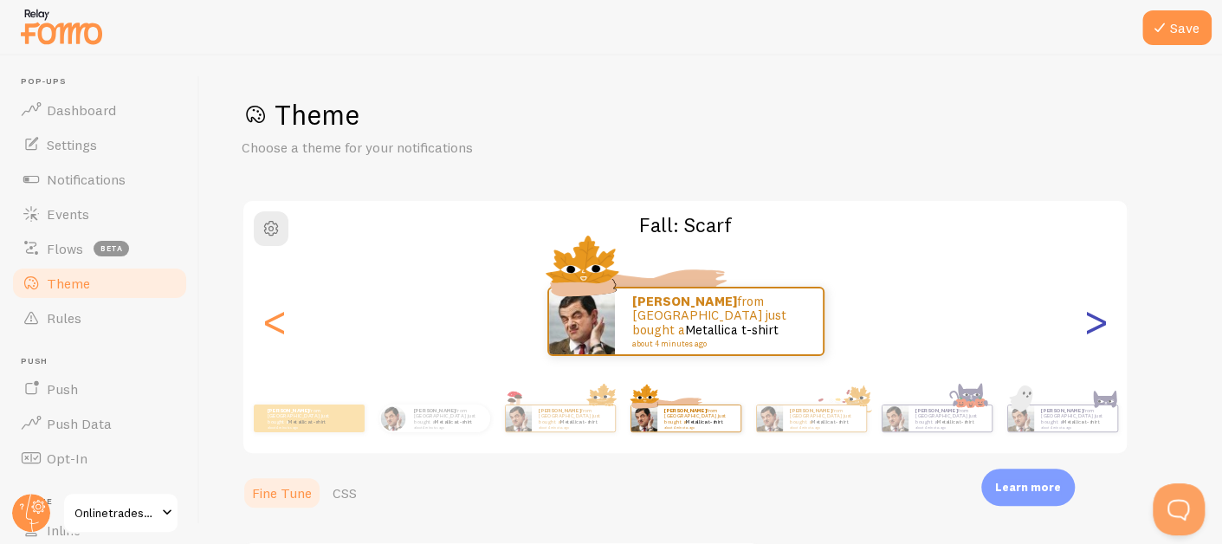
click at [1096, 331] on div ">" at bounding box center [1096, 321] width 21 height 125
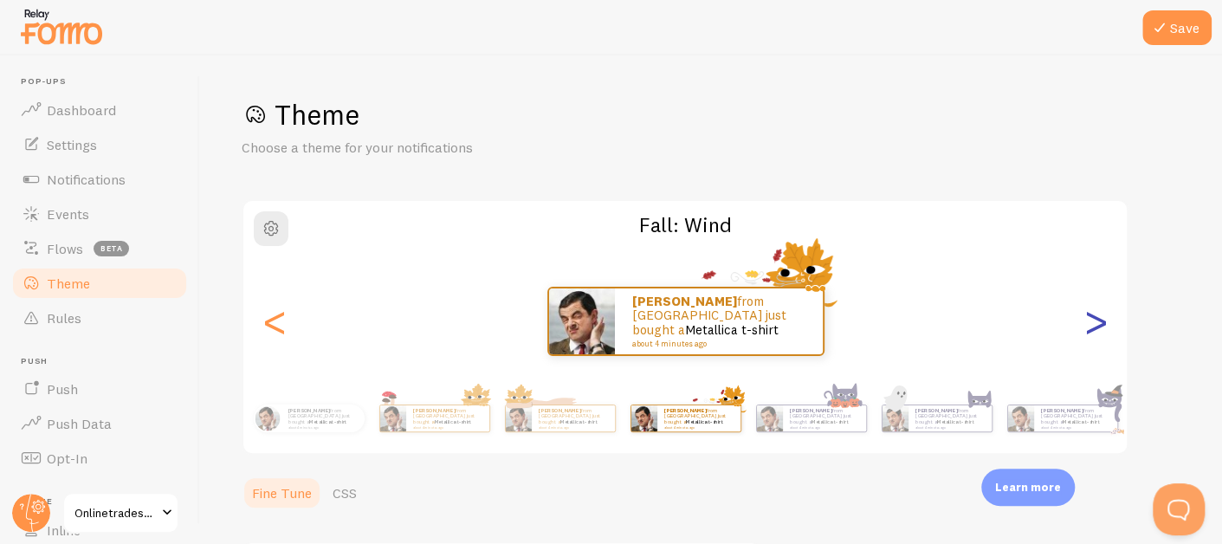
click at [1096, 331] on div ">" at bounding box center [1096, 321] width 21 height 125
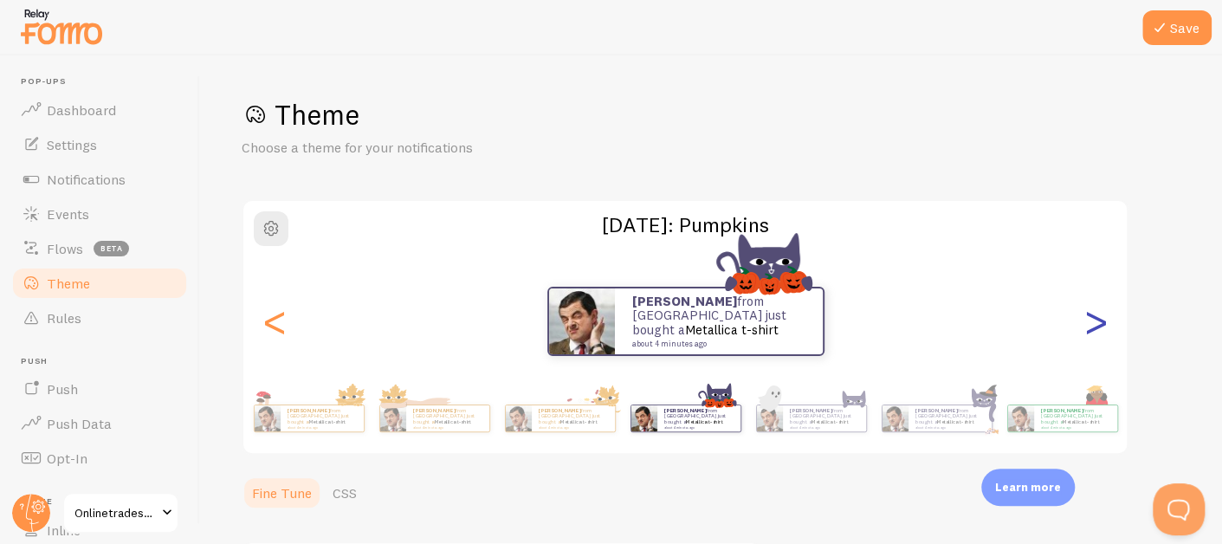
click at [1096, 331] on div ">" at bounding box center [1096, 321] width 21 height 125
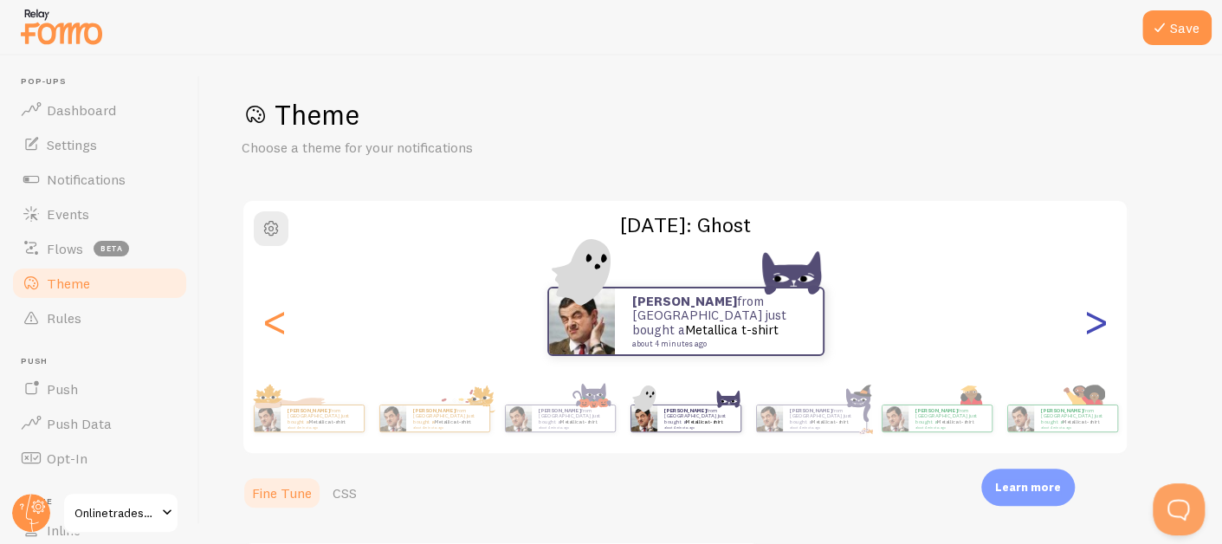
click at [1096, 331] on div ">" at bounding box center [1096, 321] width 21 height 125
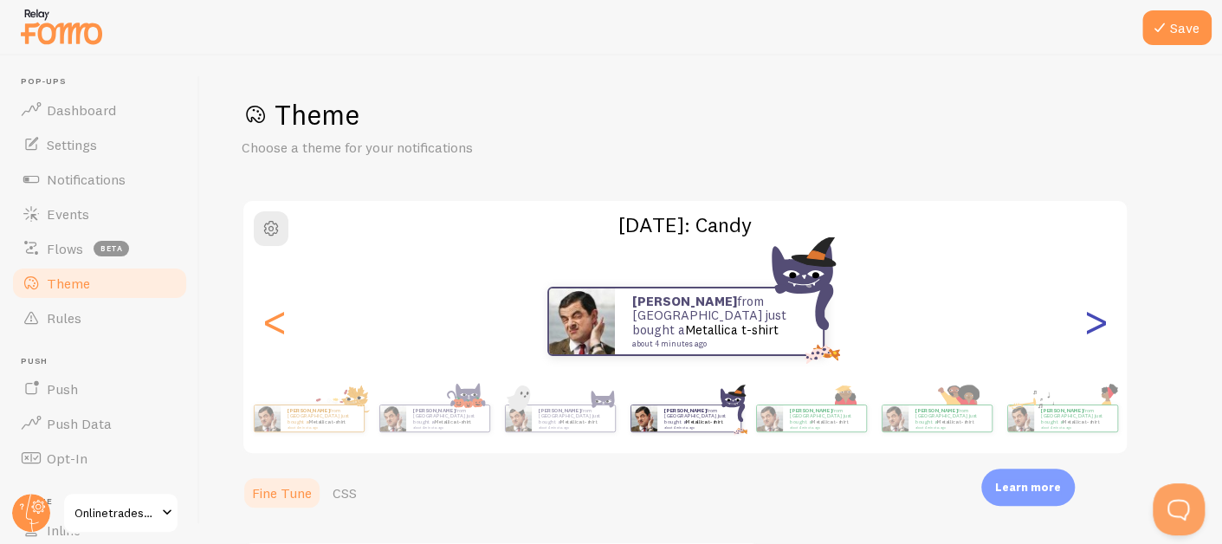
click at [1096, 331] on div ">" at bounding box center [1096, 321] width 21 height 125
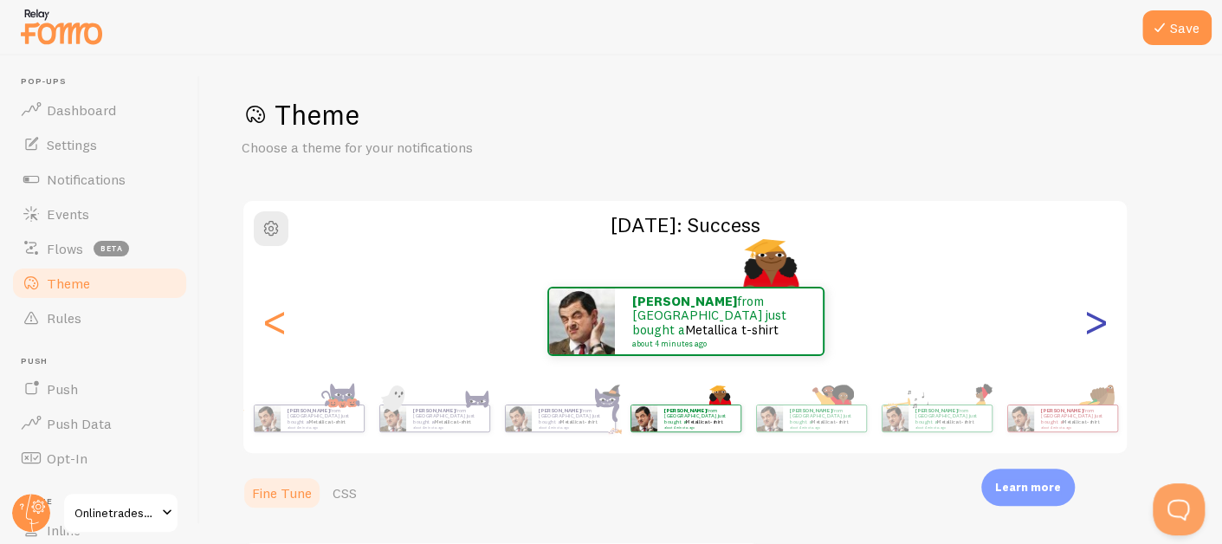
click at [1096, 331] on div ">" at bounding box center [1096, 321] width 21 height 125
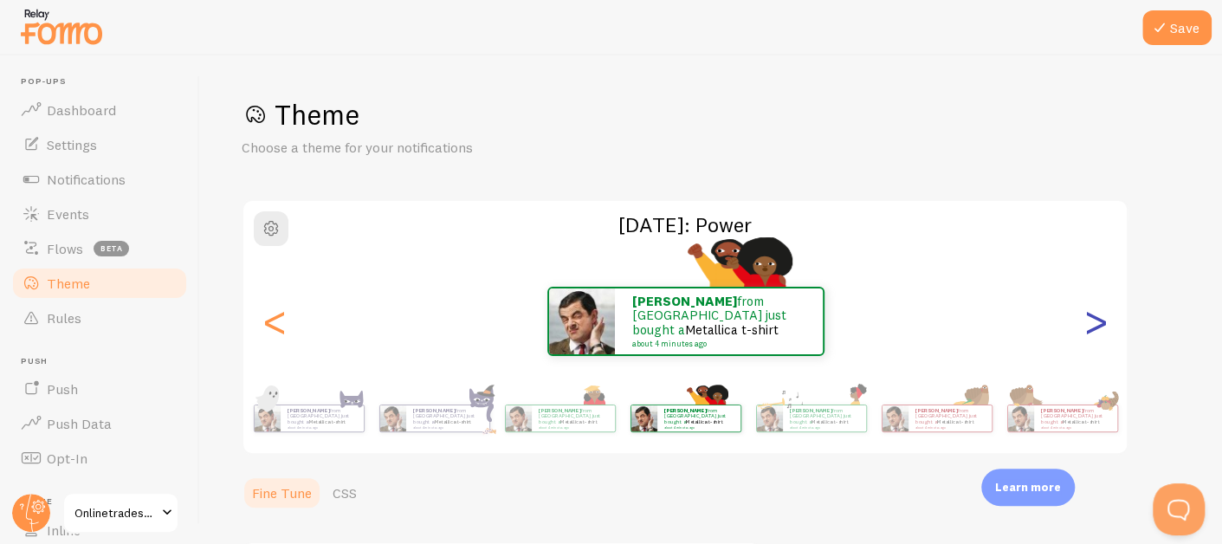
click at [1096, 331] on div ">" at bounding box center [1096, 321] width 21 height 125
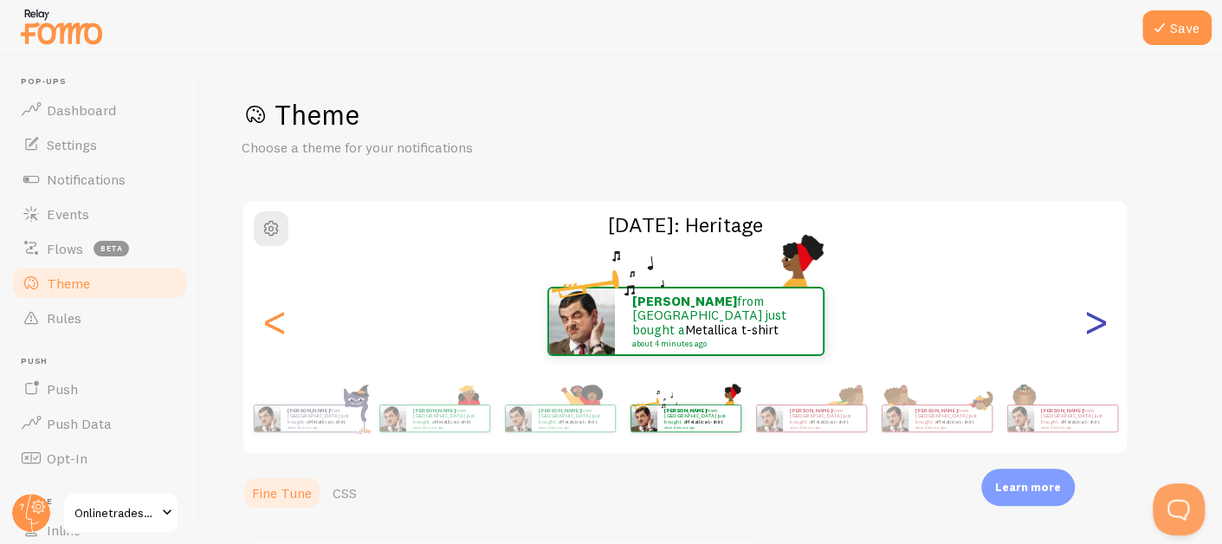
click at [1096, 331] on div ">" at bounding box center [1096, 321] width 21 height 125
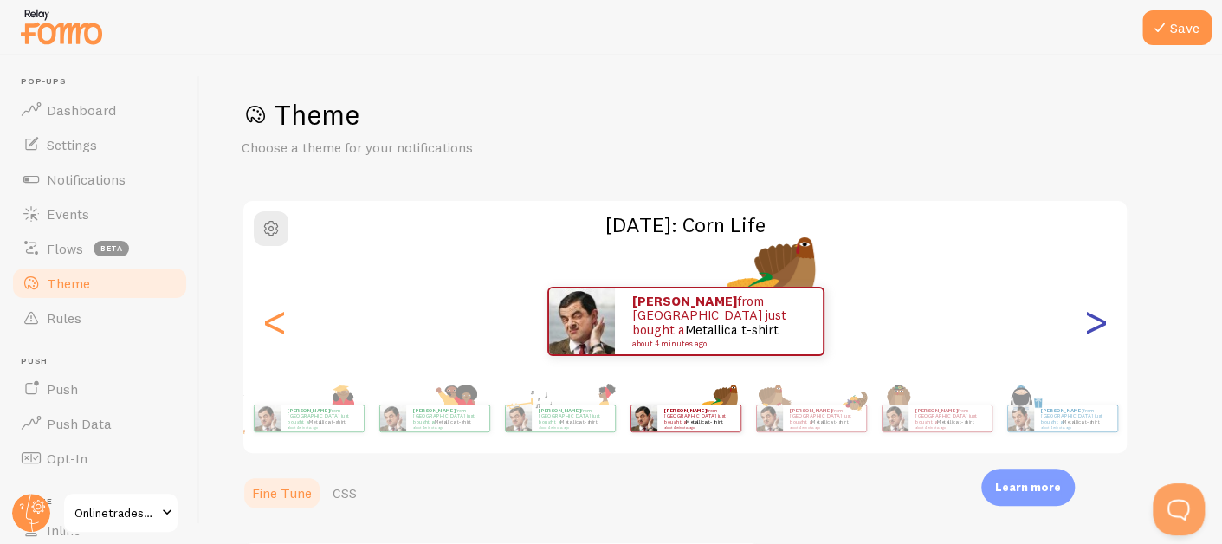
click at [1096, 331] on div ">" at bounding box center [1096, 321] width 21 height 125
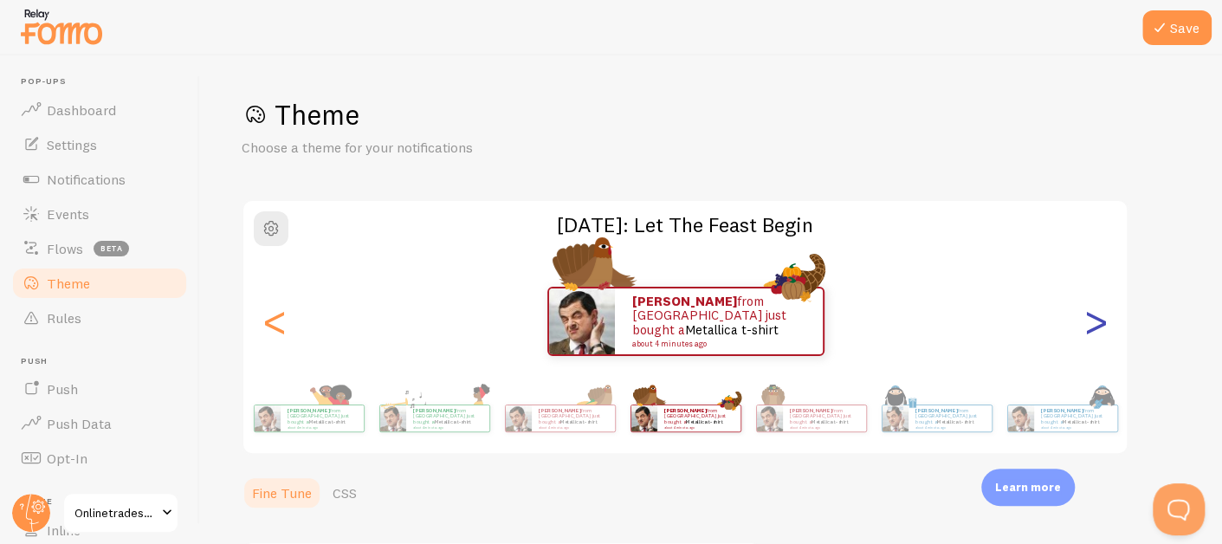
click at [1096, 331] on div ">" at bounding box center [1096, 321] width 21 height 125
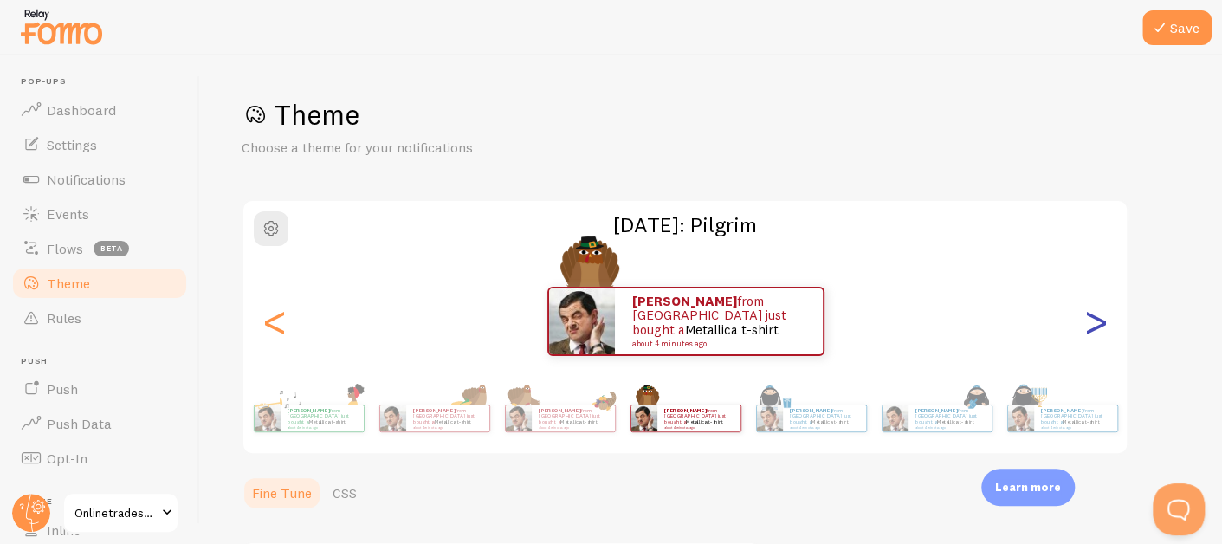
click at [1096, 331] on div ">" at bounding box center [1096, 321] width 21 height 125
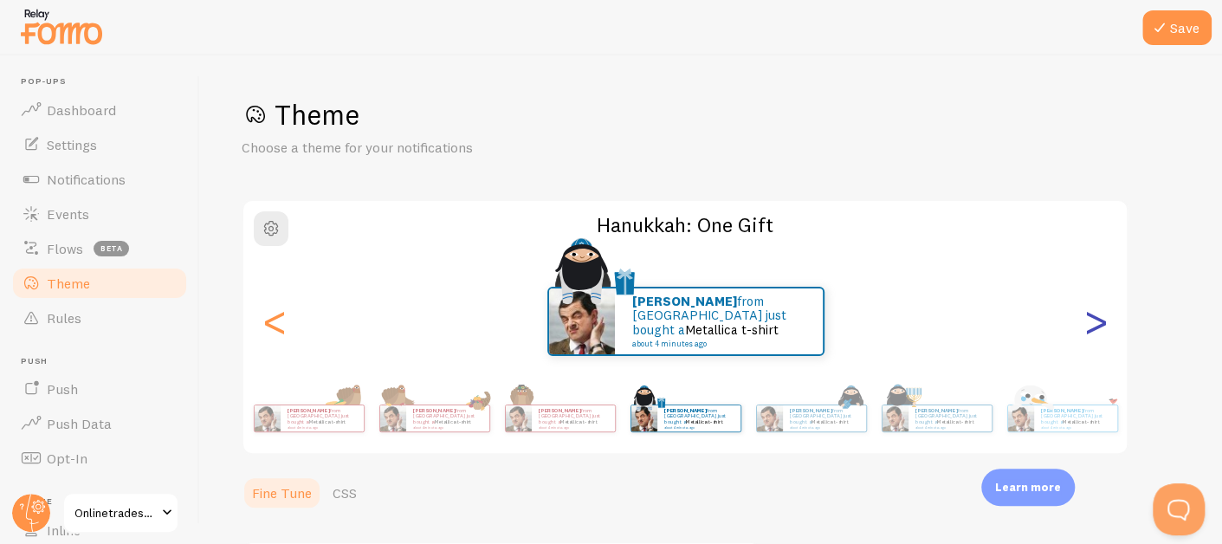
click at [1096, 331] on div ">" at bounding box center [1096, 321] width 21 height 125
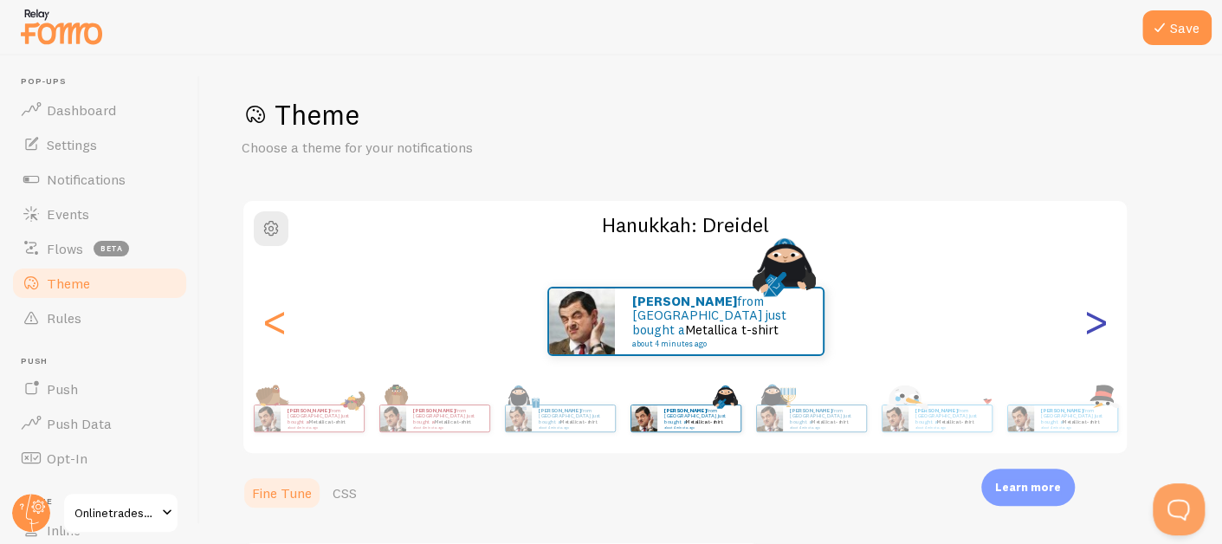
click at [1096, 331] on div ">" at bounding box center [1096, 321] width 21 height 125
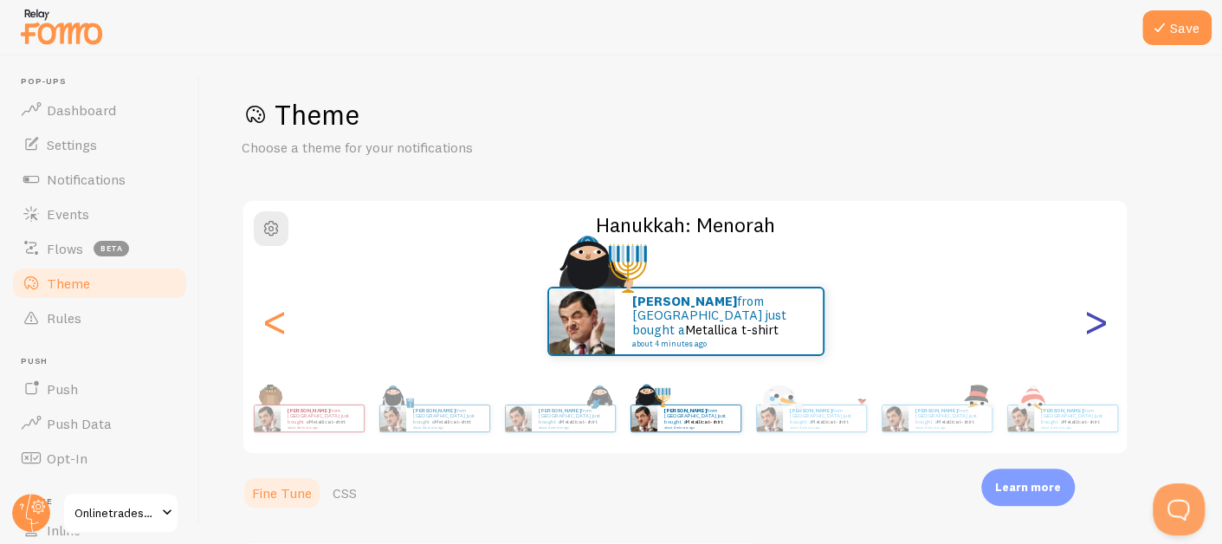
click at [1096, 331] on div ">" at bounding box center [1096, 321] width 21 height 125
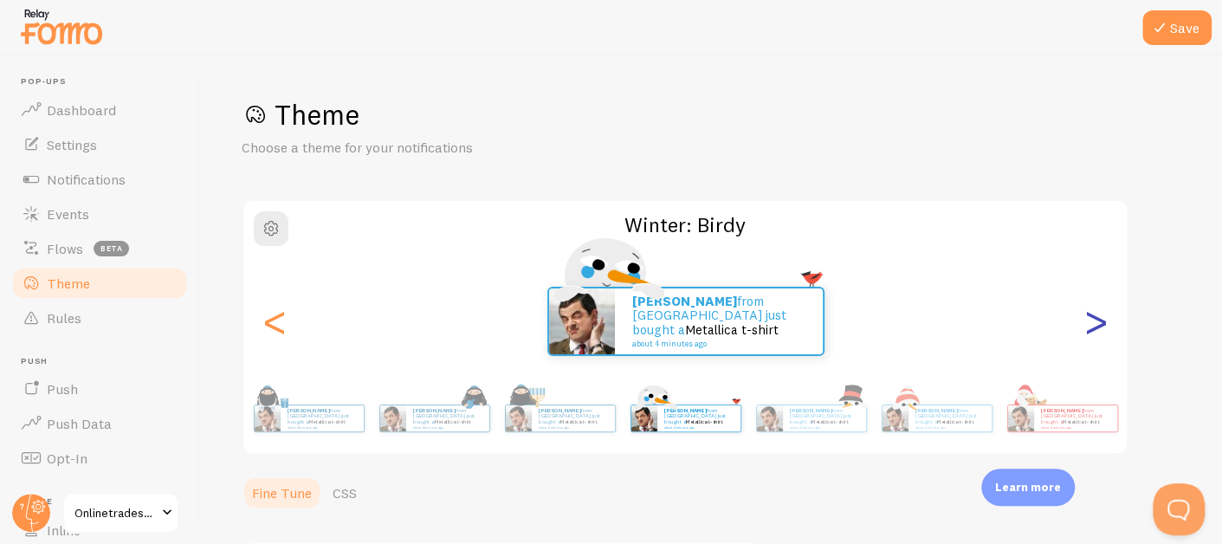
click at [1096, 331] on div ">" at bounding box center [1096, 321] width 21 height 125
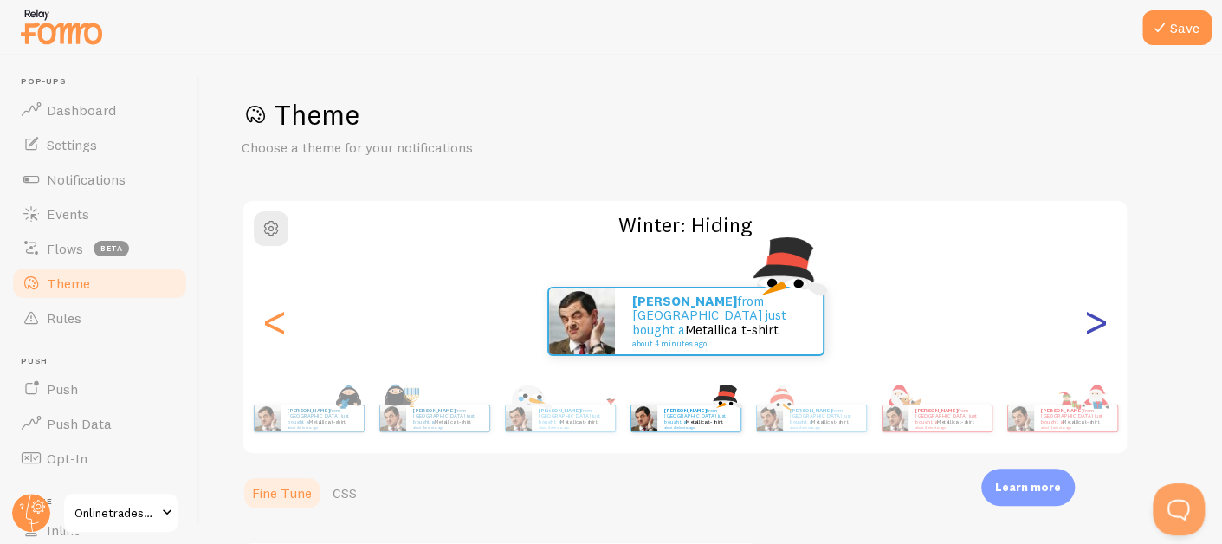
click at [1096, 331] on div ">" at bounding box center [1096, 321] width 21 height 125
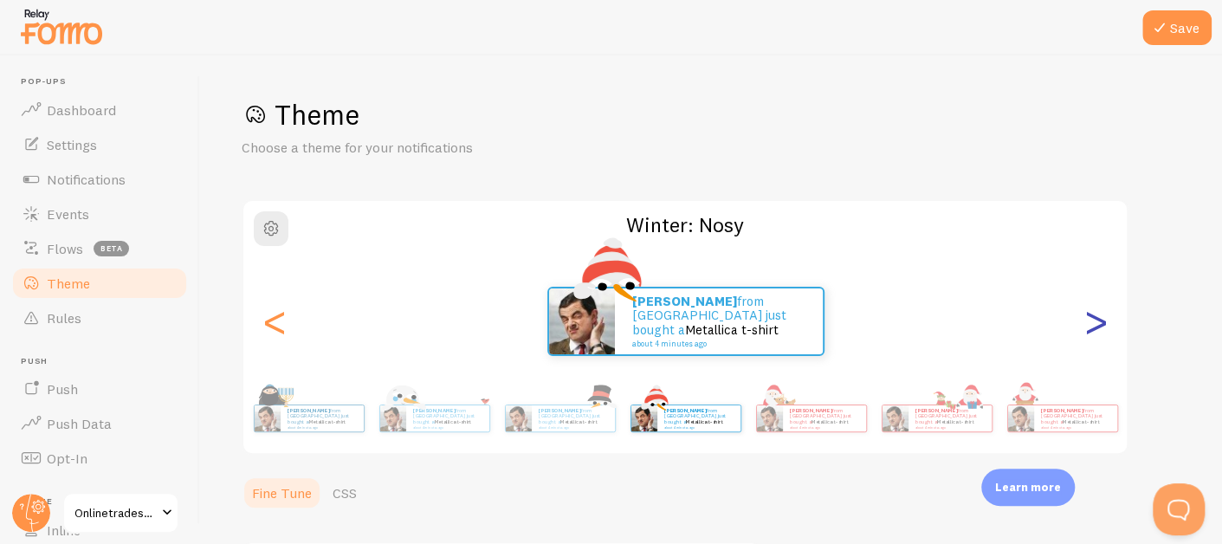
click at [1096, 331] on div ">" at bounding box center [1096, 321] width 21 height 125
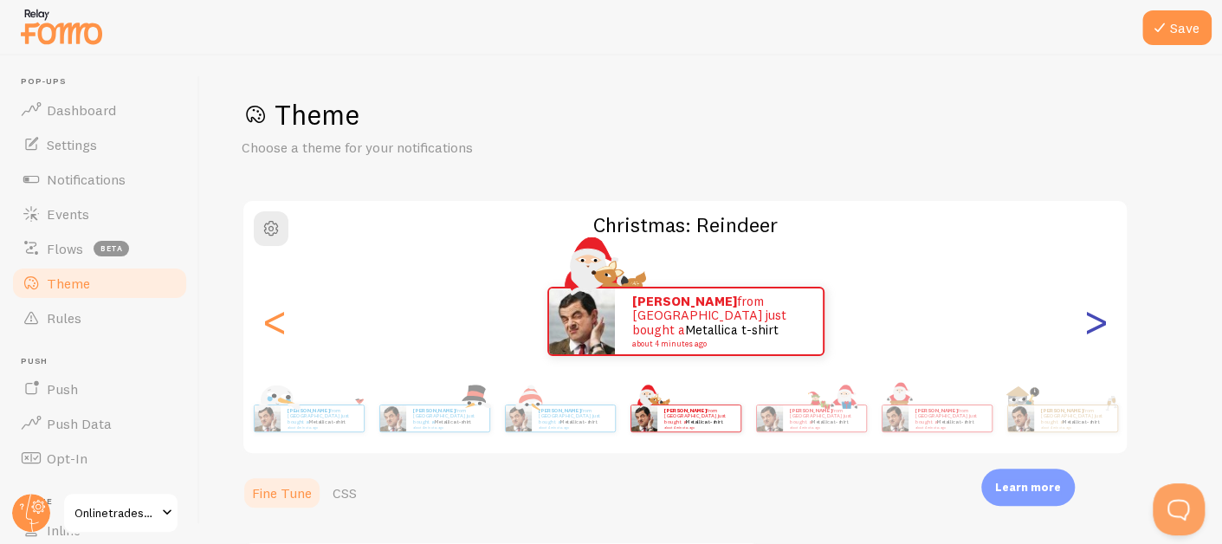
click at [1096, 331] on div ">" at bounding box center [1096, 321] width 21 height 125
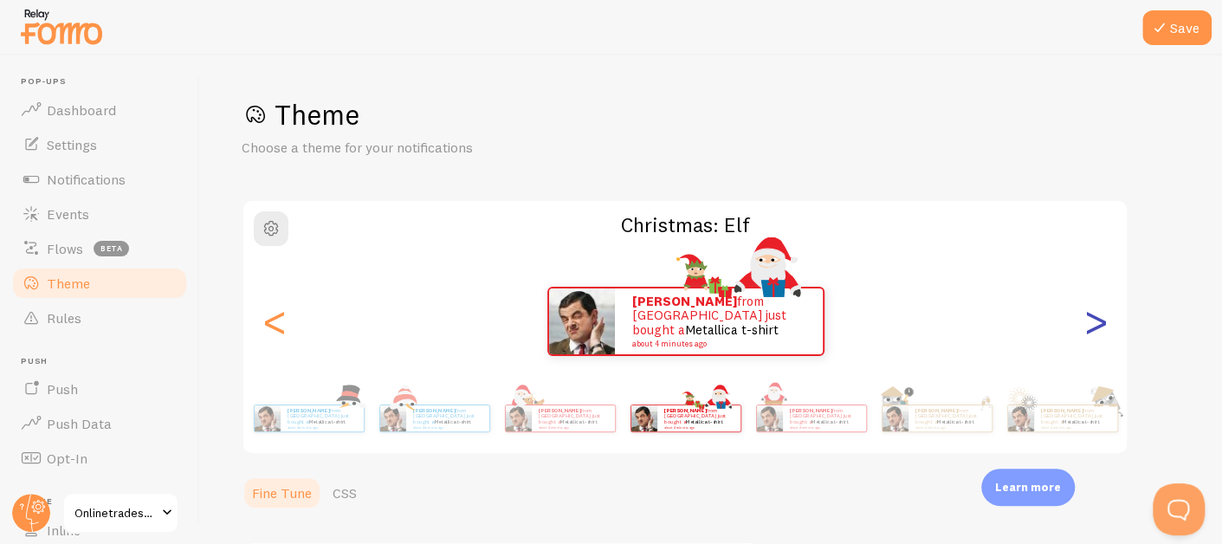
click at [1096, 331] on div ">" at bounding box center [1096, 321] width 21 height 125
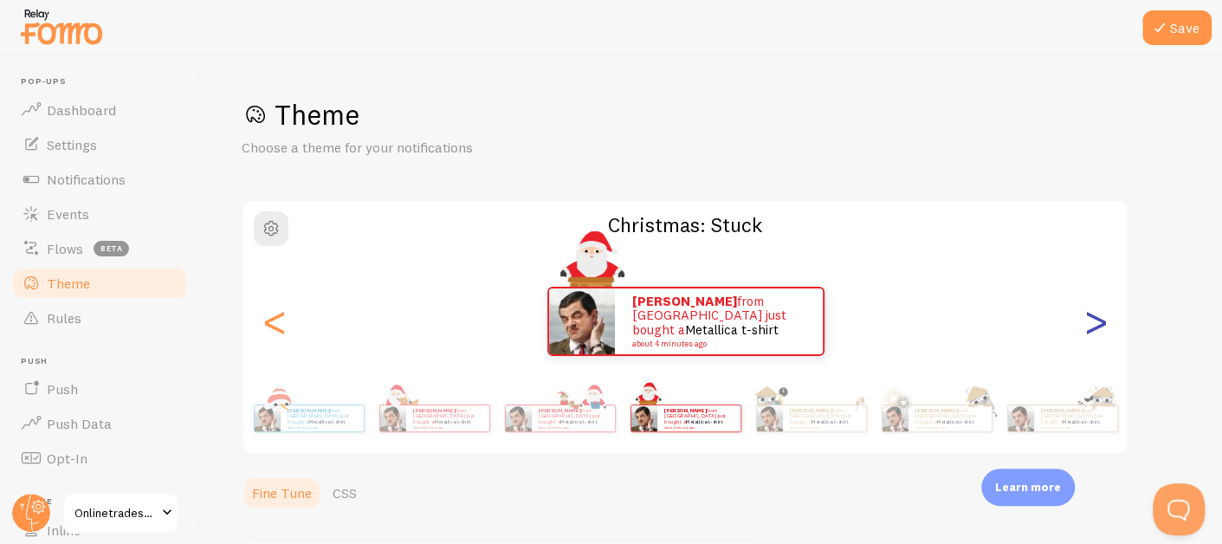
click at [1096, 331] on div ">" at bounding box center [1096, 321] width 21 height 125
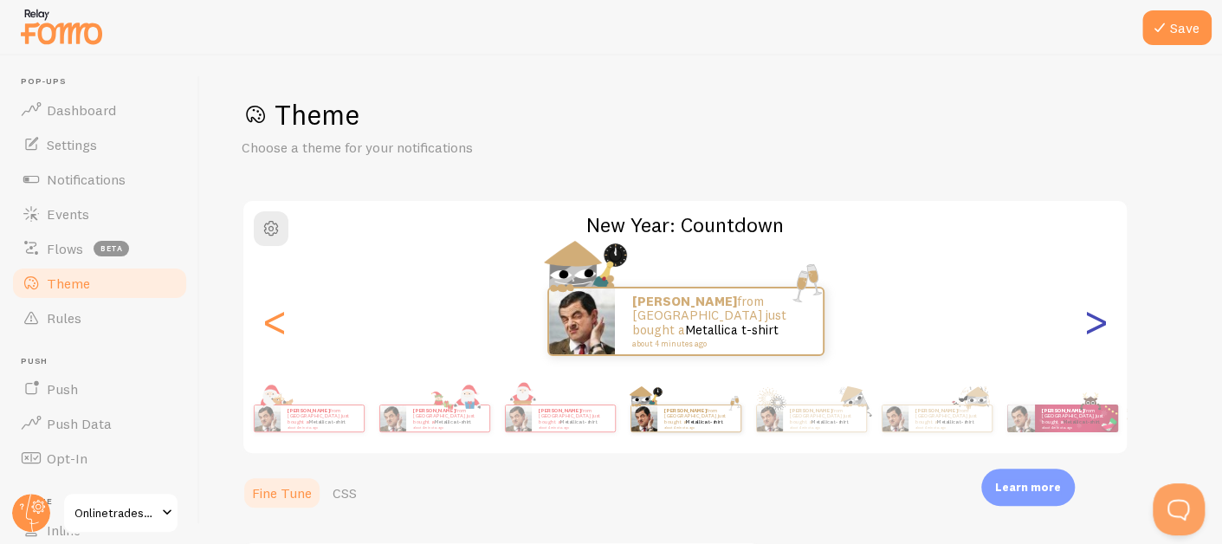
click at [1096, 331] on div ">" at bounding box center [1096, 321] width 21 height 125
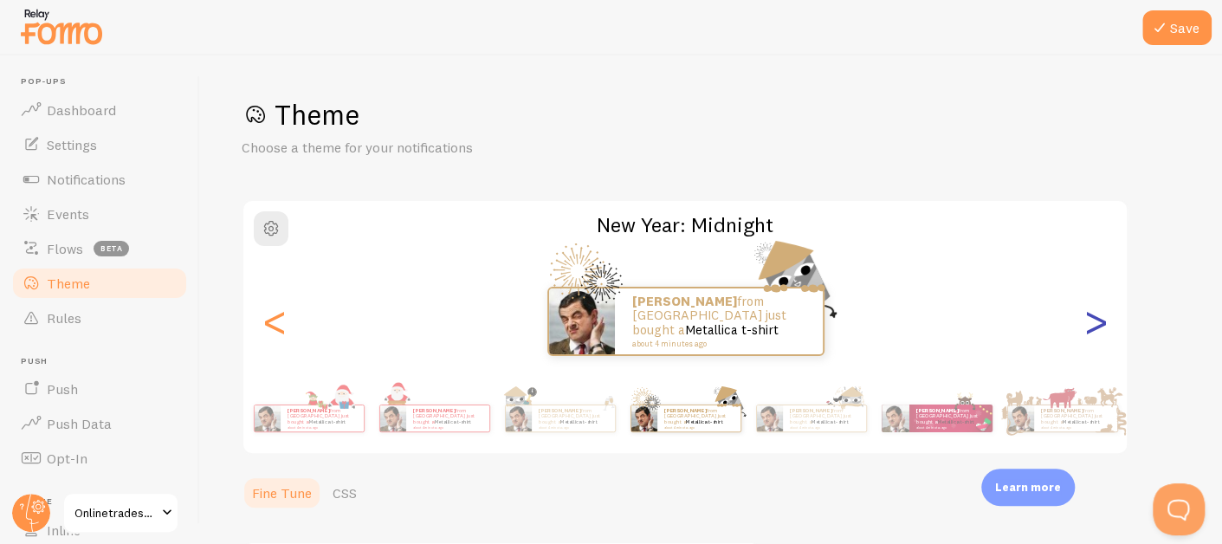
click at [1096, 331] on div ">" at bounding box center [1096, 321] width 21 height 125
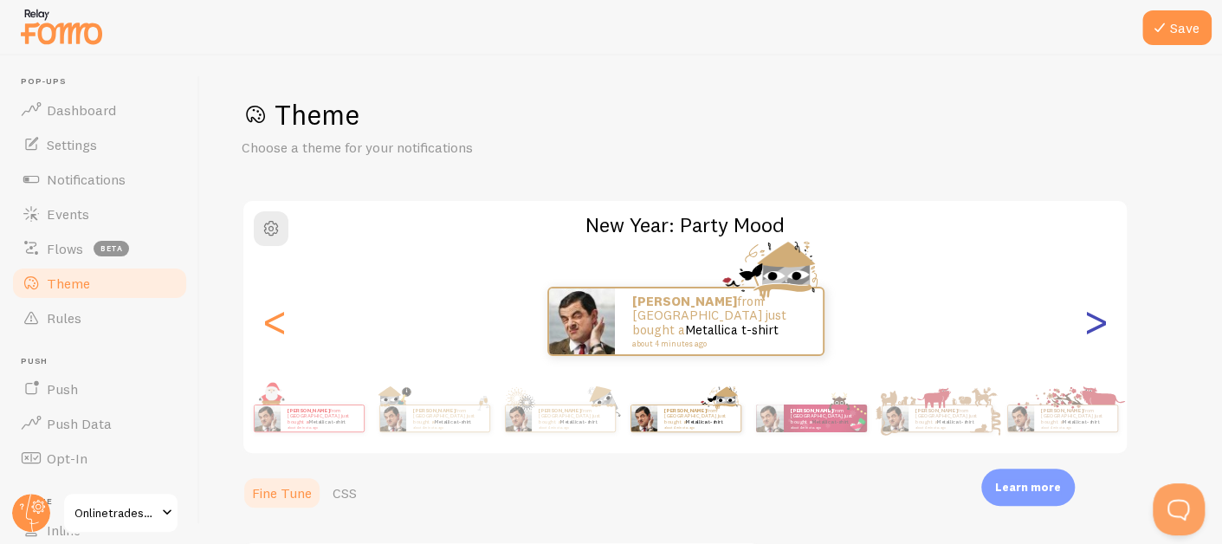
click at [1096, 331] on div ">" at bounding box center [1096, 321] width 21 height 125
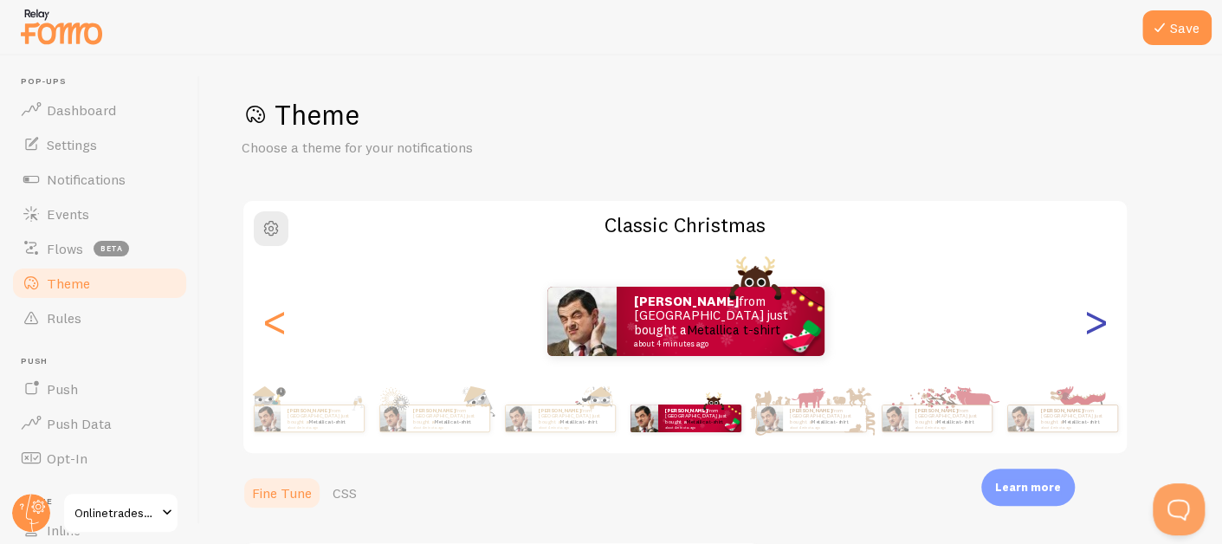
click at [1096, 331] on div ">" at bounding box center [1096, 321] width 21 height 125
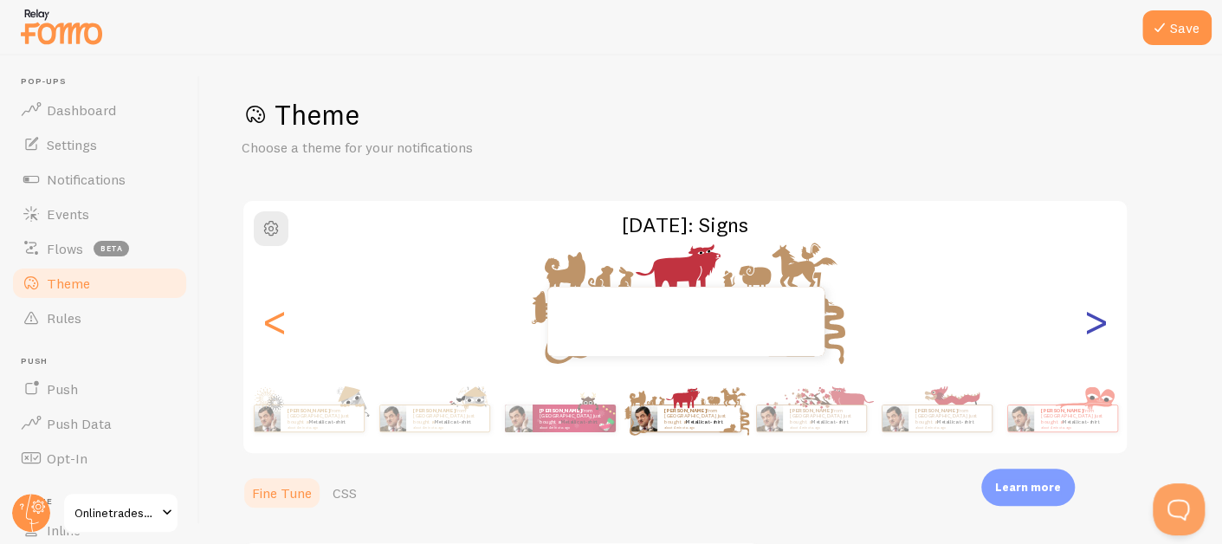
click at [1096, 331] on div ">" at bounding box center [1096, 321] width 21 height 125
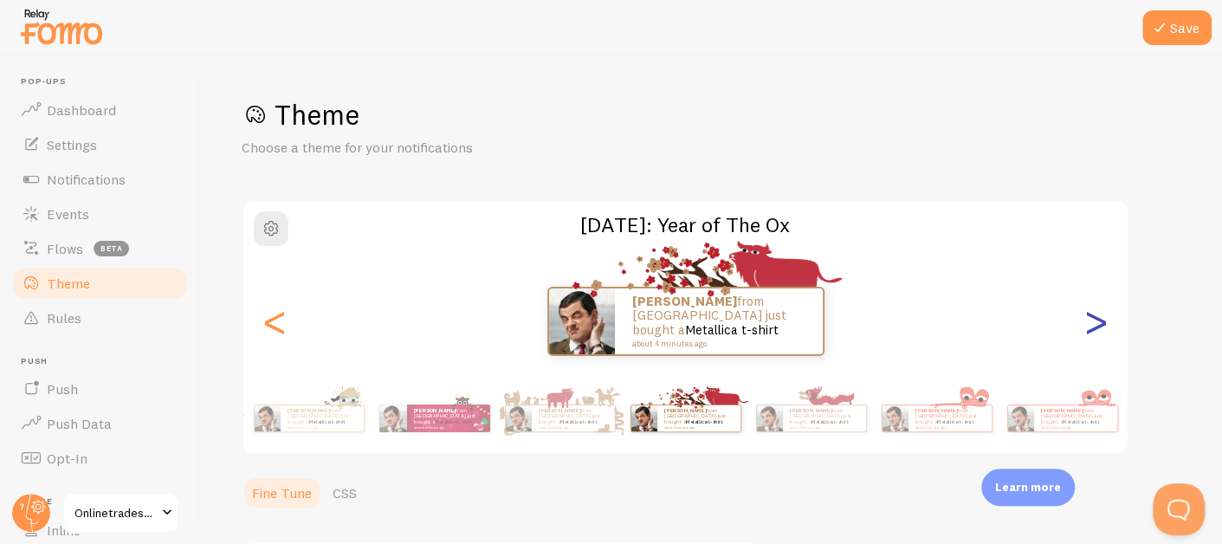
click at [1096, 331] on div ">" at bounding box center [1096, 321] width 21 height 125
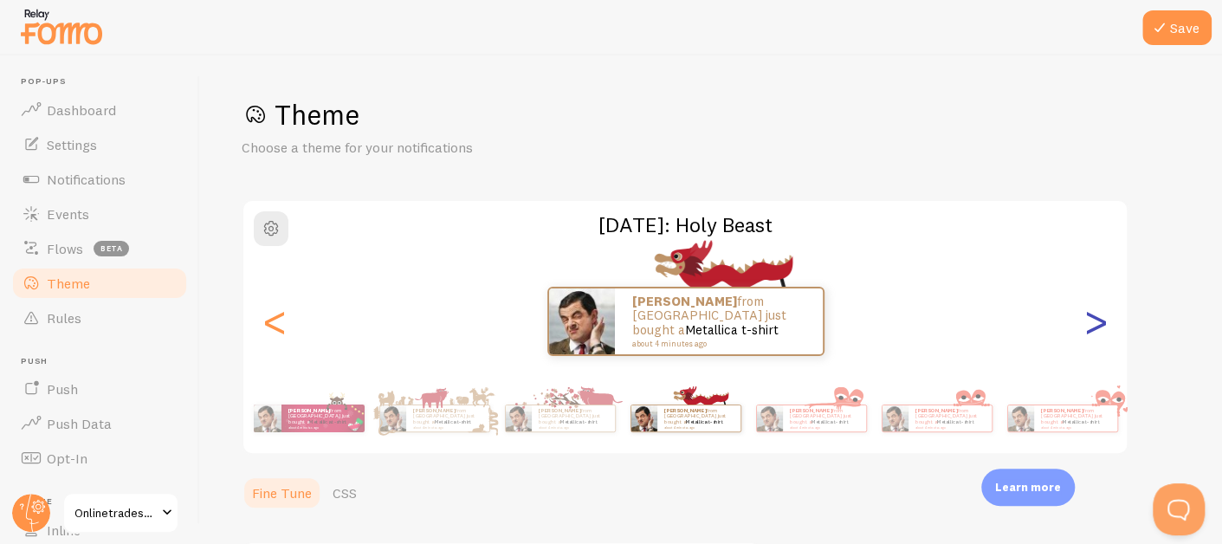
click at [1096, 331] on div ">" at bounding box center [1096, 321] width 21 height 125
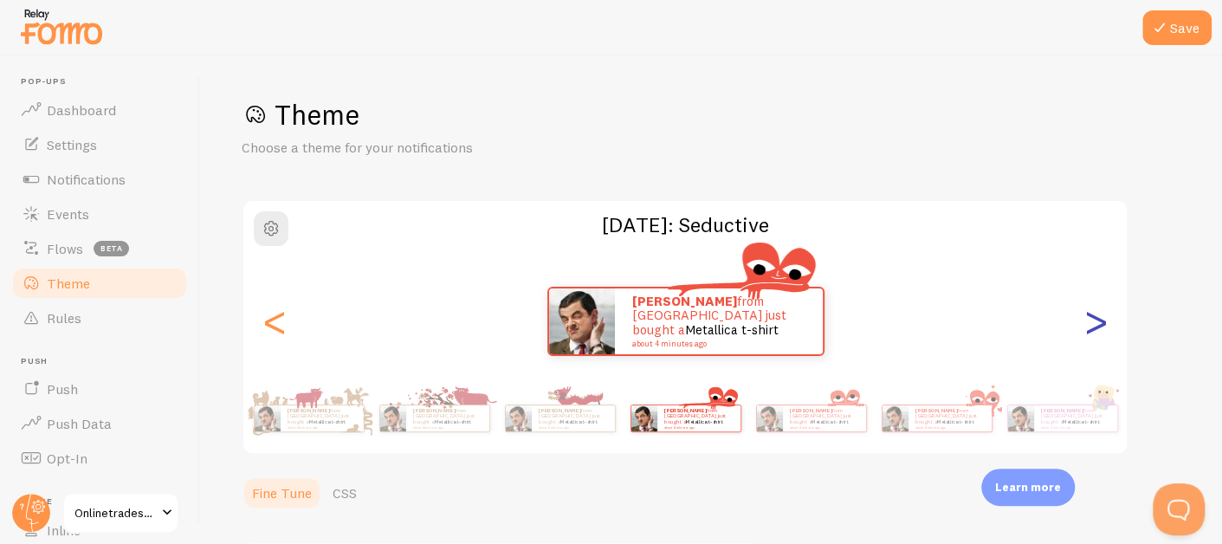
click at [1096, 331] on div ">" at bounding box center [1096, 321] width 21 height 125
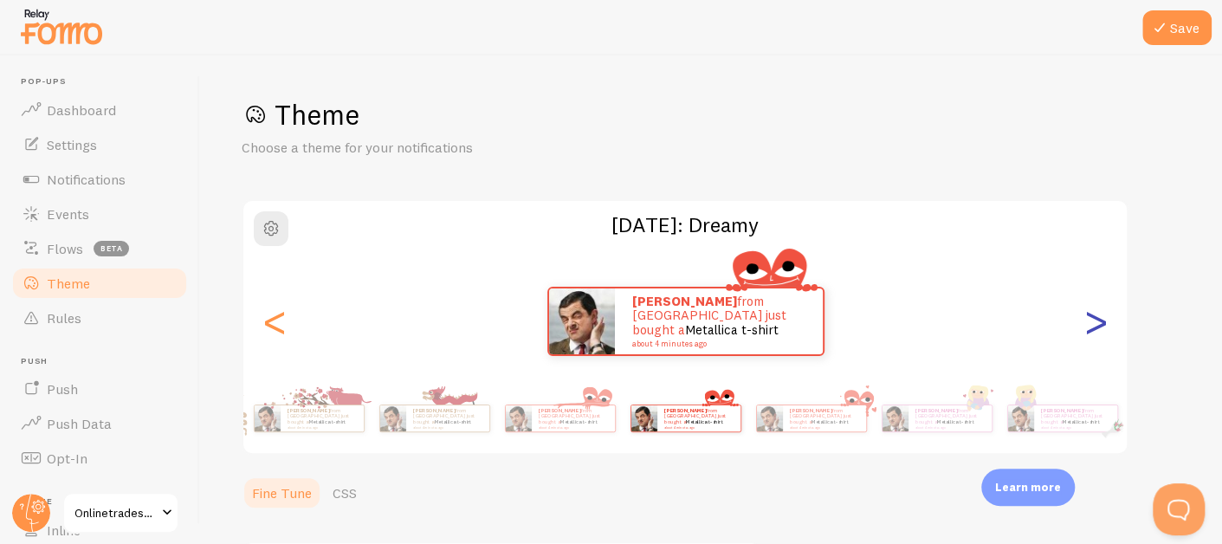
click at [1096, 331] on div ">" at bounding box center [1096, 321] width 21 height 125
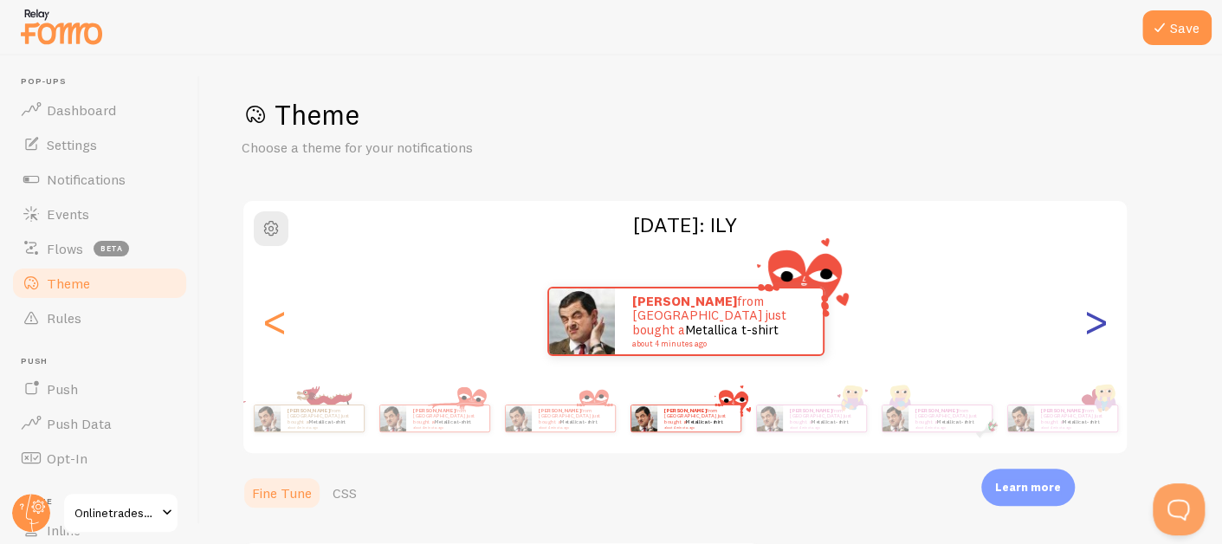
click at [1096, 331] on div ">" at bounding box center [1096, 321] width 21 height 125
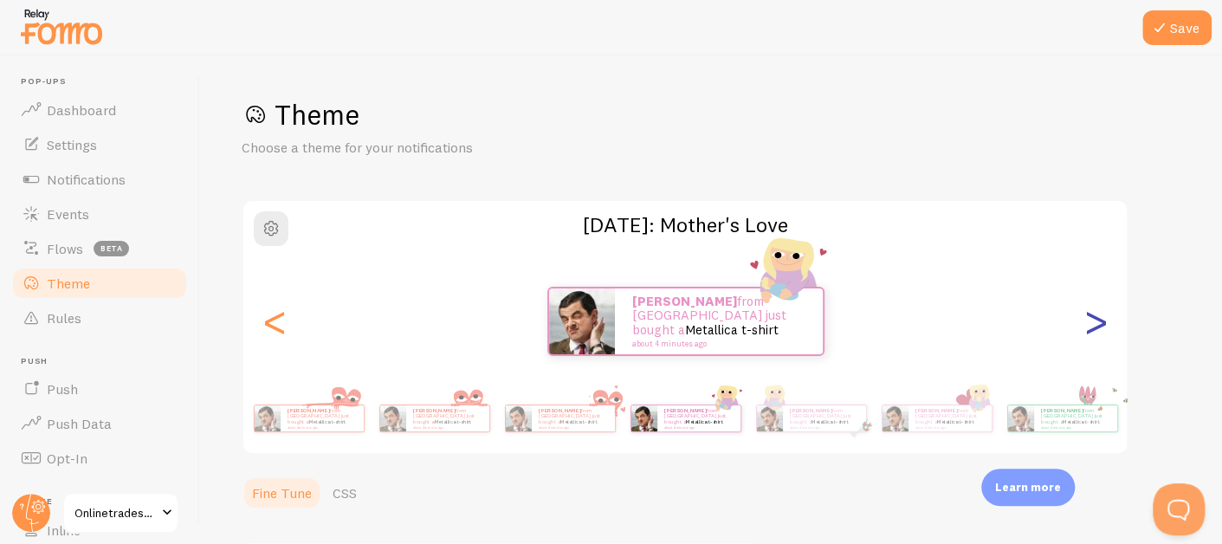
click at [1096, 331] on div ">" at bounding box center [1096, 321] width 21 height 125
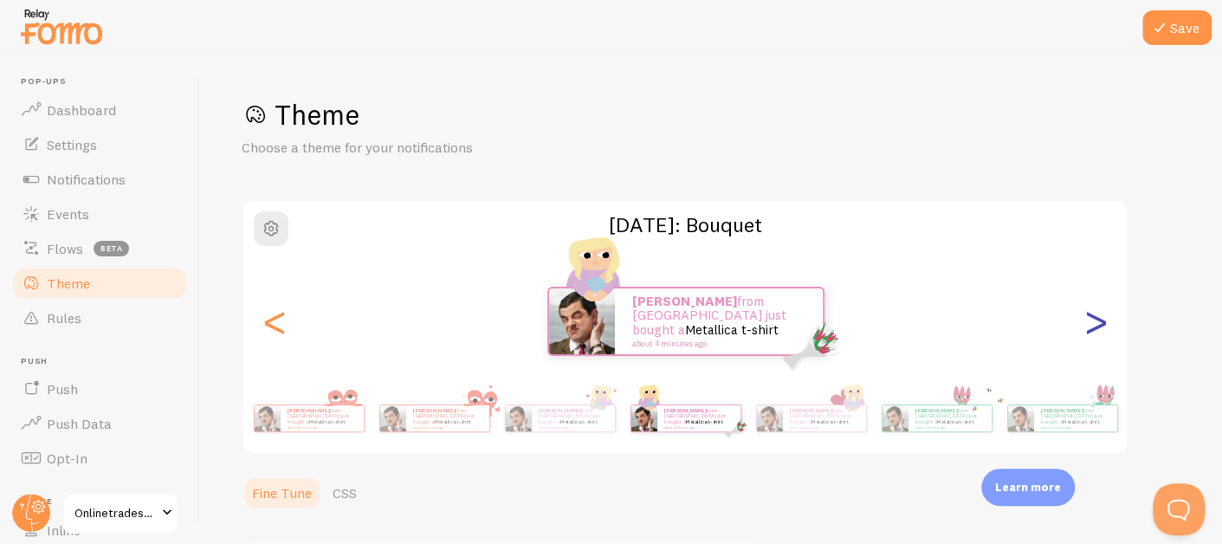
click at [1096, 331] on div ">" at bounding box center [1096, 321] width 21 height 125
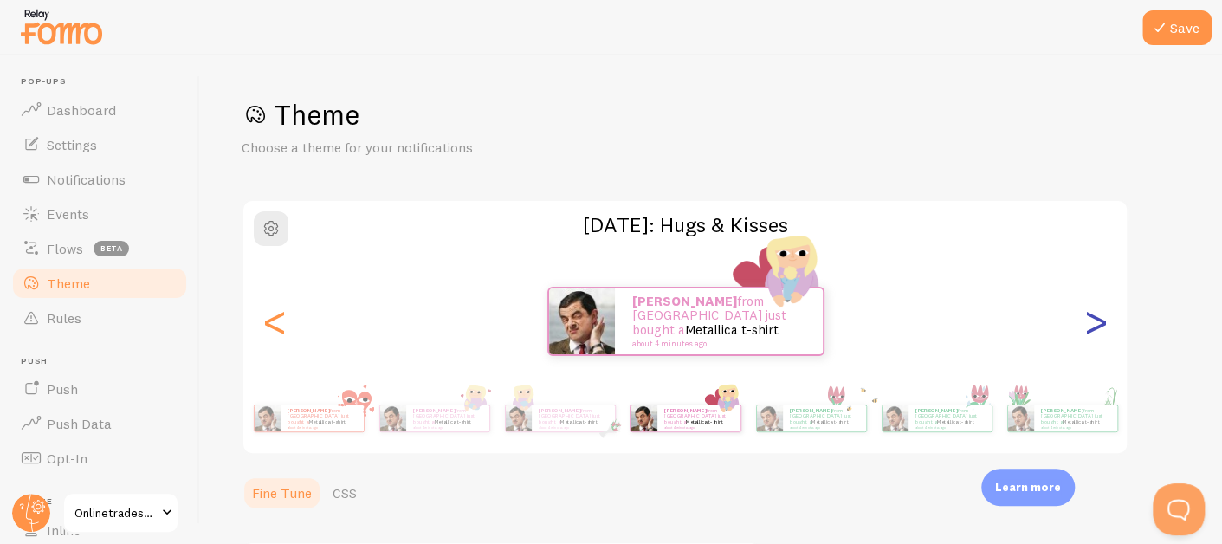
click at [1096, 331] on div ">" at bounding box center [1096, 321] width 21 height 125
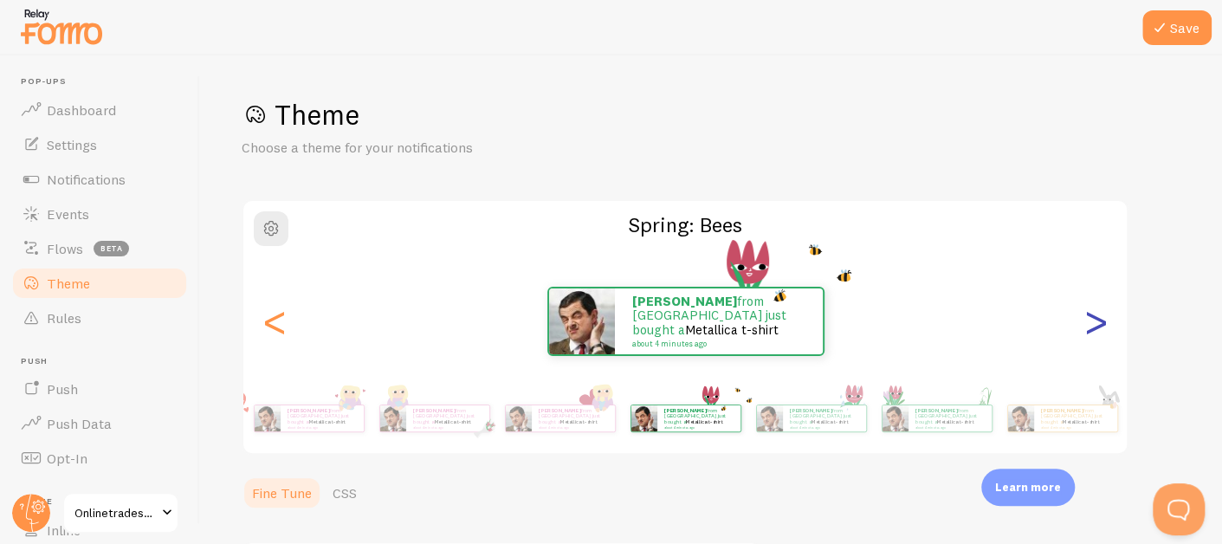
click at [1096, 331] on div ">" at bounding box center [1096, 321] width 21 height 125
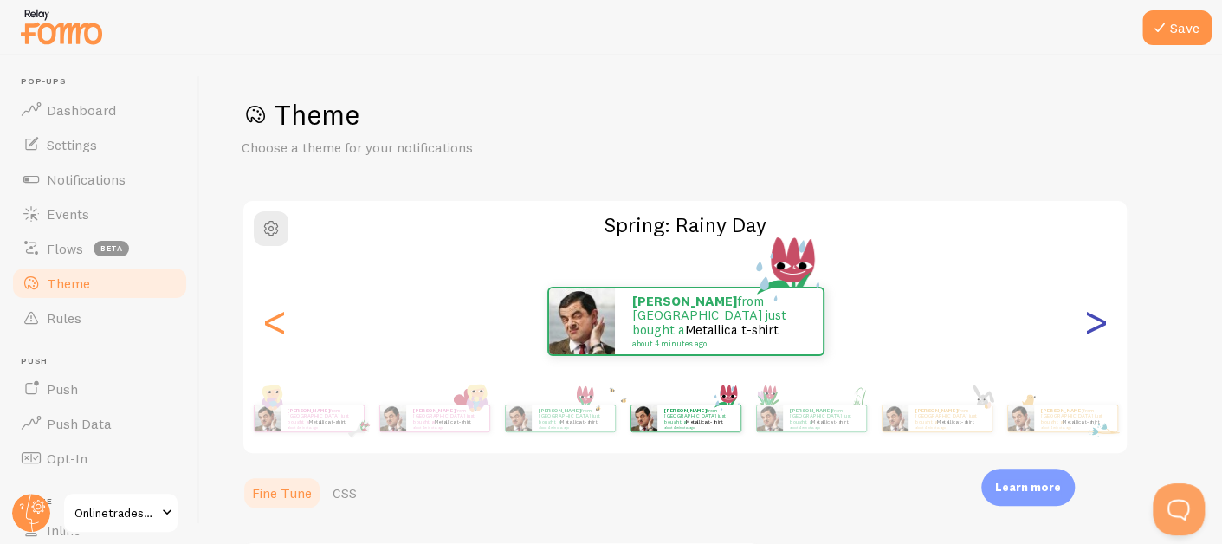
click at [1096, 331] on div ">" at bounding box center [1096, 321] width 21 height 125
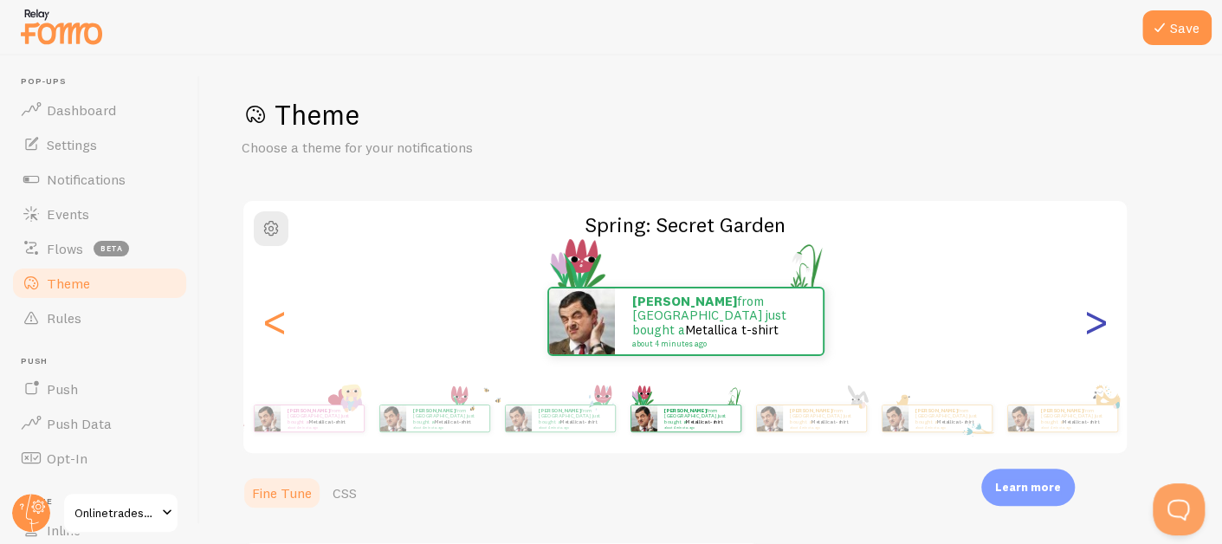
click at [1096, 331] on div ">" at bounding box center [1096, 321] width 21 height 125
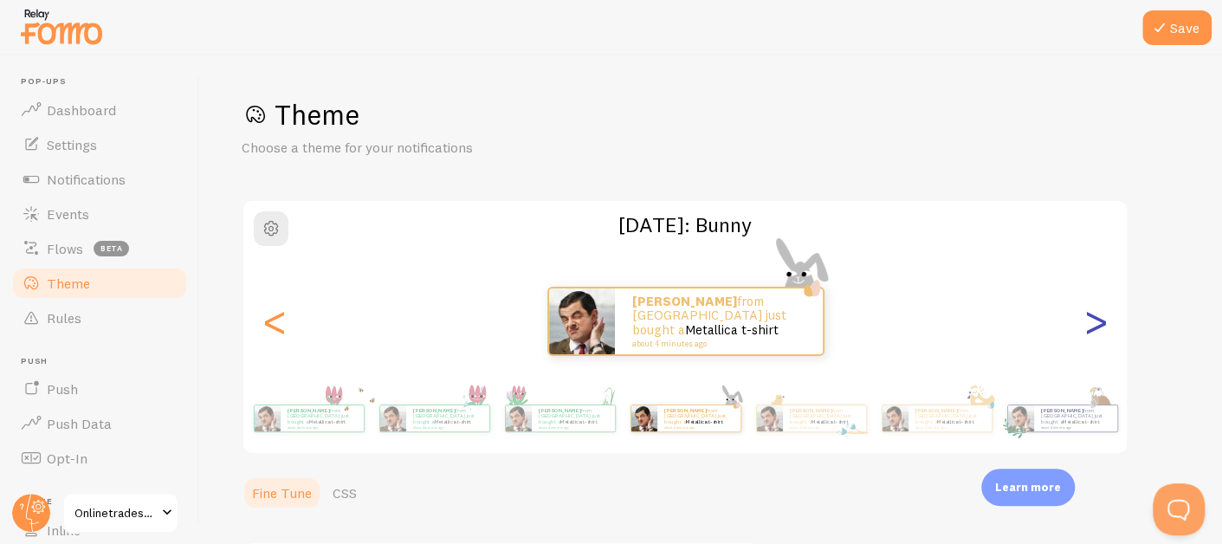
click at [1096, 331] on div ">" at bounding box center [1096, 321] width 21 height 125
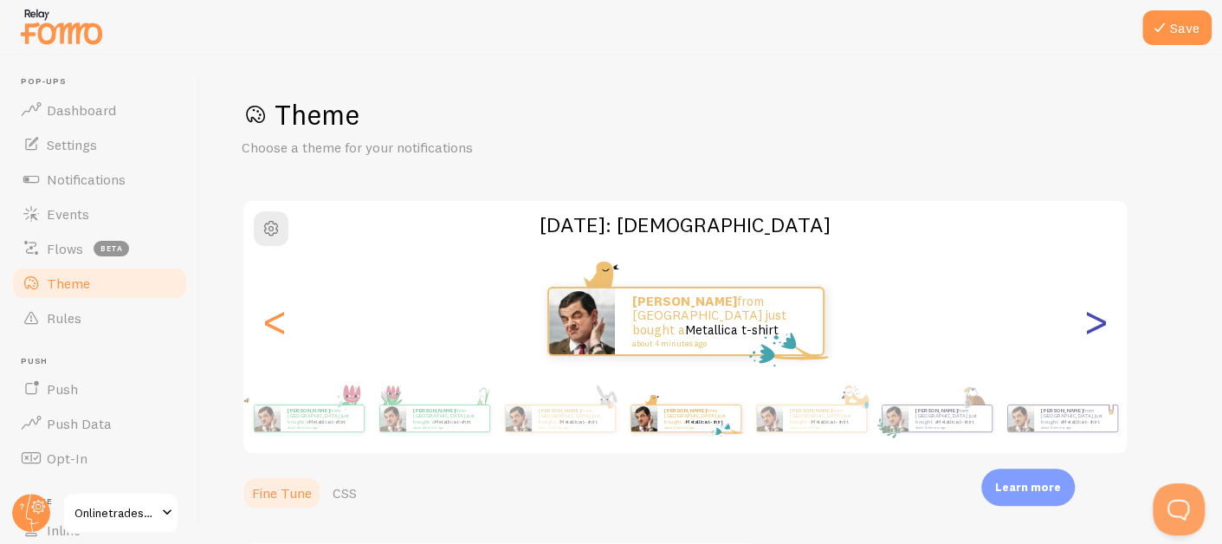
click at [1096, 331] on div ">" at bounding box center [1096, 321] width 21 height 125
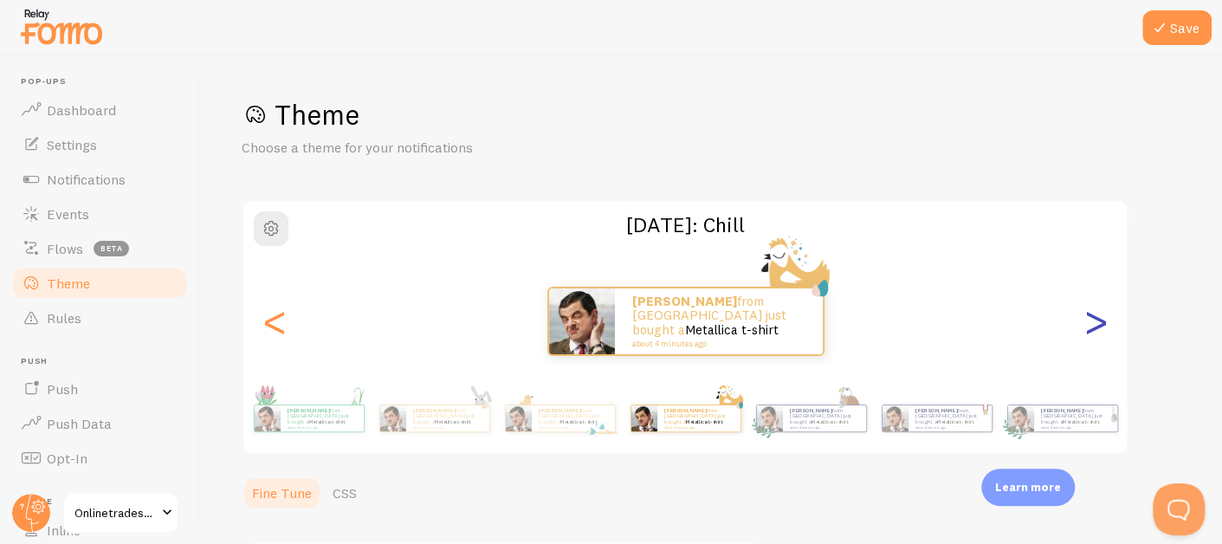
click at [1096, 331] on div ">" at bounding box center [1096, 321] width 21 height 125
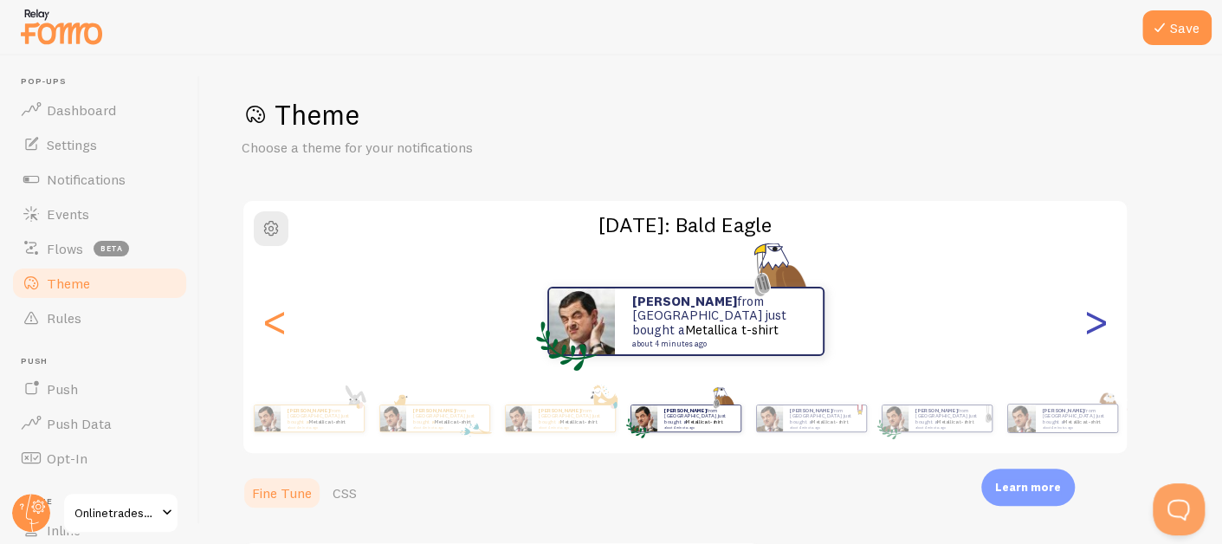
click at [1096, 331] on div ">" at bounding box center [1096, 321] width 21 height 125
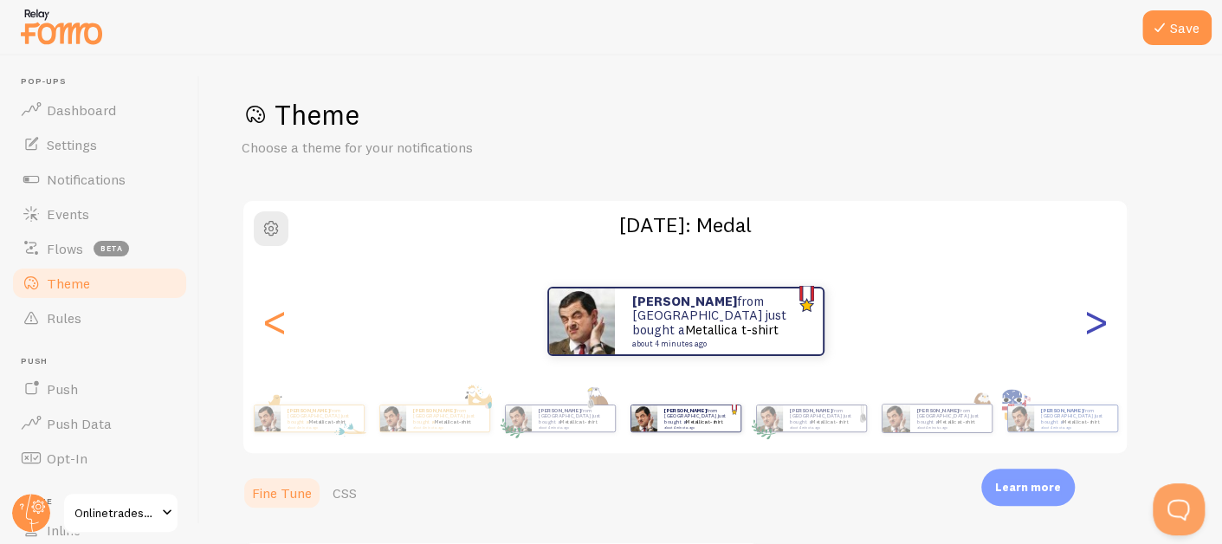
click at [1096, 331] on div ">" at bounding box center [1096, 321] width 21 height 125
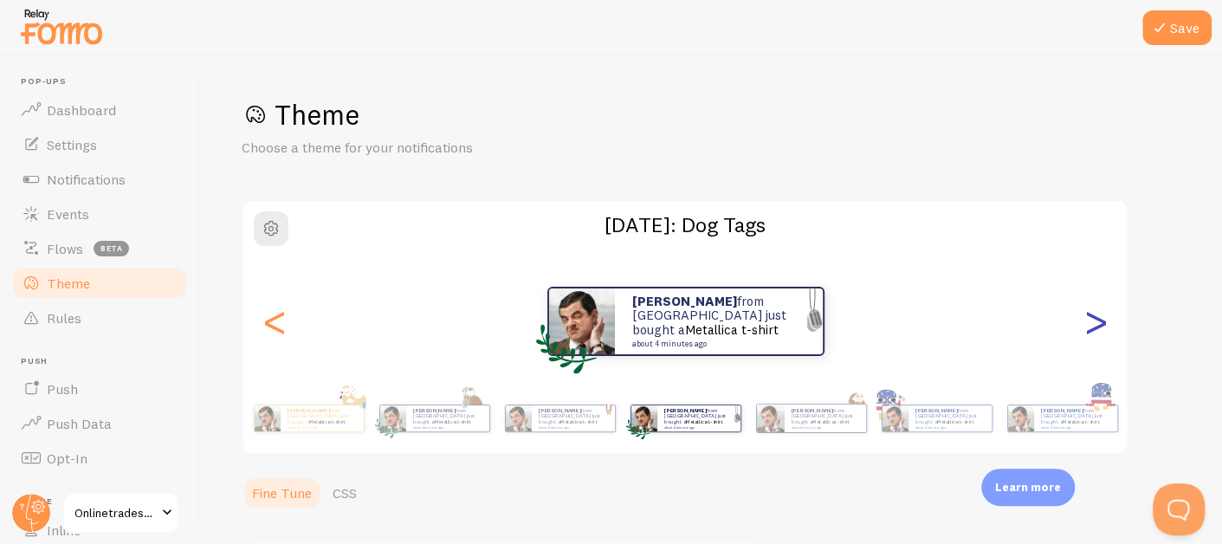
click at [1096, 331] on div ">" at bounding box center [1096, 321] width 21 height 125
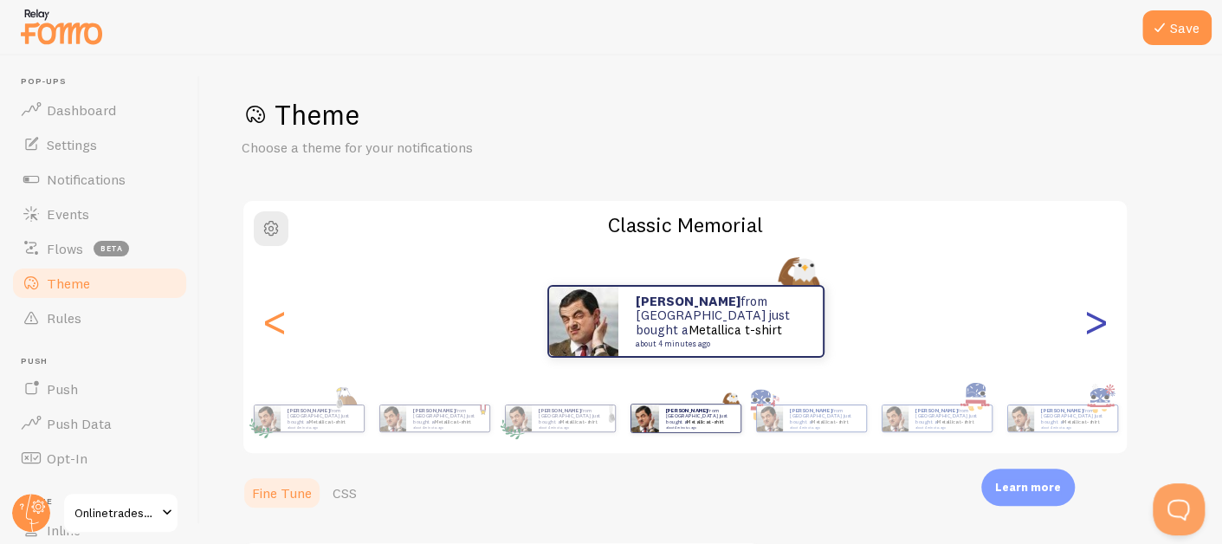
click at [1096, 331] on div ">" at bounding box center [1096, 321] width 21 height 125
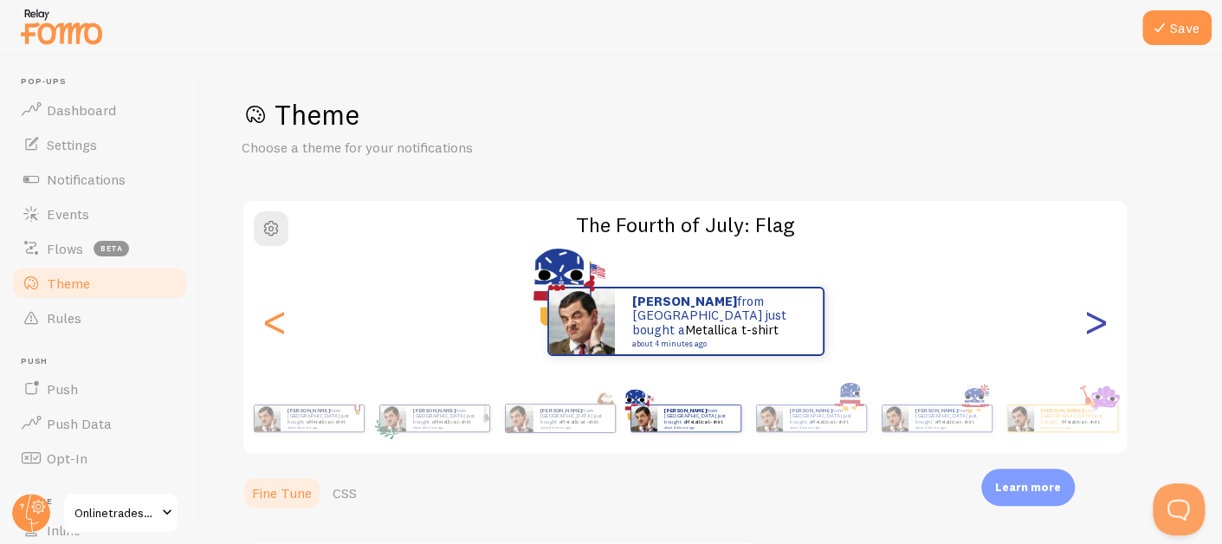
click at [1096, 331] on div ">" at bounding box center [1096, 321] width 21 height 125
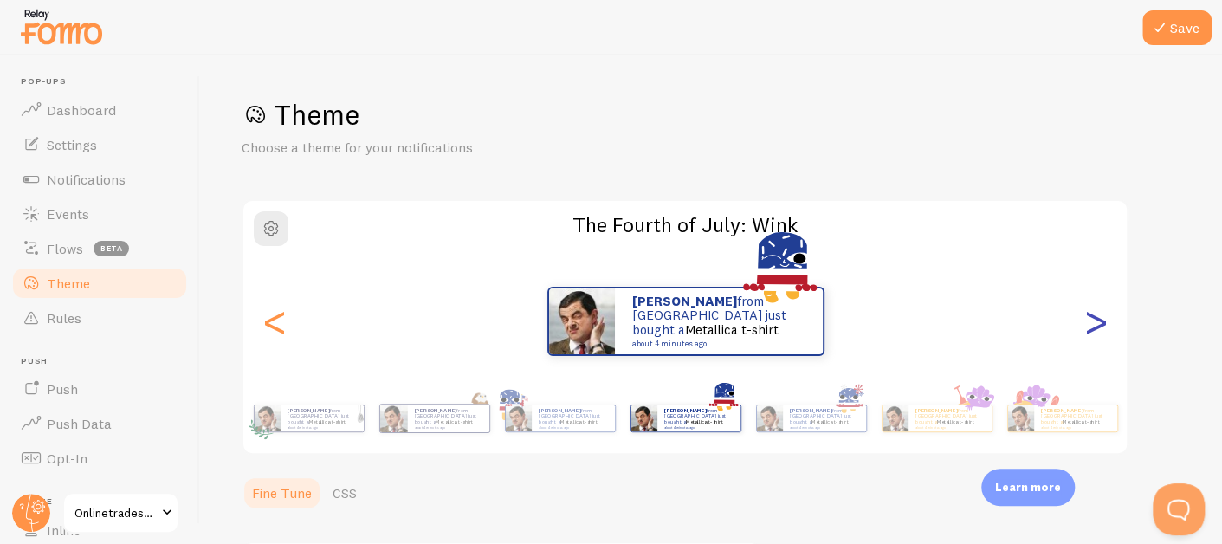
click at [1096, 331] on div ">" at bounding box center [1096, 321] width 21 height 125
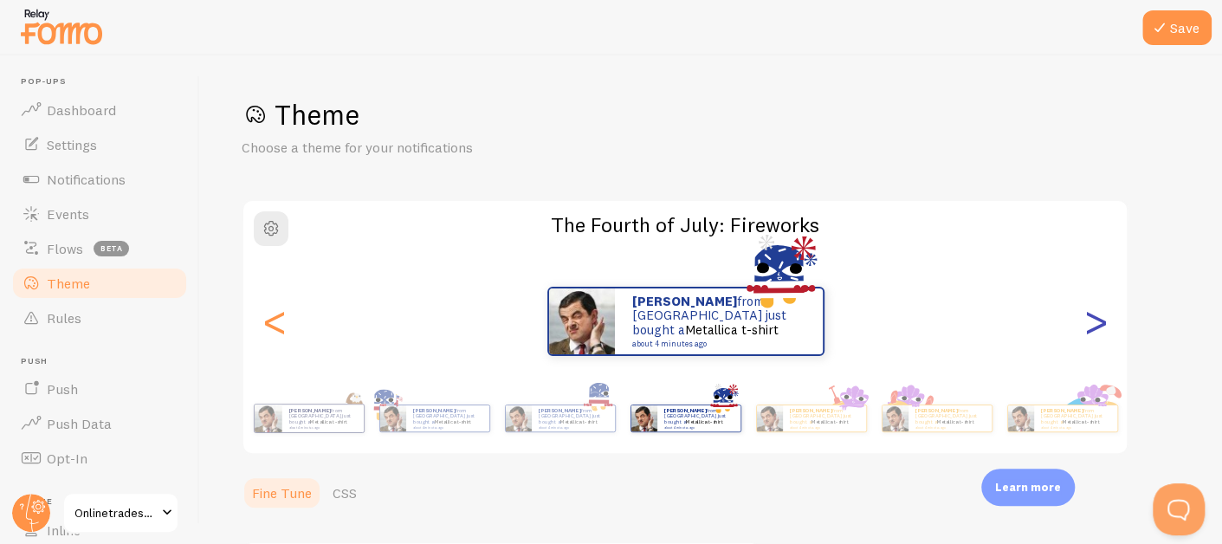
click at [1096, 331] on div ">" at bounding box center [1096, 321] width 21 height 125
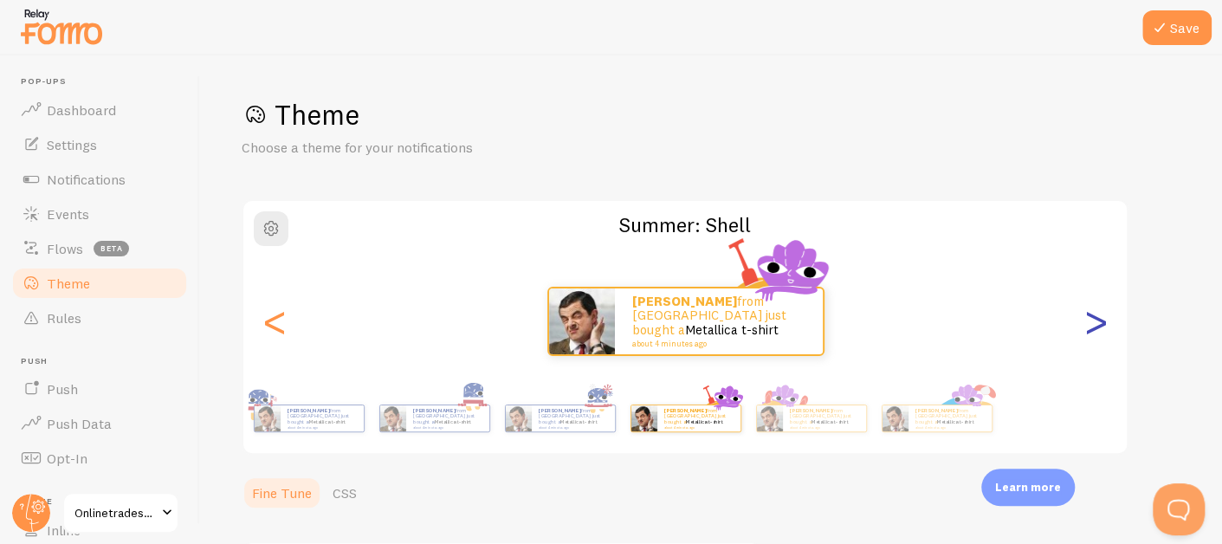
click at [1096, 331] on div ">" at bounding box center [1096, 321] width 21 height 125
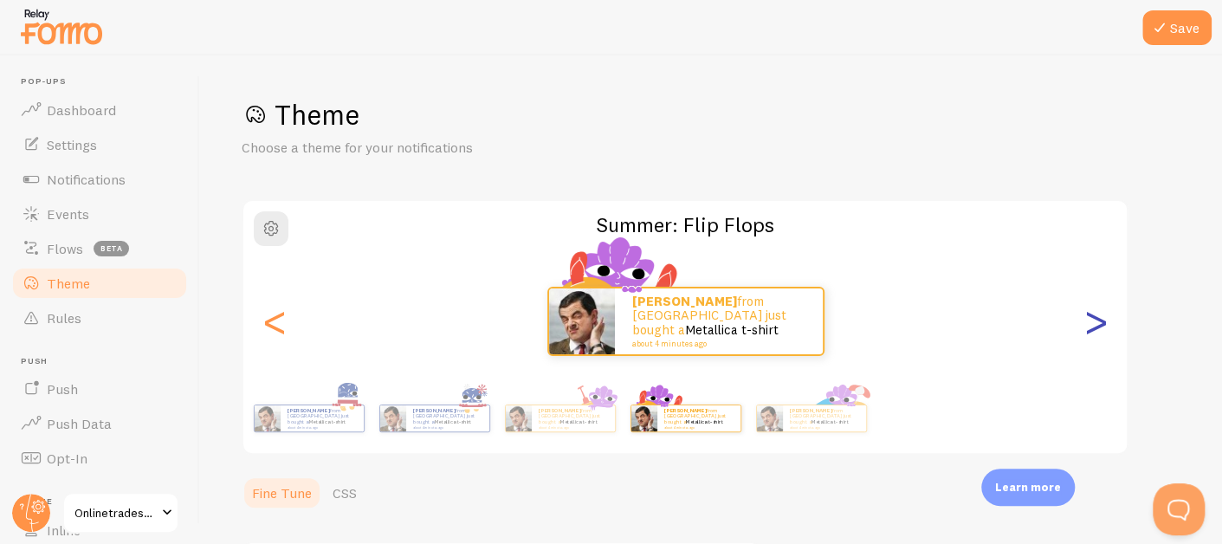
click at [1096, 331] on div ">" at bounding box center [1096, 321] width 21 height 125
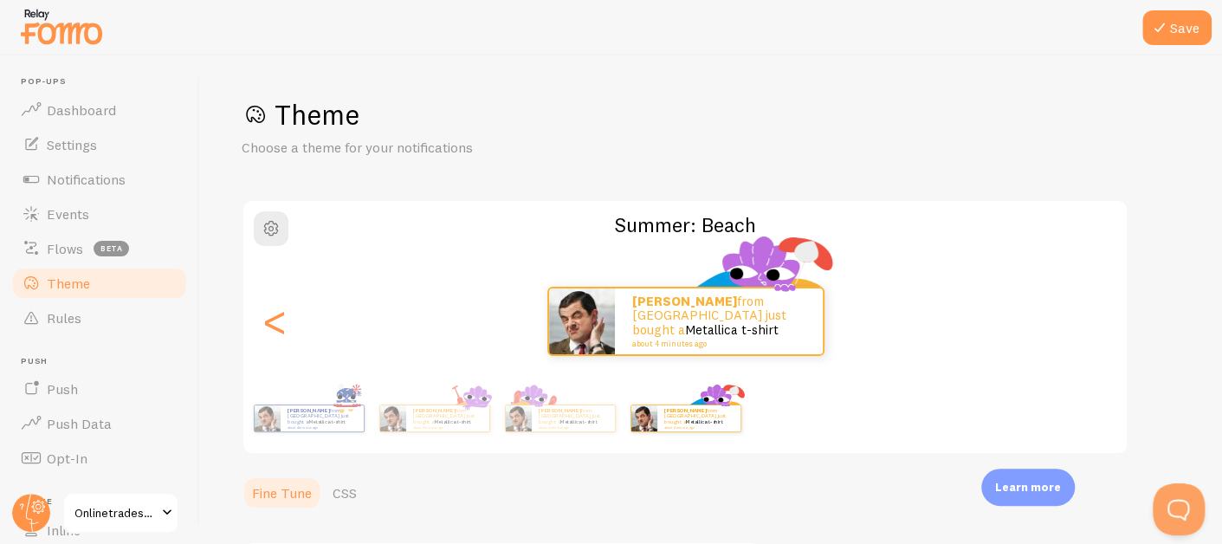
click at [1096, 331] on div "[PERSON_NAME] from [GEOGRAPHIC_DATA] just bought a Metallica t-shirt about 4 mi…" at bounding box center [685, 321] width 885 height 69
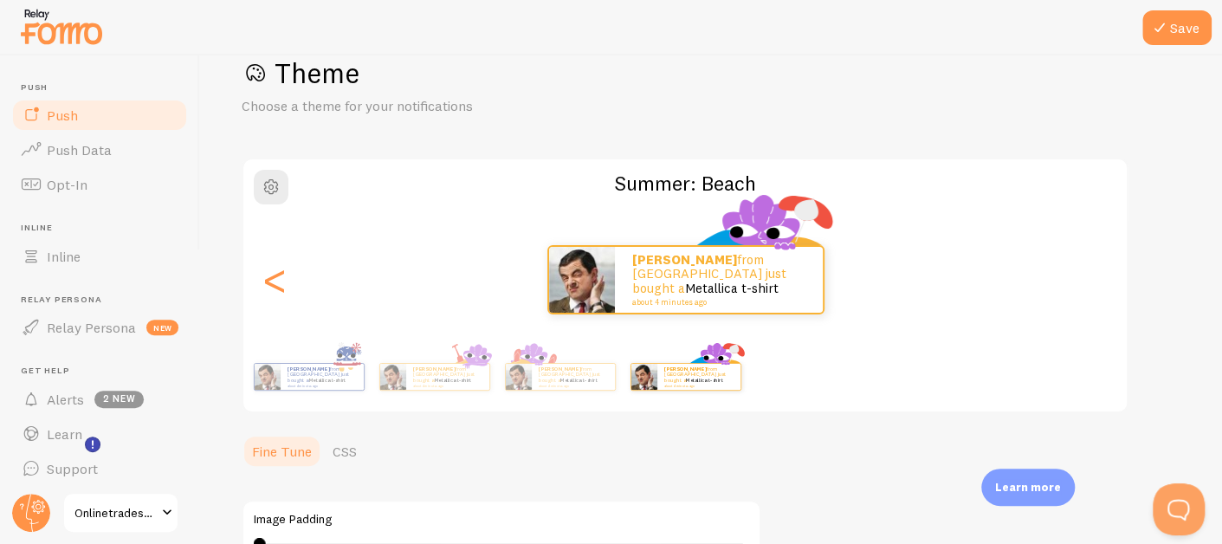
scroll to position [276, 0]
click at [168, 518] on span at bounding box center [167, 512] width 21 height 21
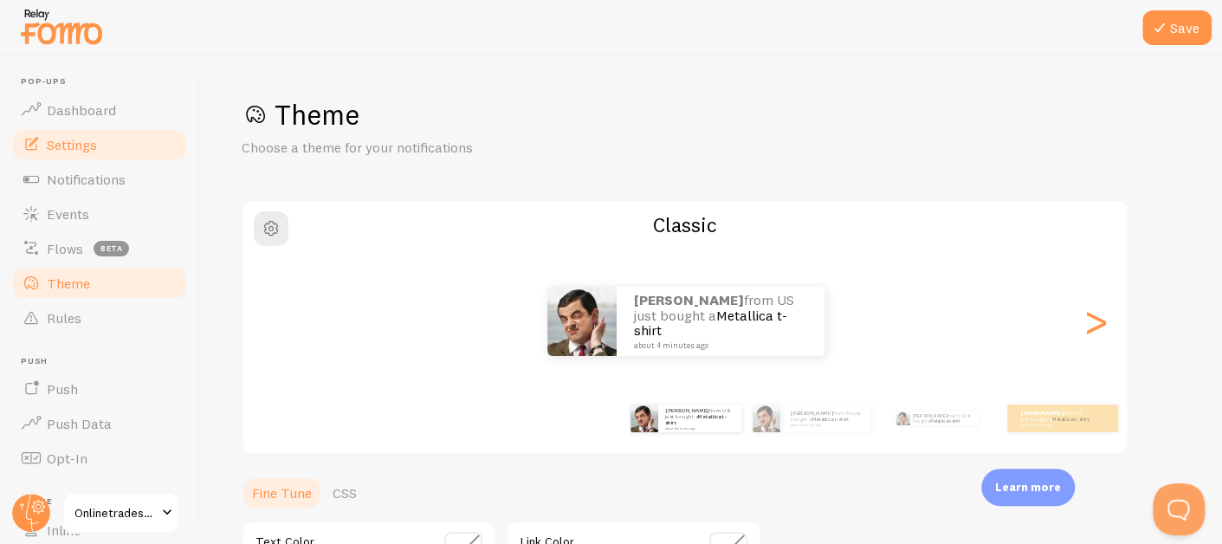
click at [87, 158] on link "Settings" at bounding box center [99, 144] width 178 height 35
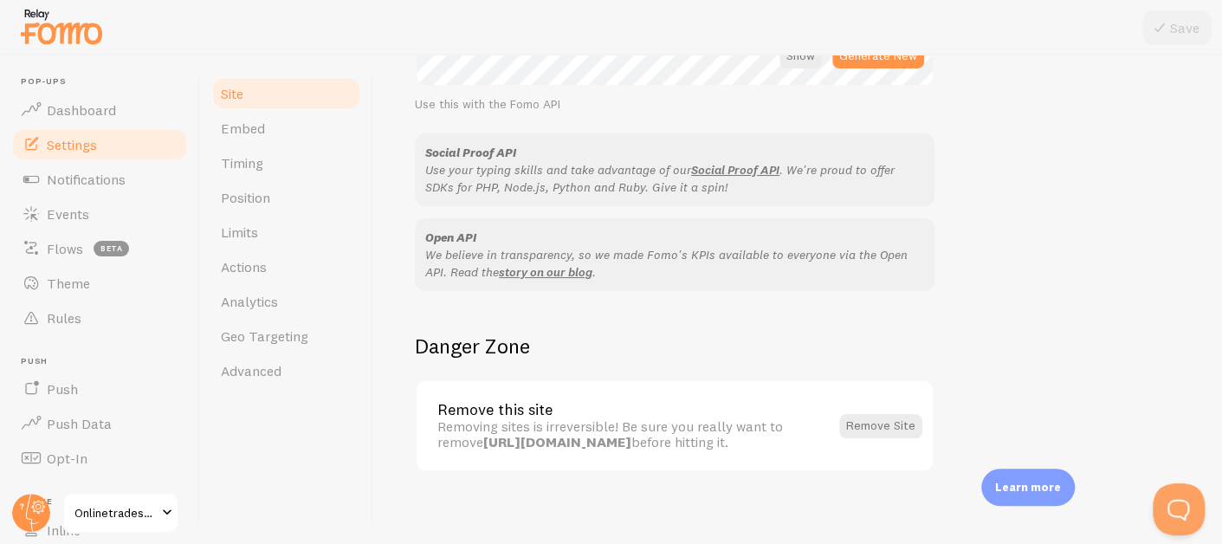
scroll to position [1089, 0]
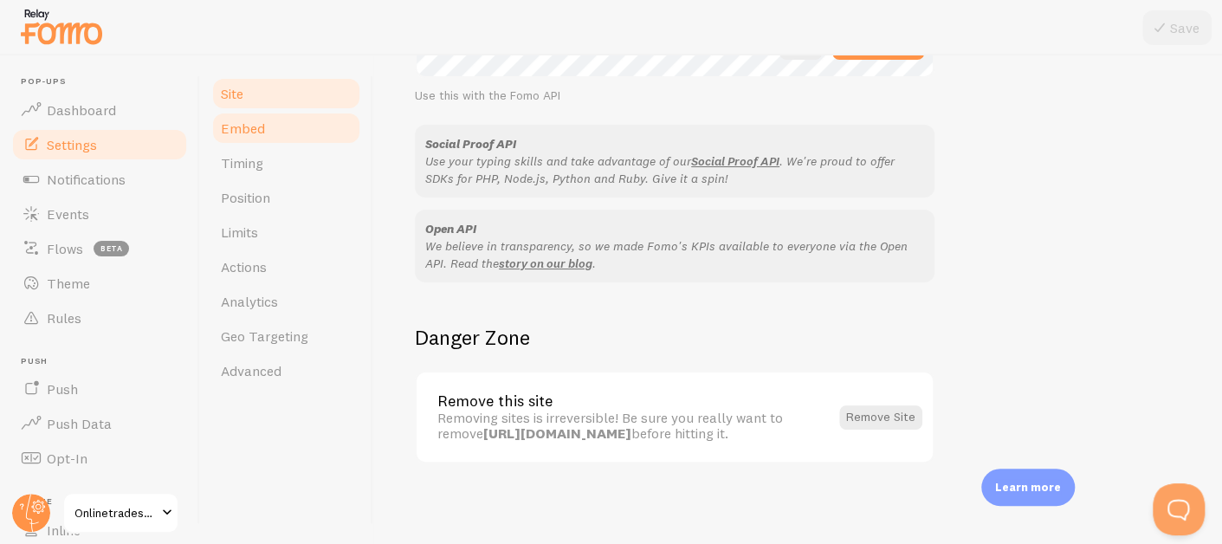
click at [253, 133] on span "Embed" at bounding box center [243, 128] width 44 height 17
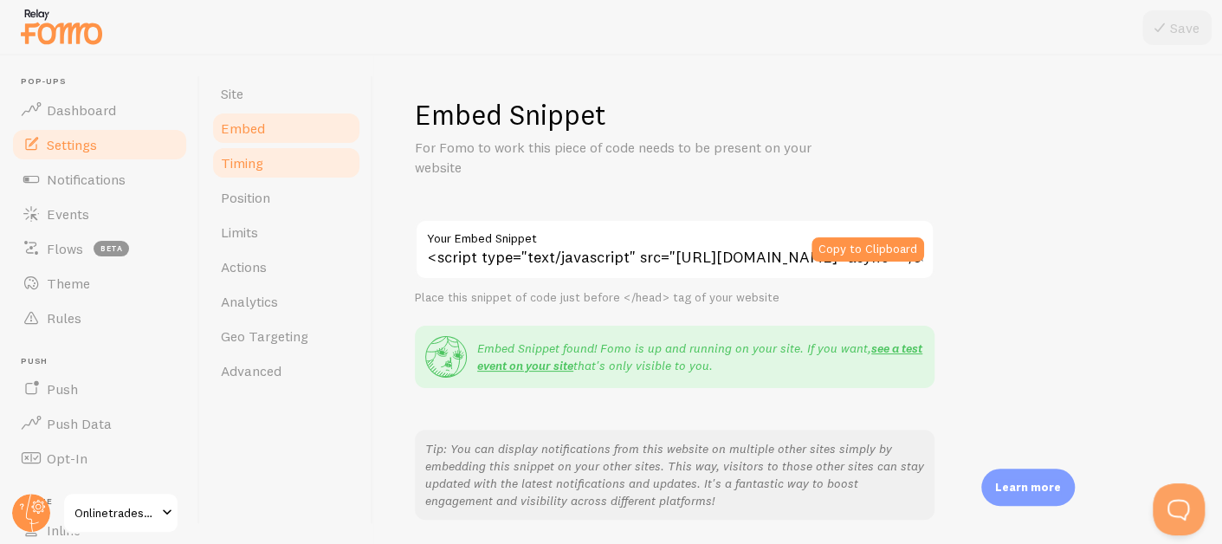
click at [260, 172] on link "Timing" at bounding box center [287, 163] width 152 height 35
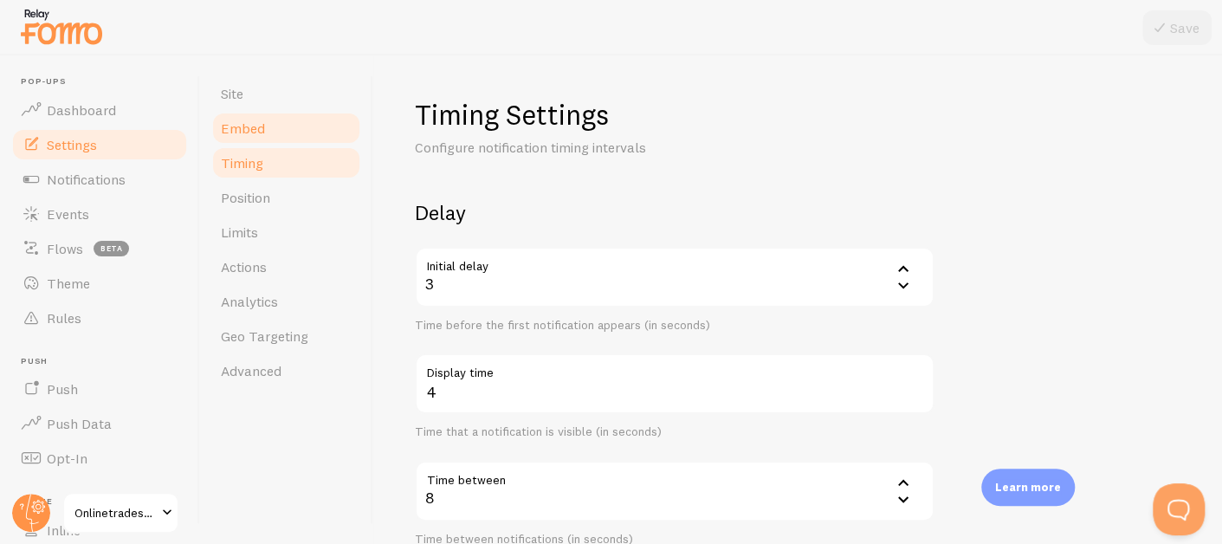
click at [257, 136] on span "Embed" at bounding box center [243, 128] width 44 height 17
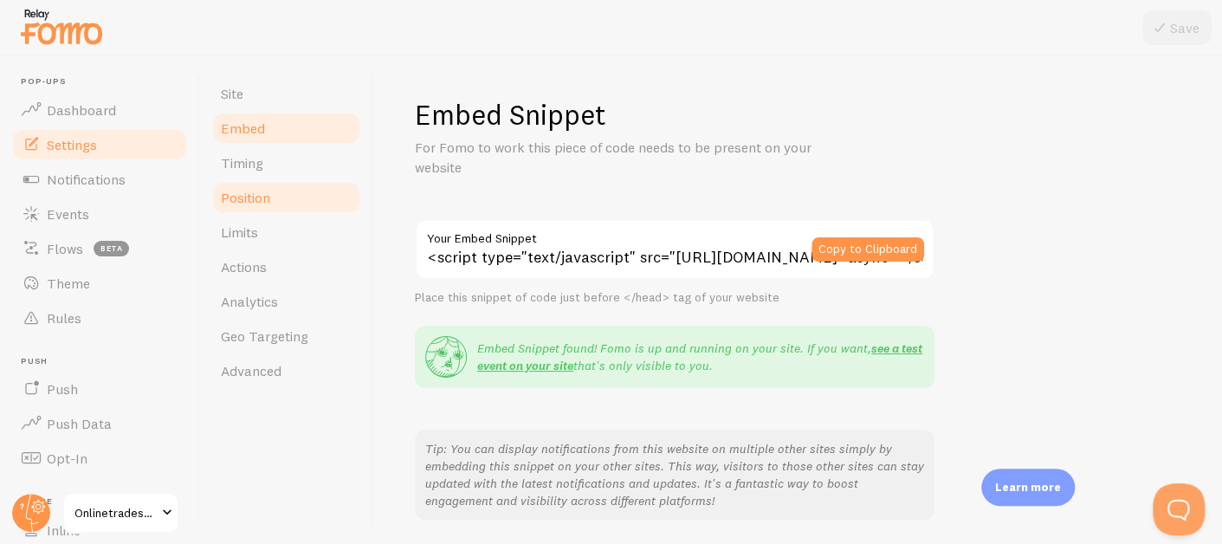
click at [269, 198] on span "Position" at bounding box center [245, 197] width 49 height 17
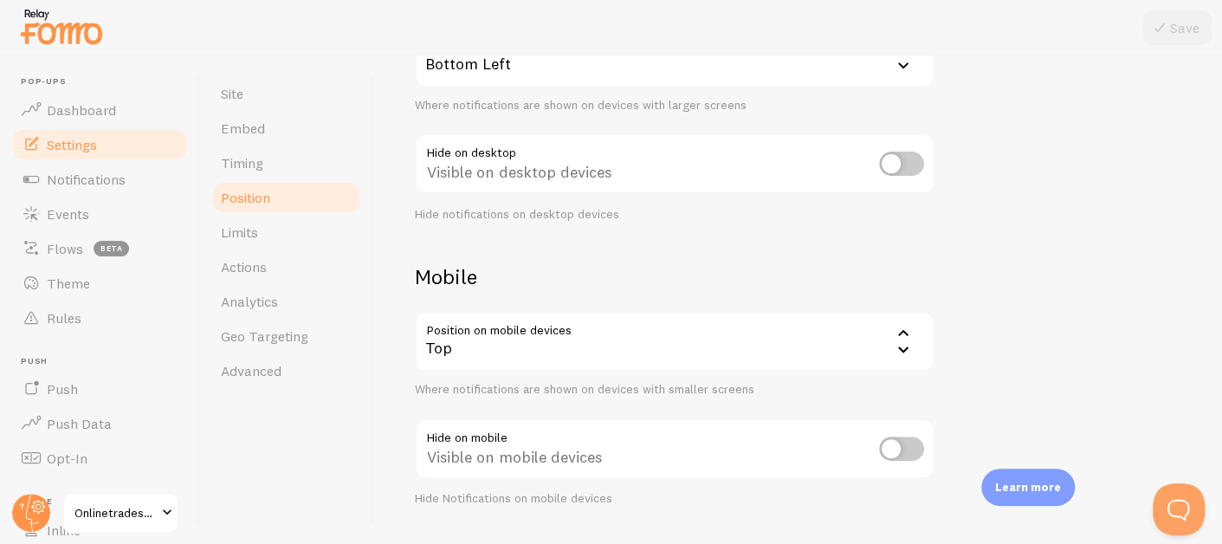
scroll to position [263, 0]
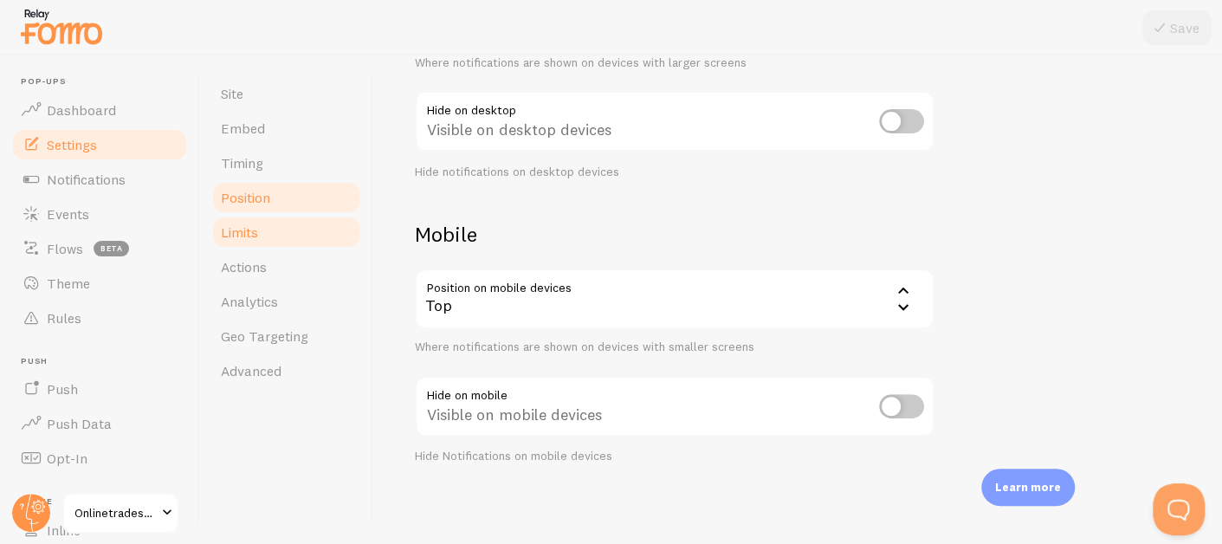
click at [268, 230] on link "Limits" at bounding box center [287, 232] width 152 height 35
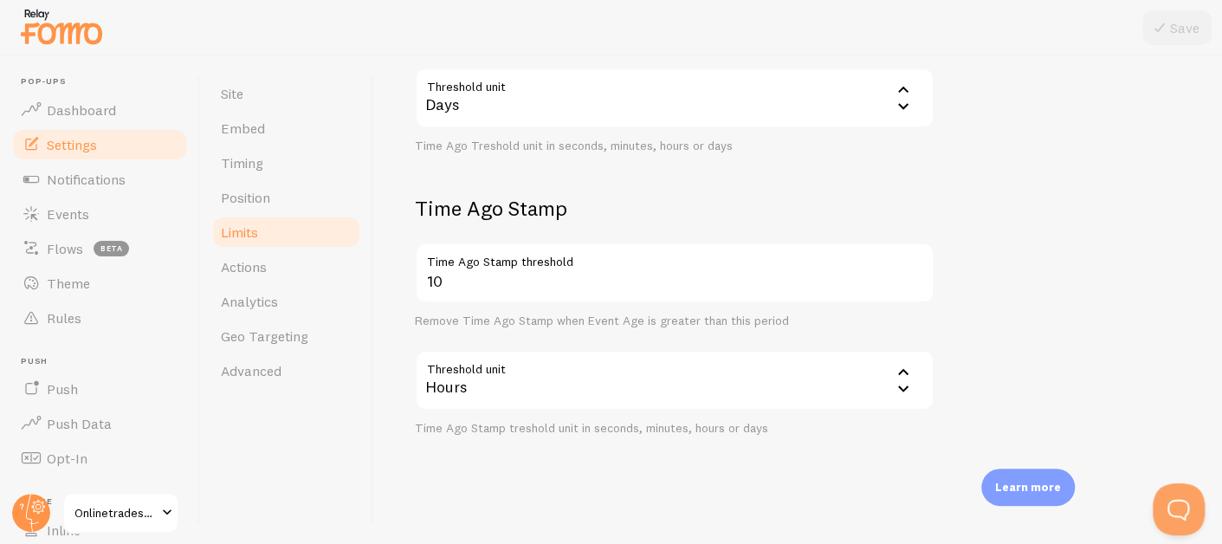
scroll to position [576, 0]
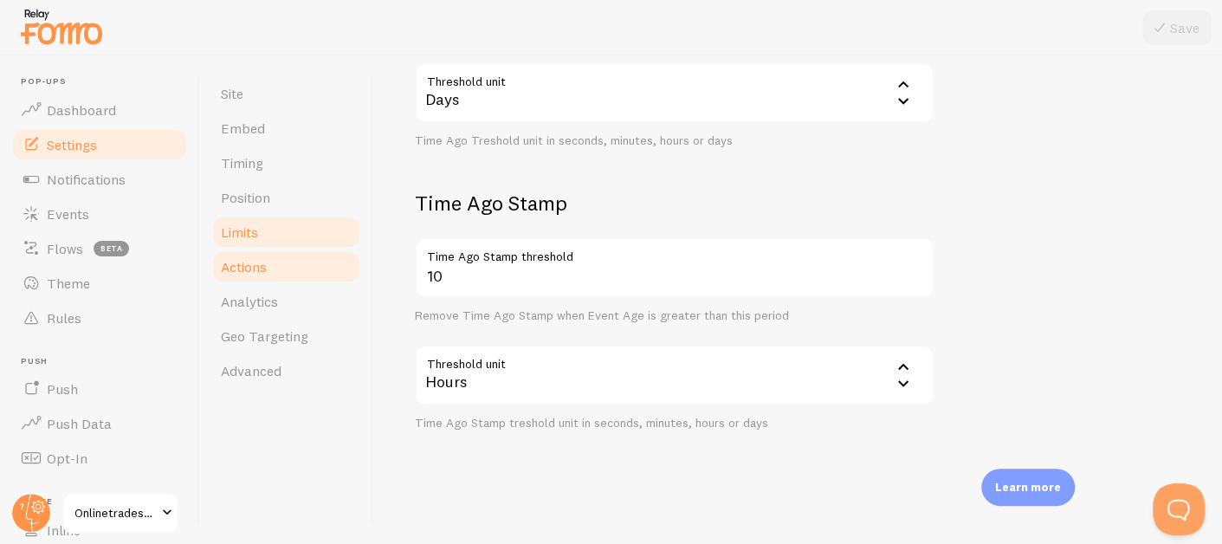
click at [312, 261] on link "Actions" at bounding box center [287, 267] width 152 height 35
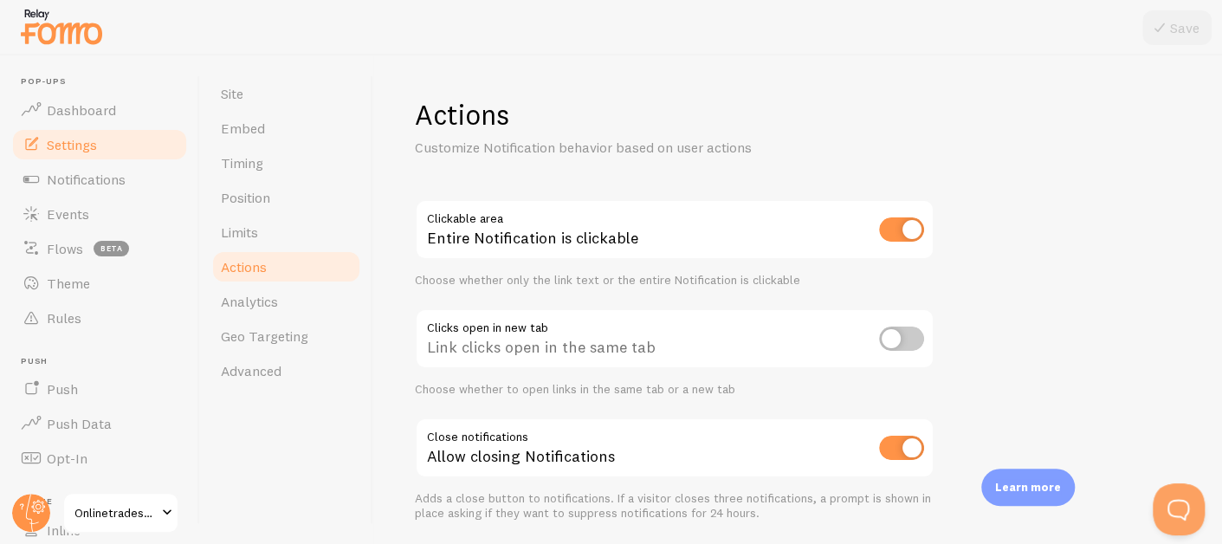
click at [898, 230] on input "checkbox" at bounding box center [901, 229] width 45 height 24
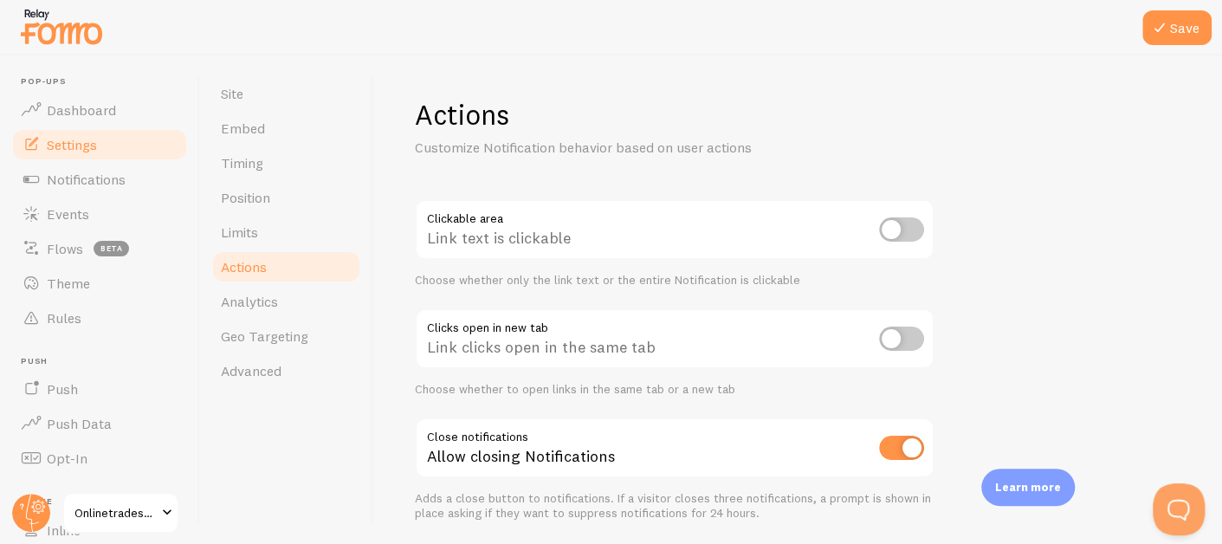
click at [924, 228] on div "Link text is clickable" at bounding box center [675, 230] width 520 height 63
click at [912, 230] on input "checkbox" at bounding box center [901, 229] width 45 height 24
checkbox input "true"
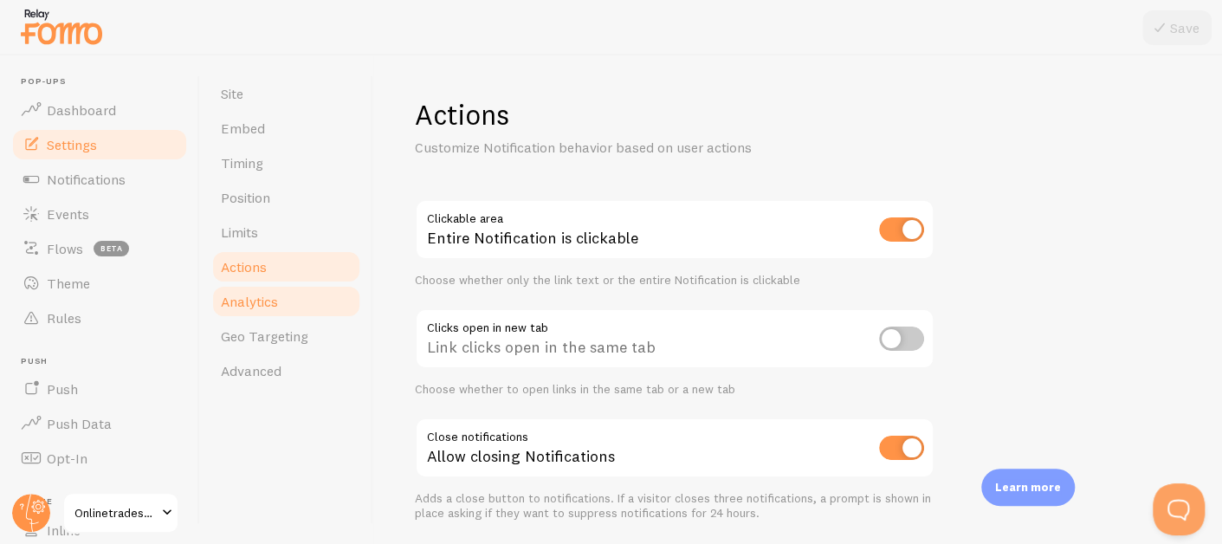
click at [274, 294] on span "Analytics" at bounding box center [249, 301] width 57 height 17
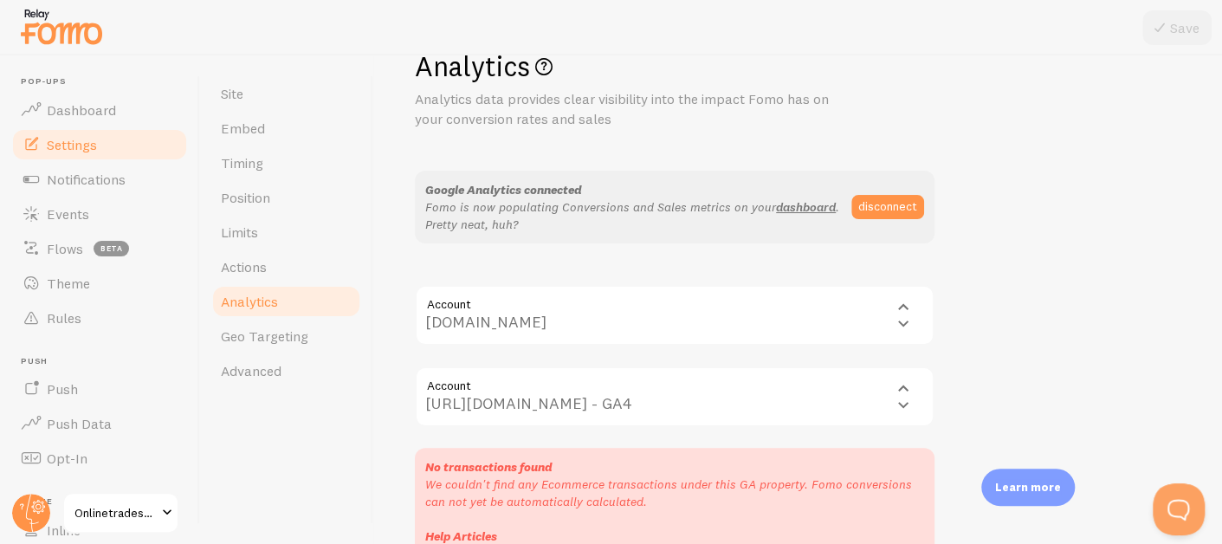
scroll to position [159, 0]
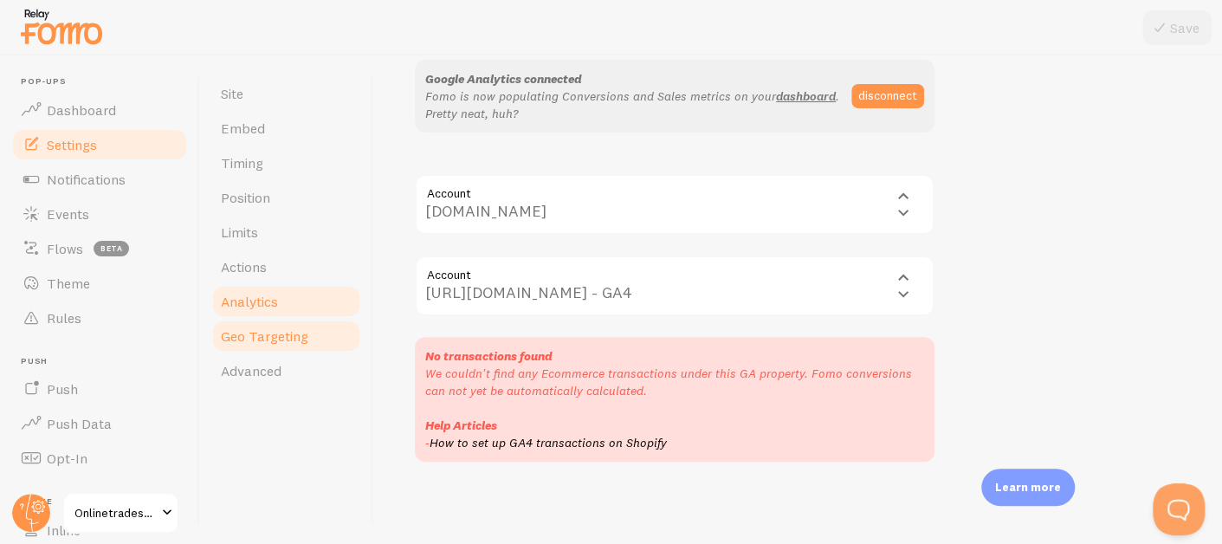
click at [282, 334] on span "Geo Targeting" at bounding box center [265, 335] width 88 height 17
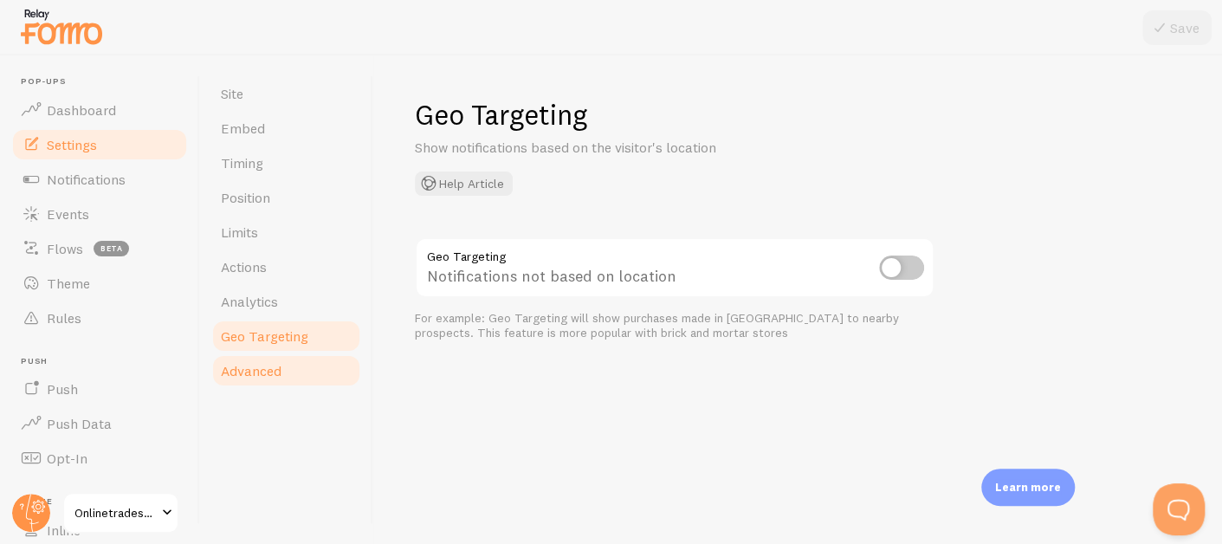
click at [267, 371] on span "Advanced" at bounding box center [251, 370] width 61 height 17
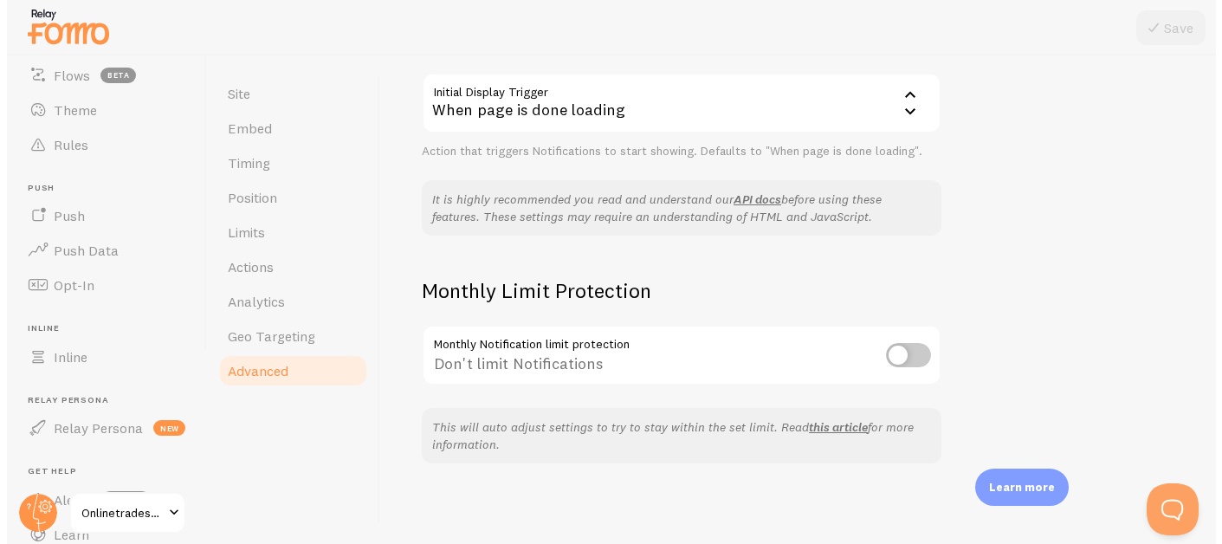
scroll to position [260, 0]
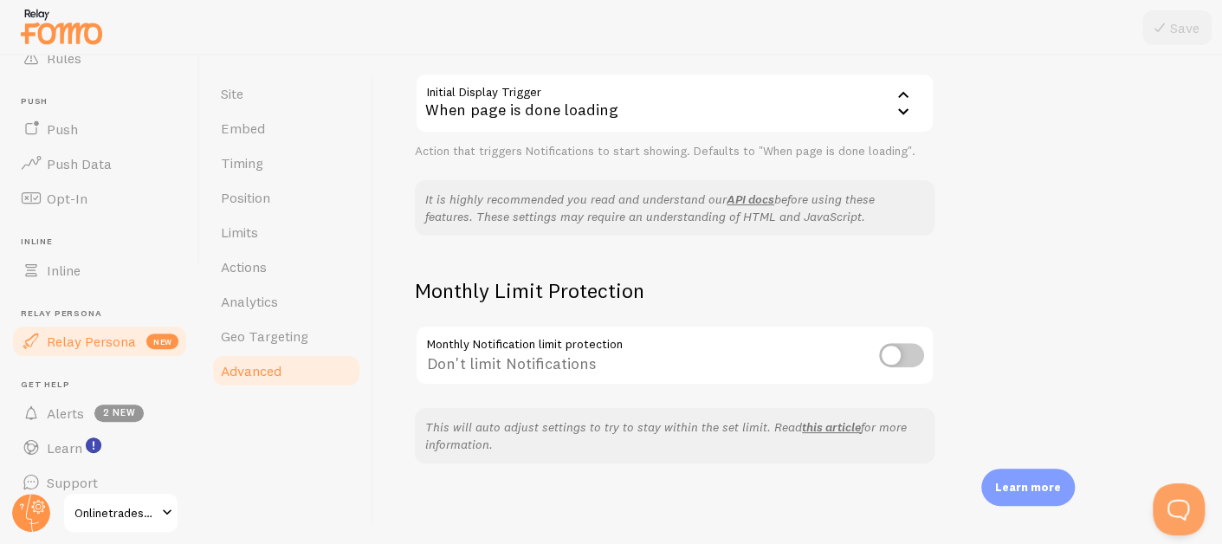
click at [98, 335] on span "Relay Persona" at bounding box center [91, 341] width 89 height 17
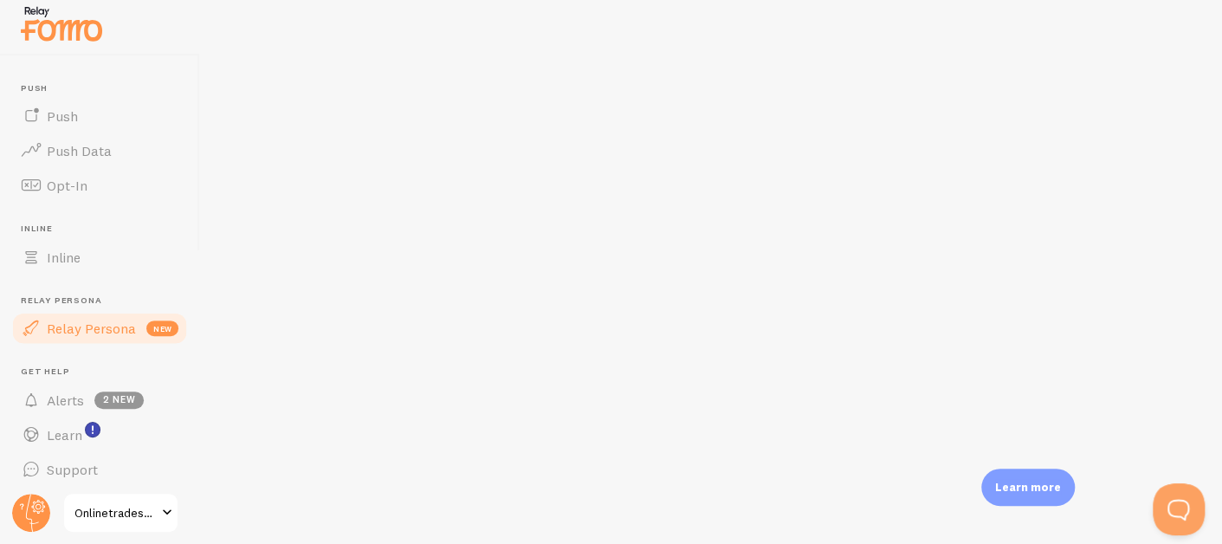
scroll to position [276, 0]
click at [58, 398] on span "Alerts" at bounding box center [65, 396] width 37 height 17
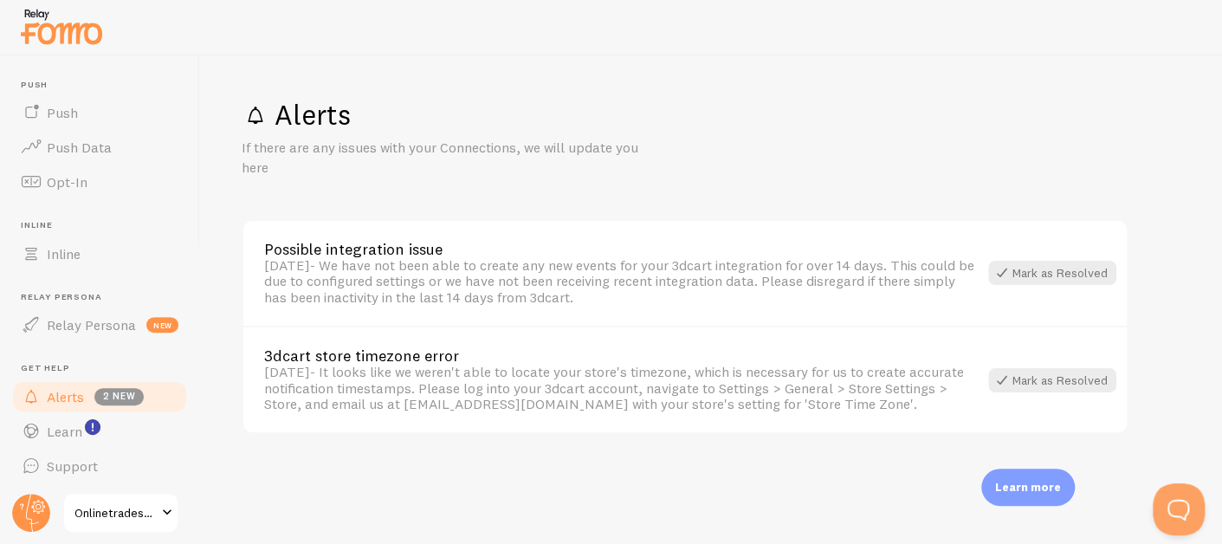
click at [155, 510] on span "Onlinetradesmen" at bounding box center [116, 512] width 82 height 21
click at [36, 505] on icon at bounding box center [39, 507] width 6 height 6
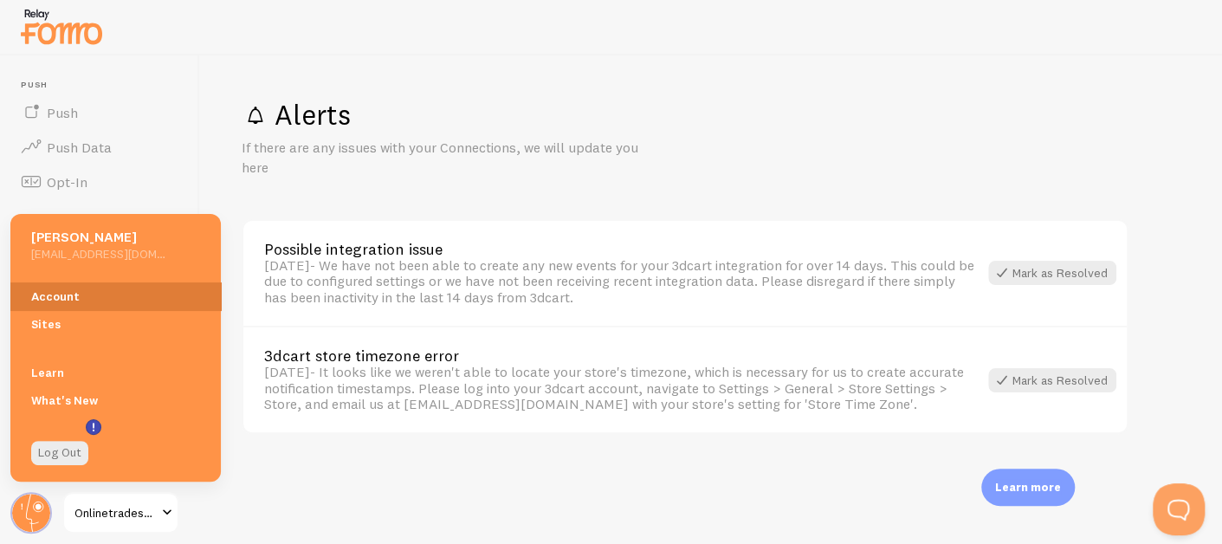
click at [71, 291] on link "Account" at bounding box center [115, 296] width 211 height 28
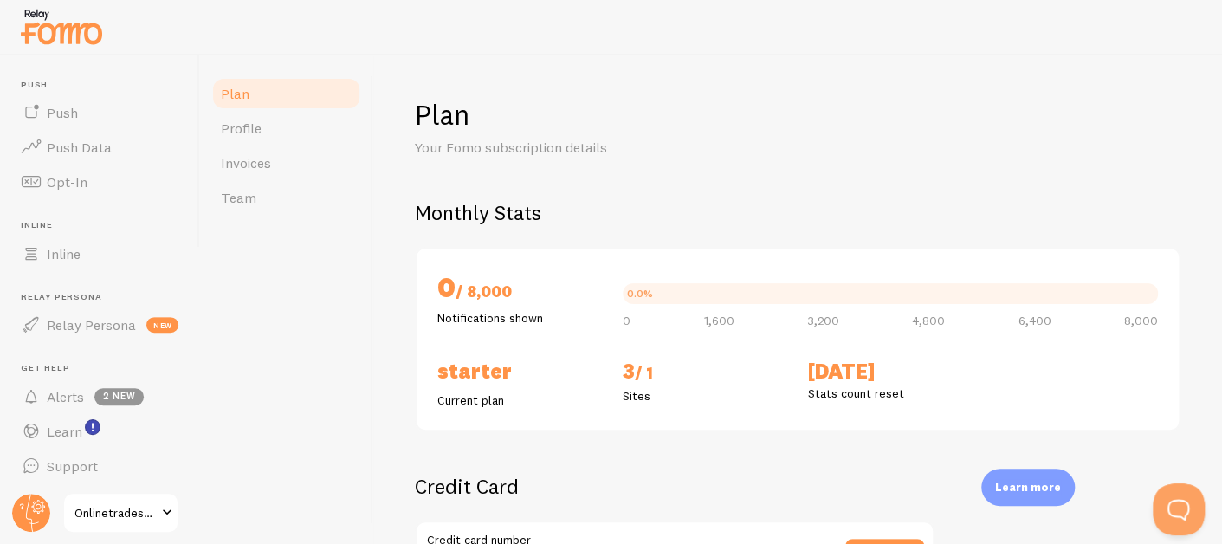
checkbox input "true"
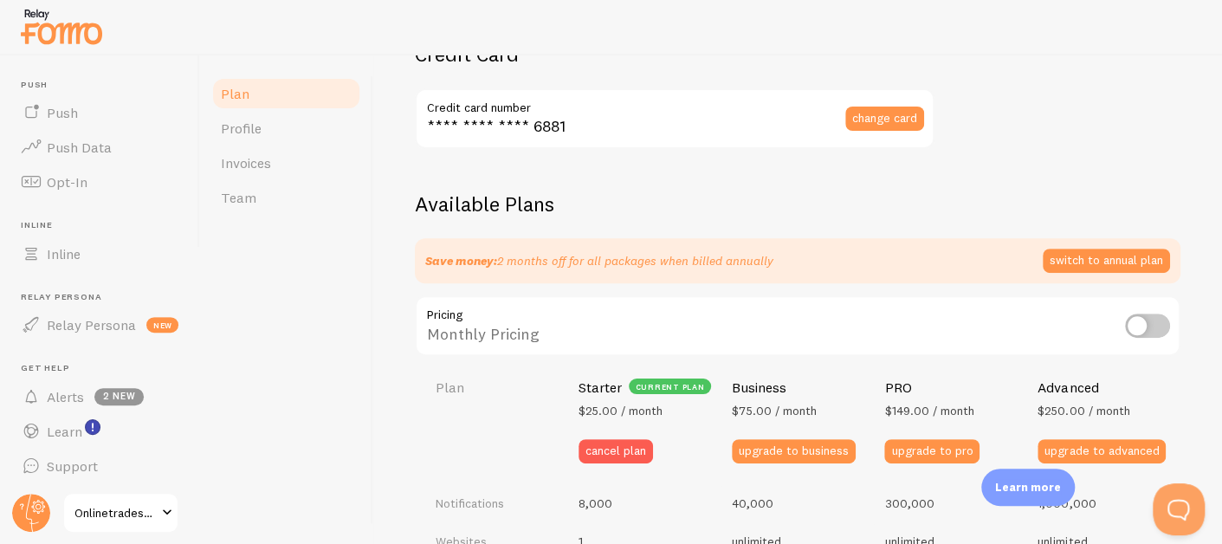
scroll to position [86, 0]
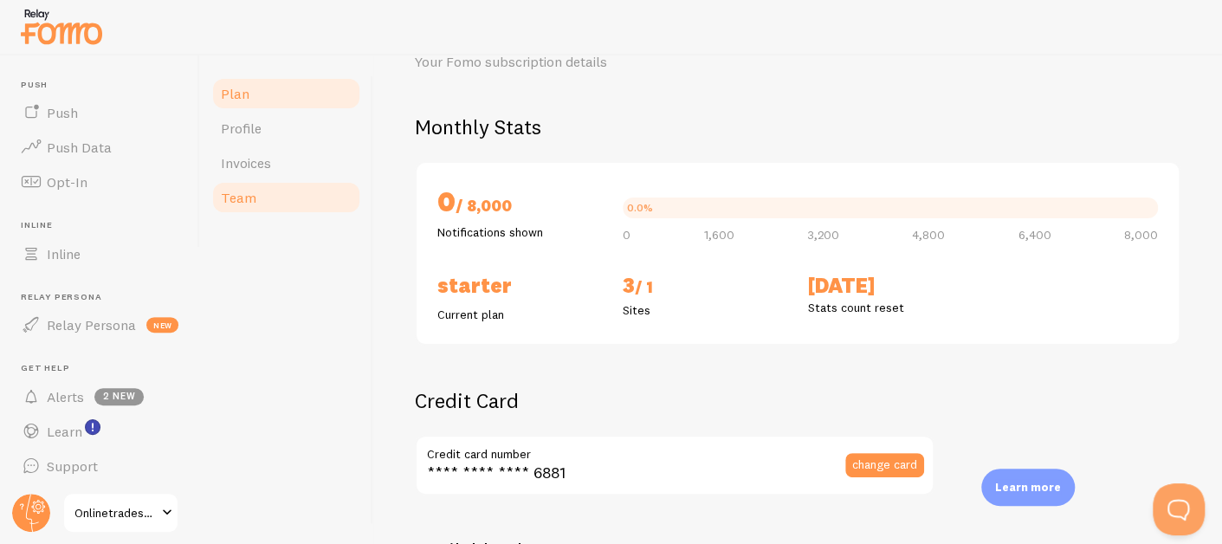
click at [251, 193] on span "Team" at bounding box center [239, 197] width 36 height 17
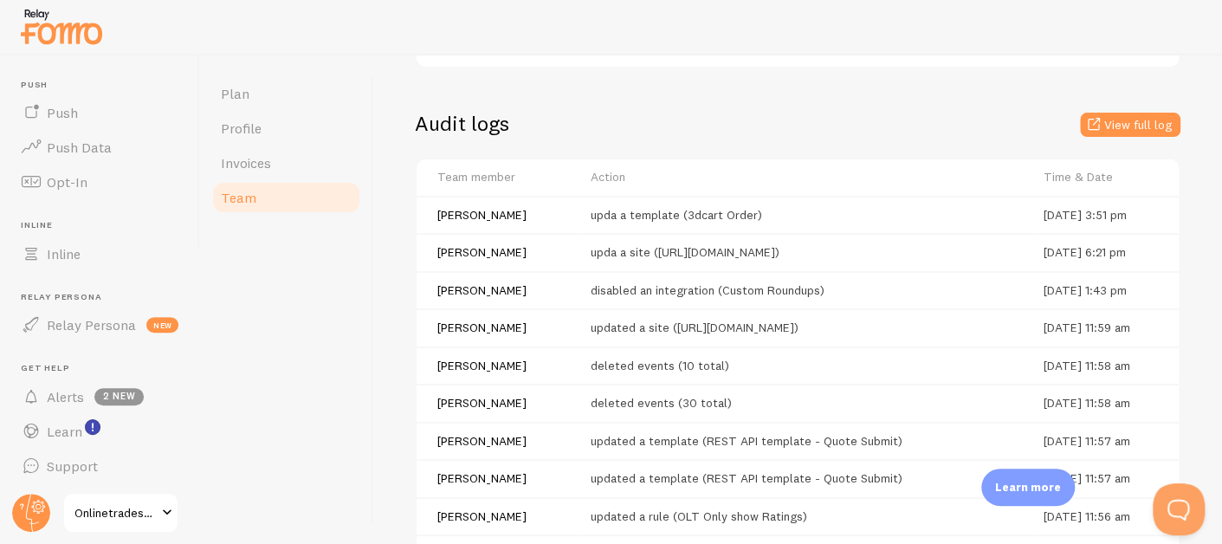
scroll to position [489, 0]
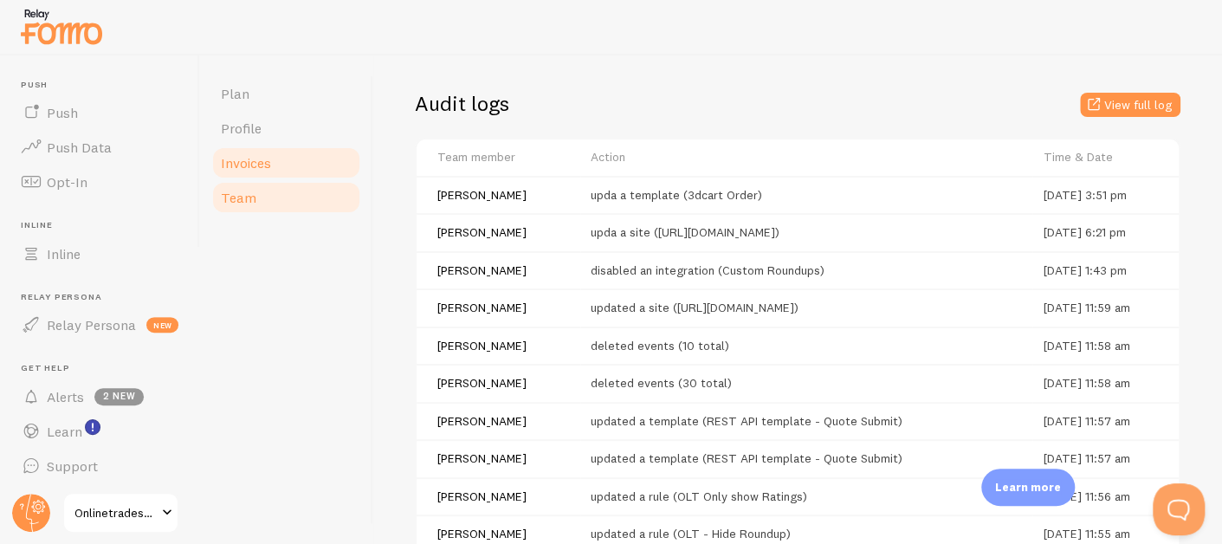
click at [267, 177] on link "Invoices" at bounding box center [287, 163] width 152 height 35
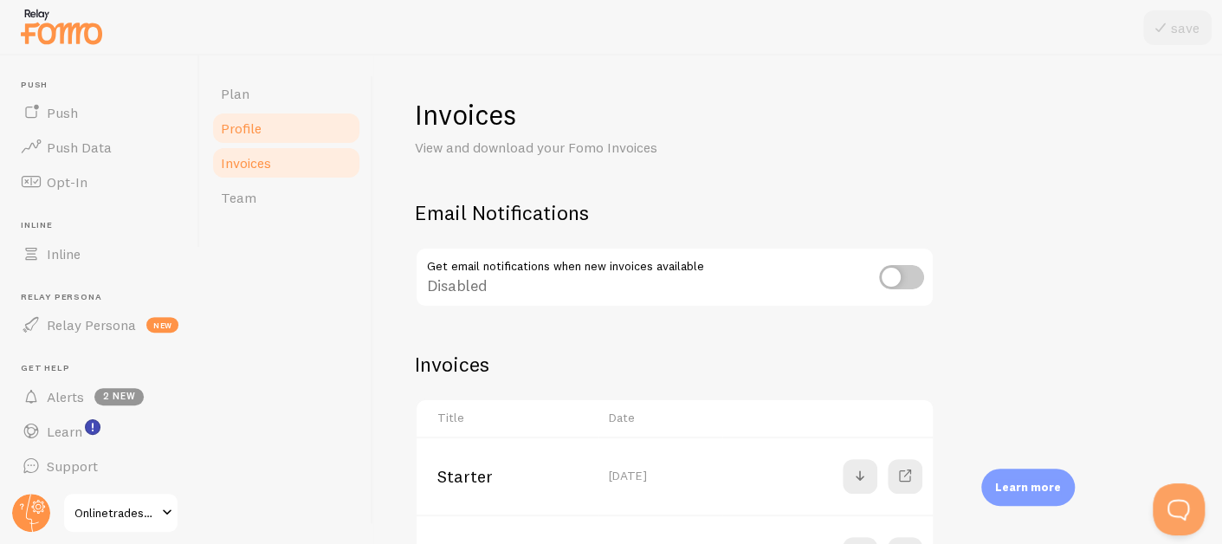
click at [263, 137] on link "Profile" at bounding box center [287, 128] width 152 height 35
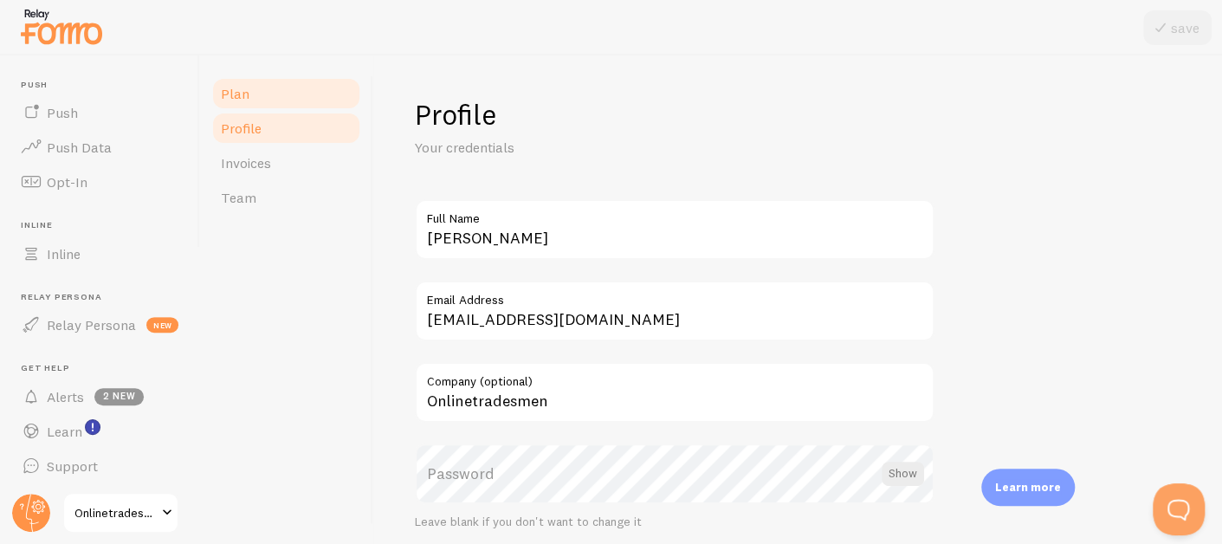
click at [250, 100] on link "Plan" at bounding box center [287, 93] width 152 height 35
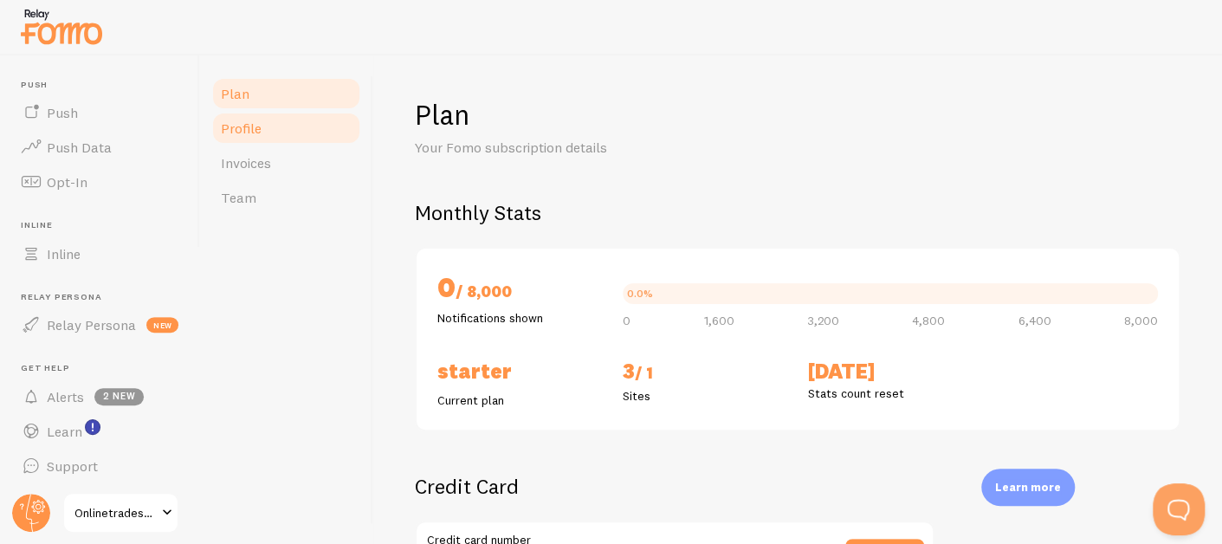
checkbox input "true"
click at [93, 246] on link "Inline" at bounding box center [99, 254] width 178 height 35
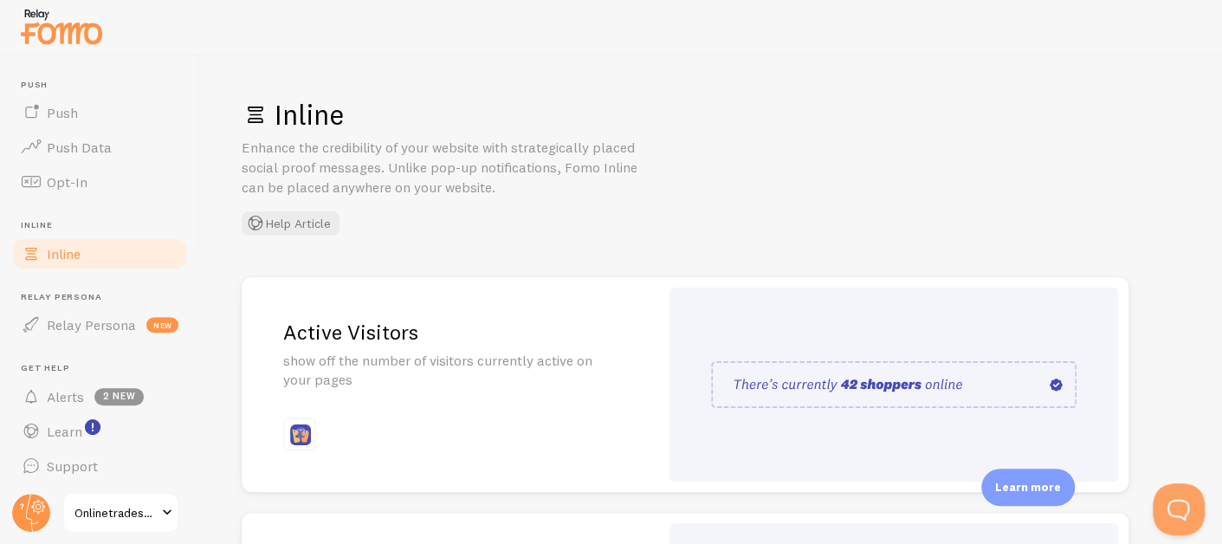
click at [458, 358] on p "show off the number of visitors currently active on your pages" at bounding box center [450, 371] width 334 height 40
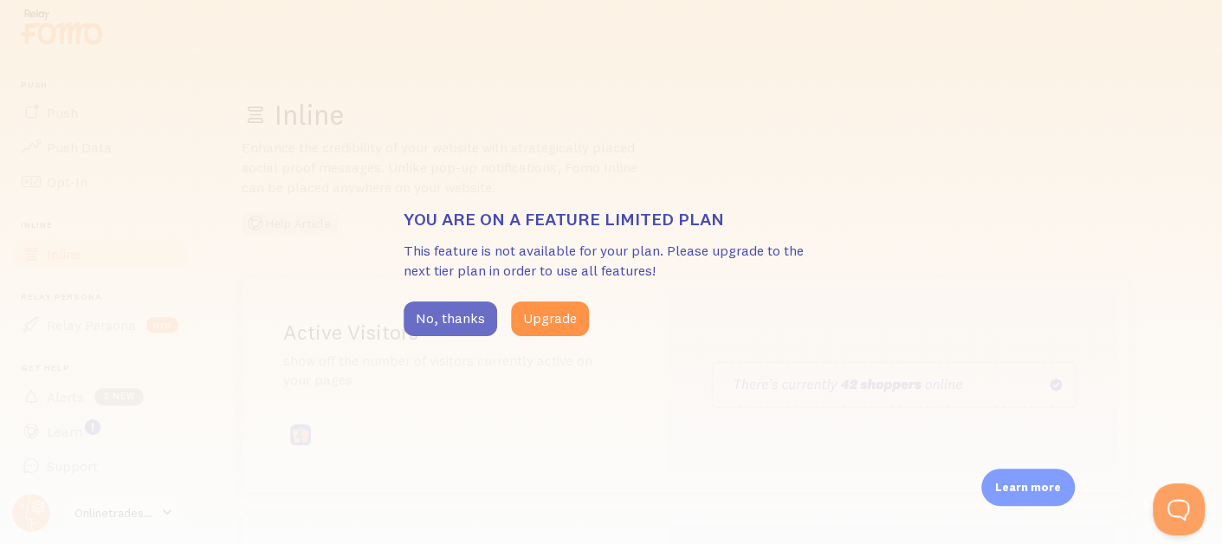
click at [476, 318] on button "No, thanks" at bounding box center [451, 318] width 94 height 35
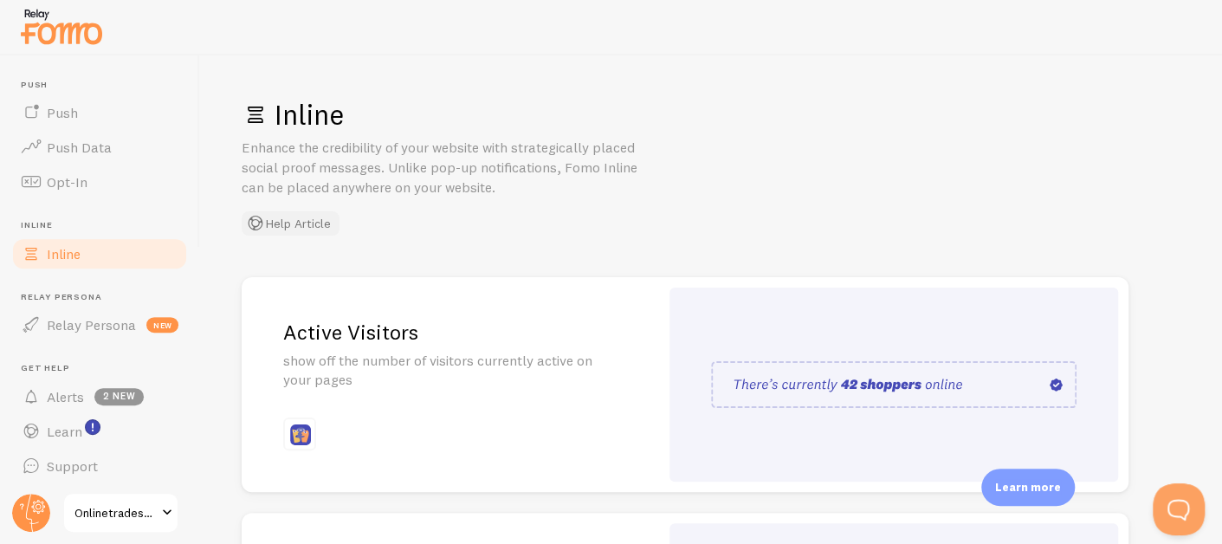
click at [315, 217] on button "Help Article" at bounding box center [291, 223] width 98 height 24
